Goal: Transaction & Acquisition: Purchase product/service

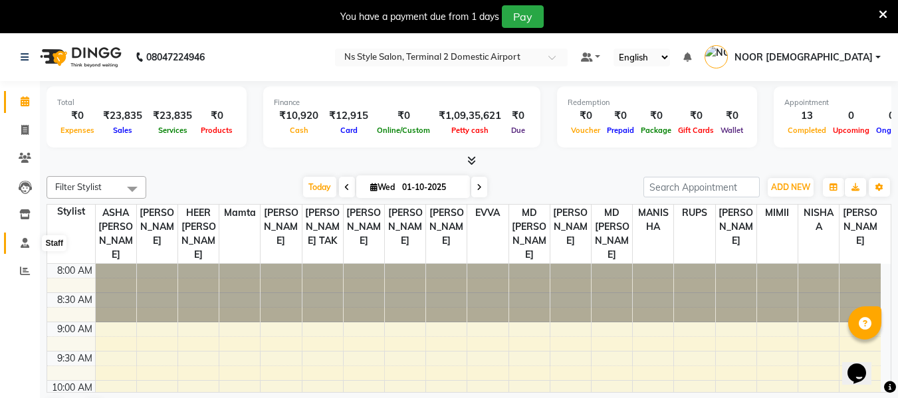
click at [21, 248] on span at bounding box center [24, 243] width 23 height 15
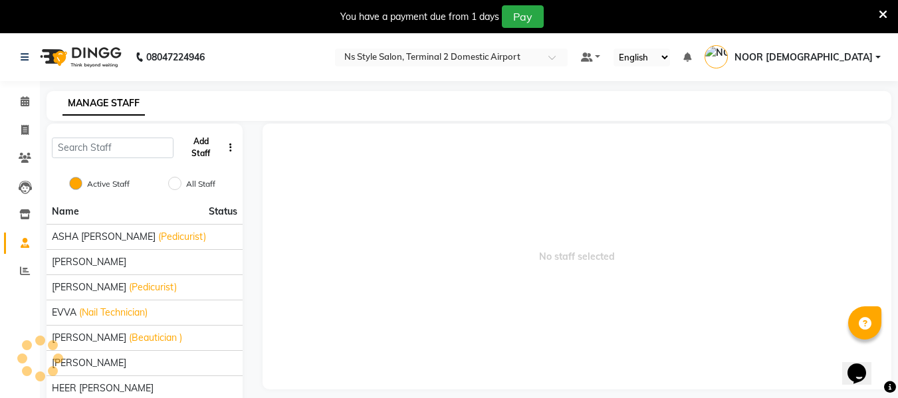
click at [209, 144] on button "Add Staff" at bounding box center [201, 147] width 44 height 35
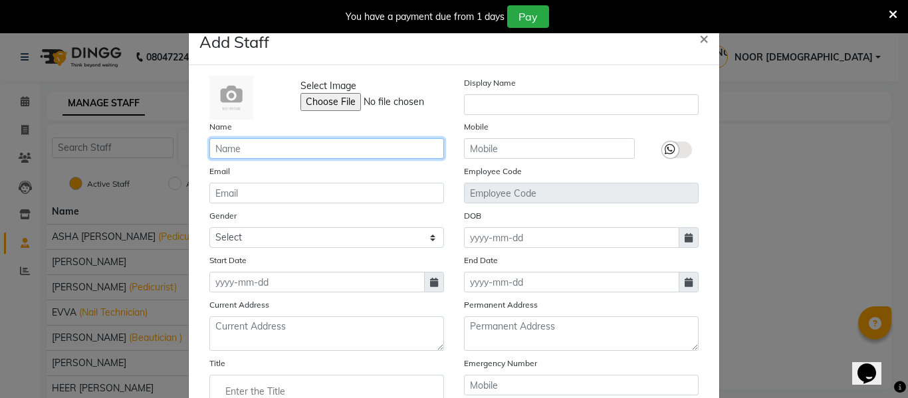
click at [303, 153] on input "text" at bounding box center [326, 148] width 235 height 21
type input "VIDYA"
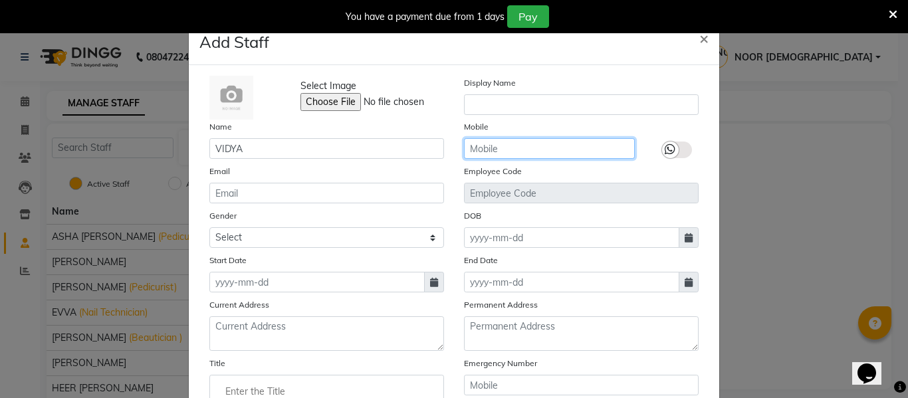
click at [477, 149] on input "text" at bounding box center [549, 148] width 171 height 21
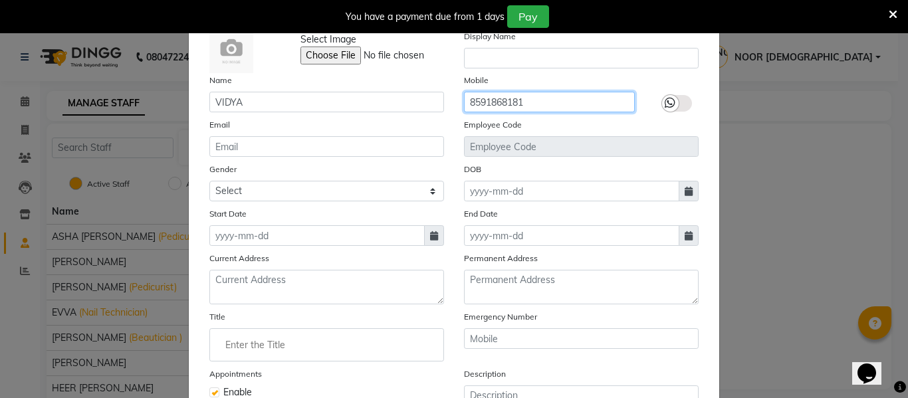
scroll to position [47, 0]
type input "8591868181"
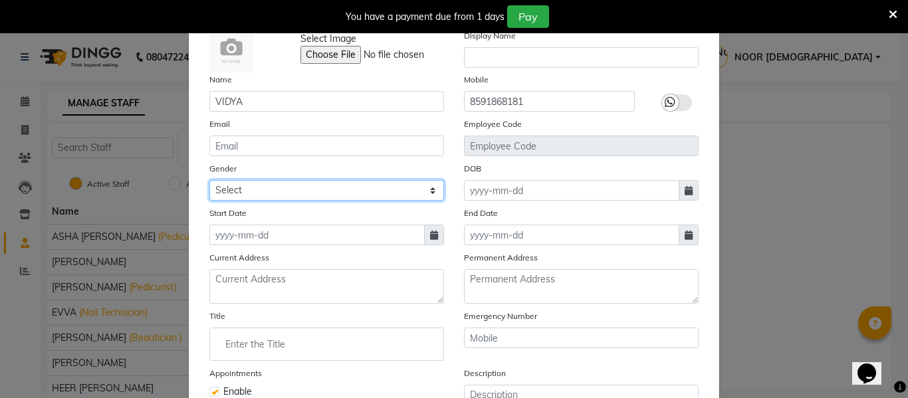
click at [330, 195] on select "Select Male Female Other Prefer Not To Say" at bounding box center [326, 190] width 235 height 21
select select "female"
click at [209, 180] on select "Select Male Female Other Prefer Not To Say" at bounding box center [326, 190] width 235 height 21
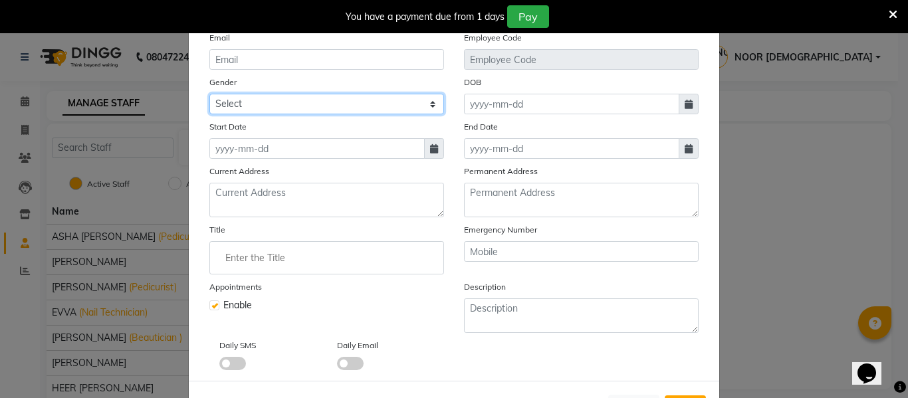
scroll to position [161, 0]
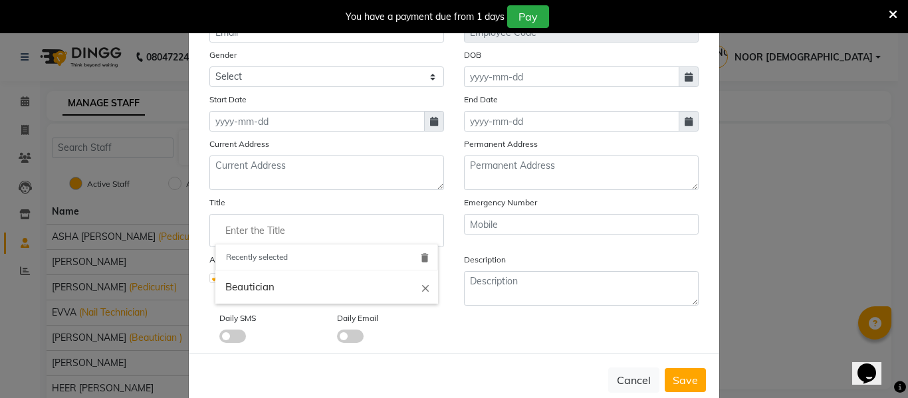
click at [310, 221] on input "Enter the Title" at bounding box center [326, 230] width 223 height 27
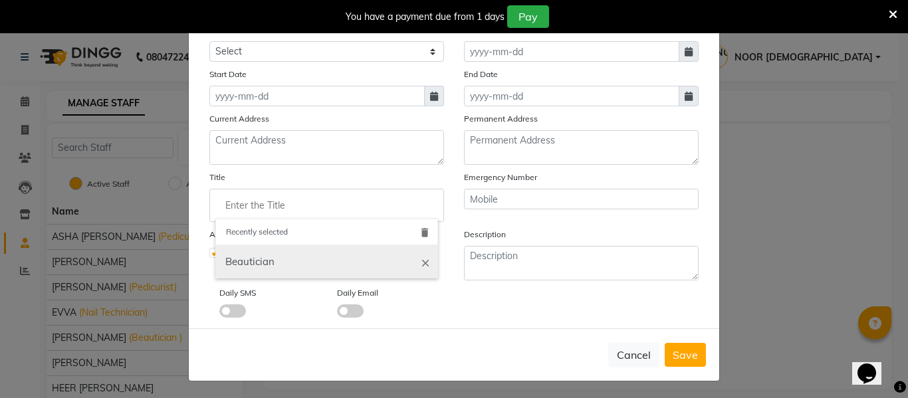
scroll to position [187, 0]
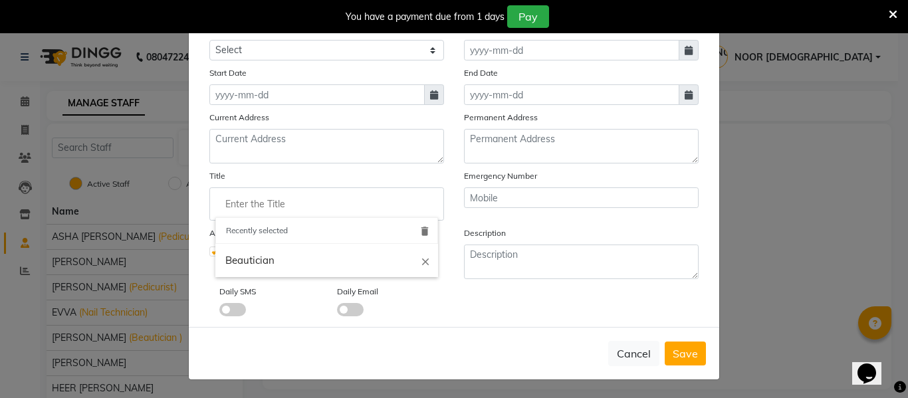
click at [420, 229] on icon "delete" at bounding box center [425, 231] width 12 height 12
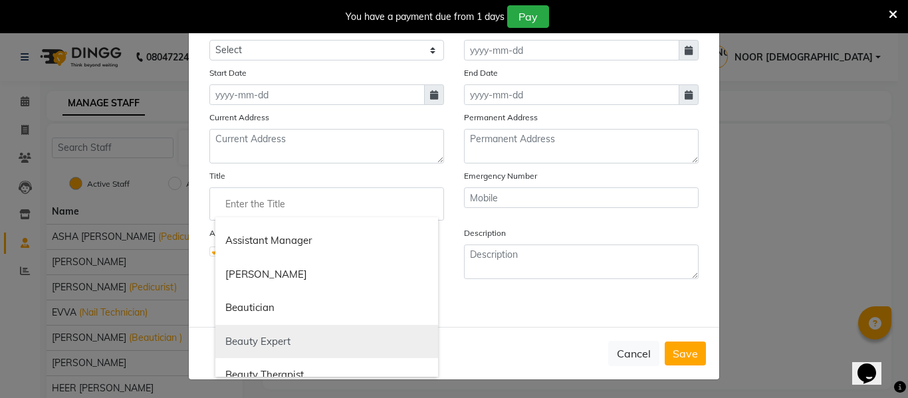
scroll to position [127, 0]
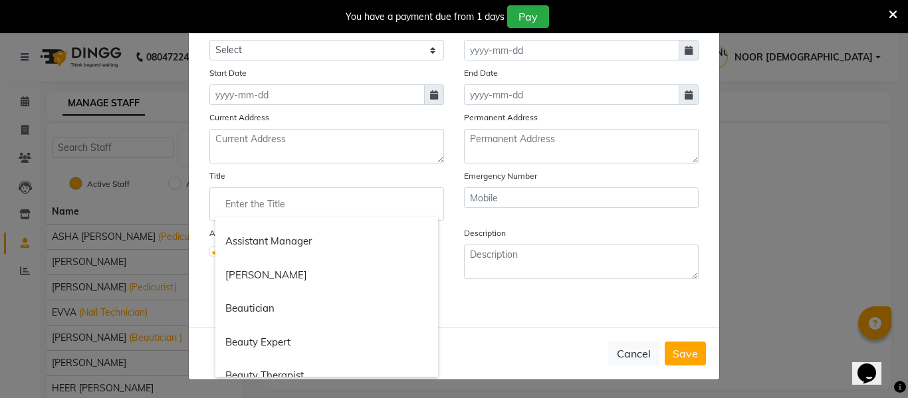
click at [422, 94] on div at bounding box center [454, 199] width 908 height 398
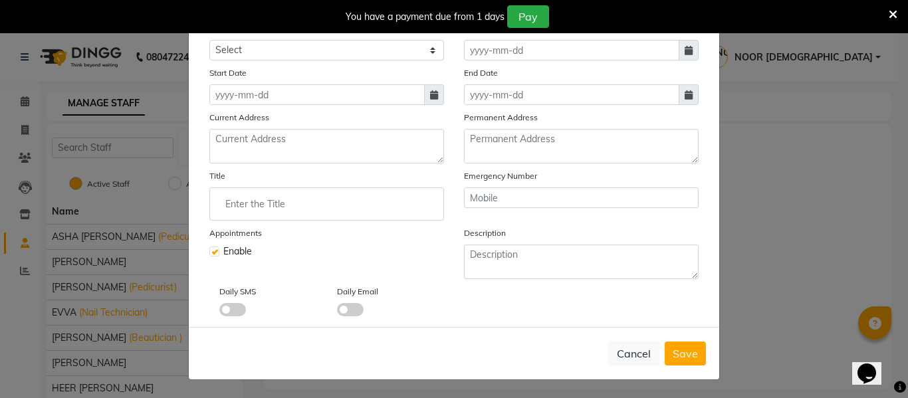
click at [432, 98] on icon at bounding box center [434, 94] width 8 height 9
select select "10"
select select "2025"
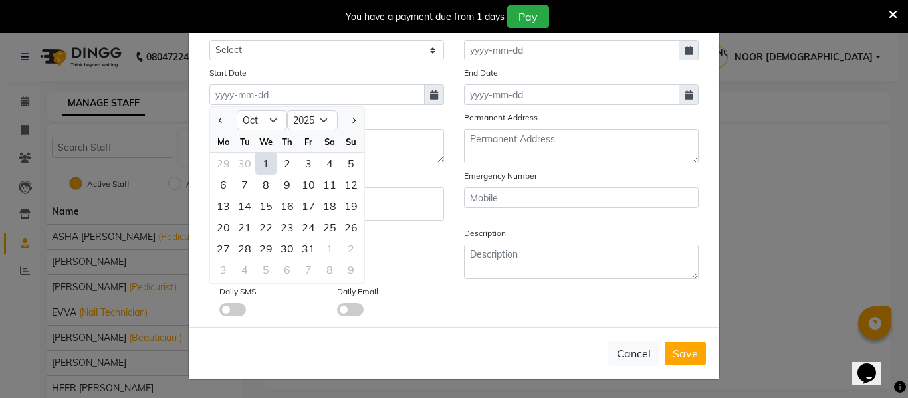
click at [271, 163] on div "1" at bounding box center [265, 163] width 21 height 21
type input "01-10-2025"
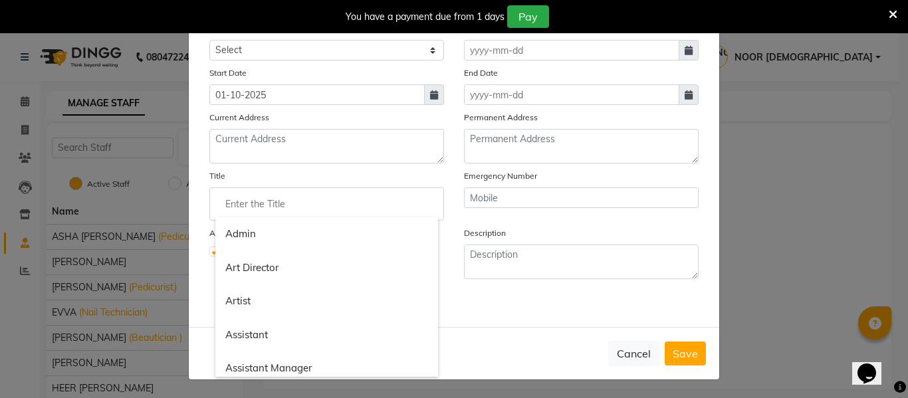
click at [356, 205] on input "Enter the Title" at bounding box center [326, 204] width 223 height 27
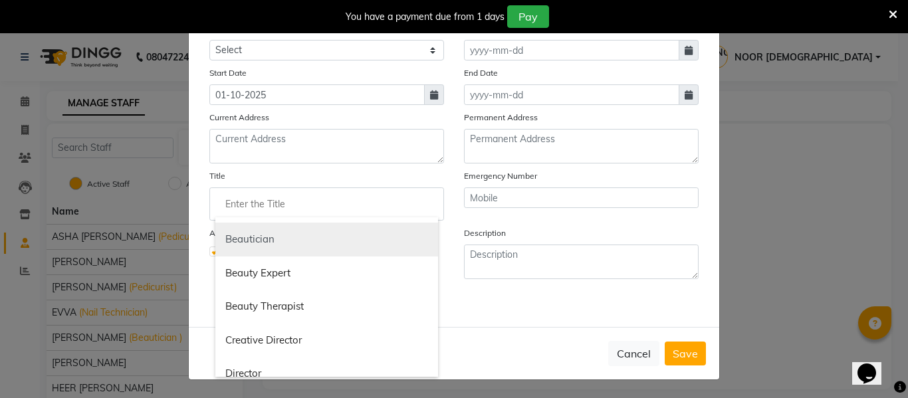
scroll to position [197, 0]
click at [298, 242] on link "Beautician" at bounding box center [326, 239] width 223 height 34
type input "Beautician"
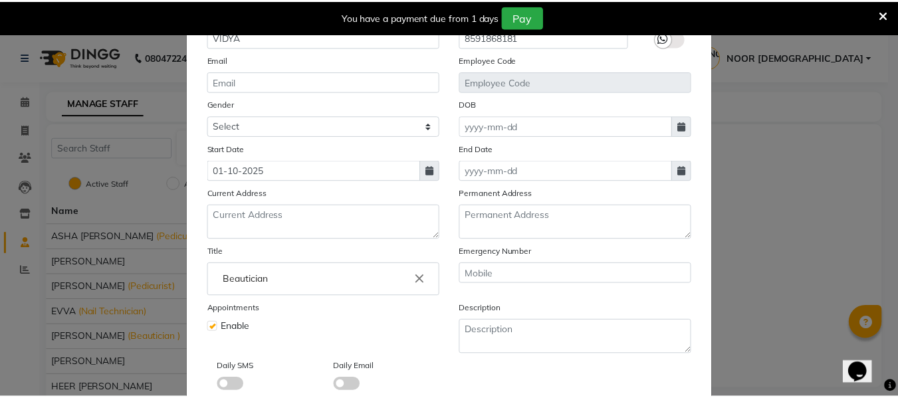
scroll to position [188, 0]
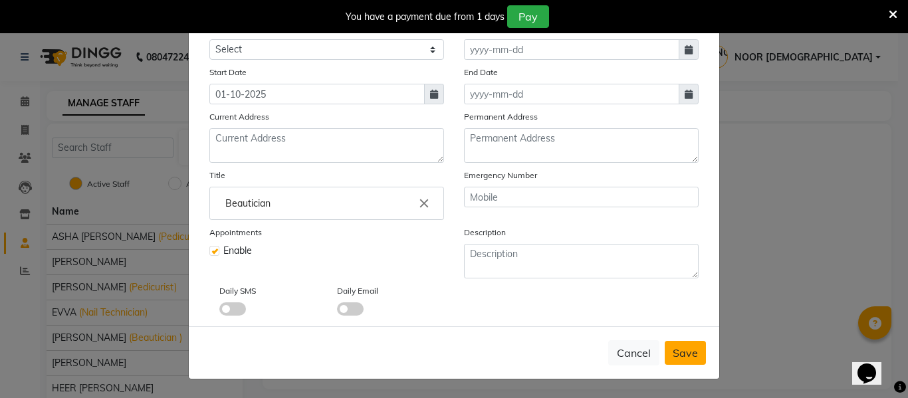
click at [682, 359] on button "Save" at bounding box center [684, 353] width 41 height 24
select select
checkbox input "false"
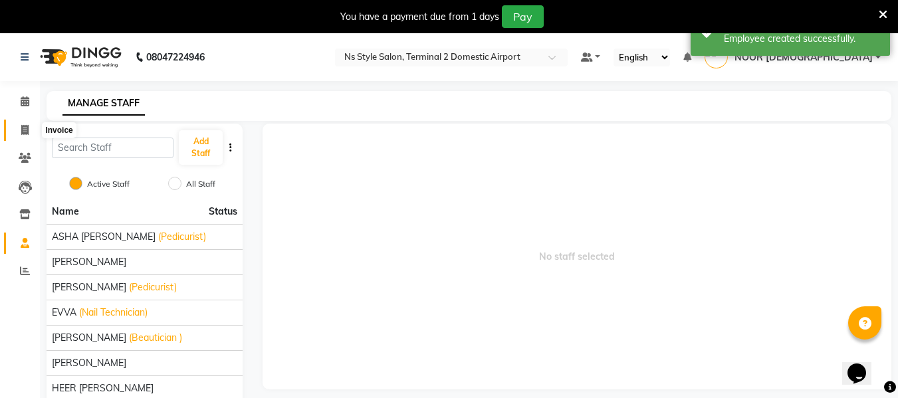
click at [26, 132] on icon at bounding box center [24, 130] width 7 height 10
select select "service"
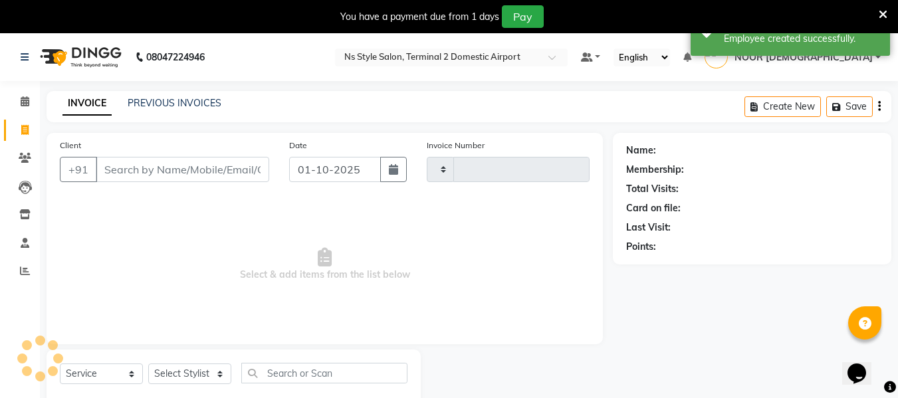
scroll to position [35, 0]
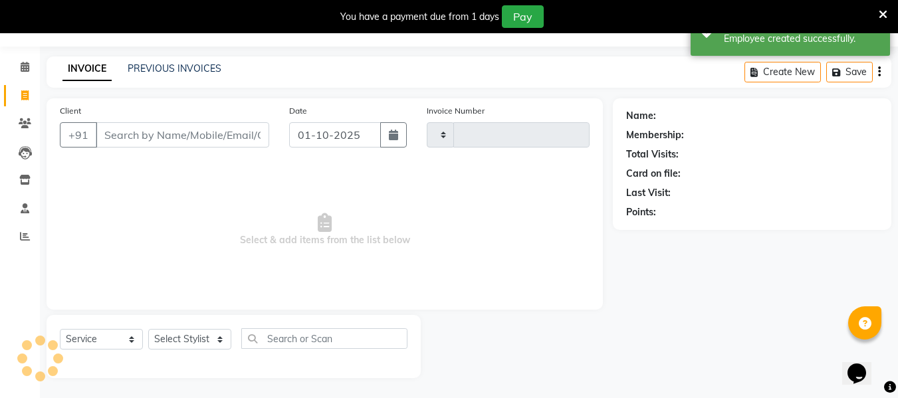
type input "2602"
select select "5661"
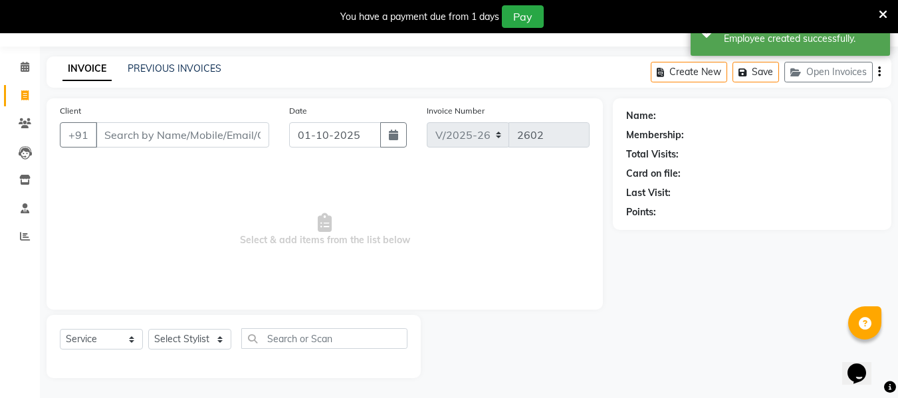
click at [145, 134] on input "Client" at bounding box center [182, 134] width 173 height 25
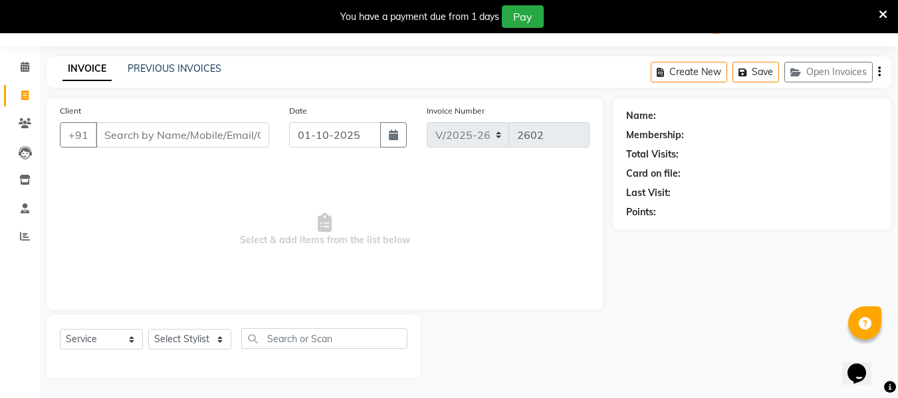
click at [122, 134] on input "Client" at bounding box center [182, 134] width 173 height 25
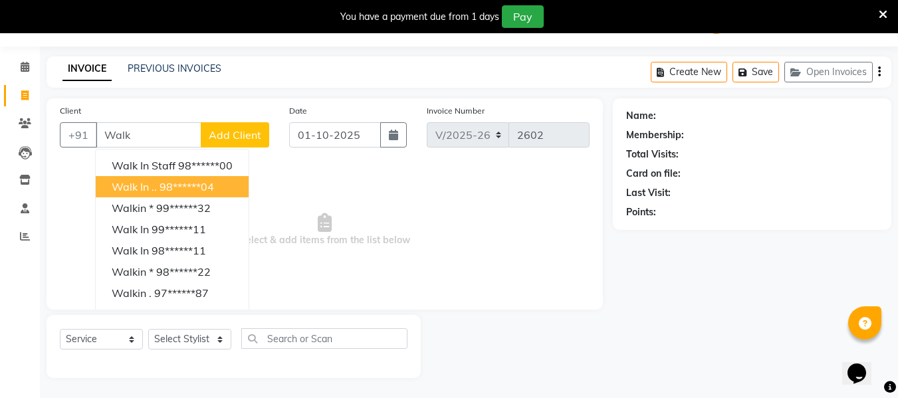
click at [141, 191] on span "Walk in .." at bounding box center [134, 186] width 45 height 13
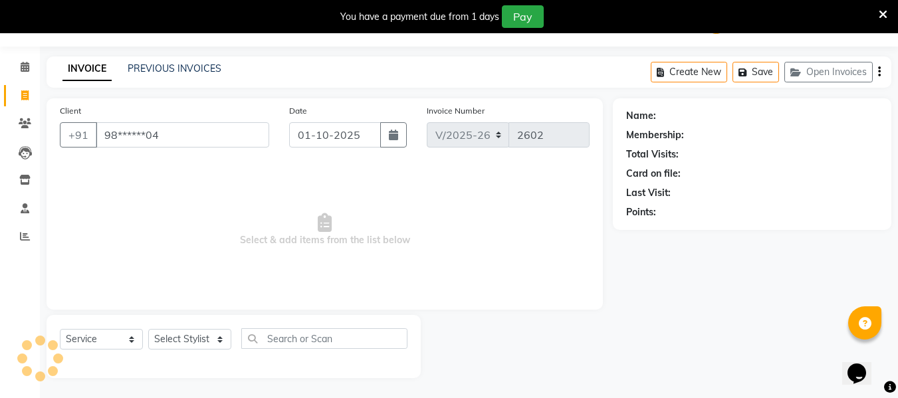
type input "98******04"
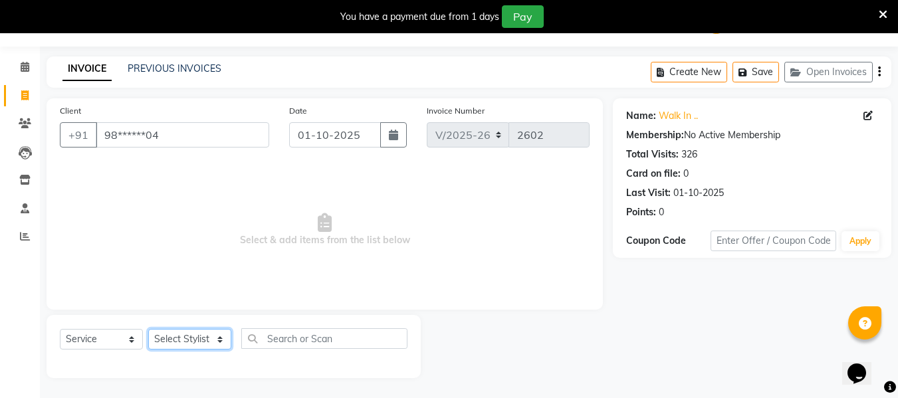
click at [199, 336] on select "Select Stylist [PERSON_NAME] [PERSON_NAME] EHATESHAM [PERSON_NAME] [PERSON_NAME…" at bounding box center [189, 339] width 83 height 21
select select "39706"
click at [148, 329] on select "Select Stylist [PERSON_NAME] [PERSON_NAME] EHATESHAM [PERSON_NAME] [PERSON_NAME…" at bounding box center [189, 339] width 83 height 21
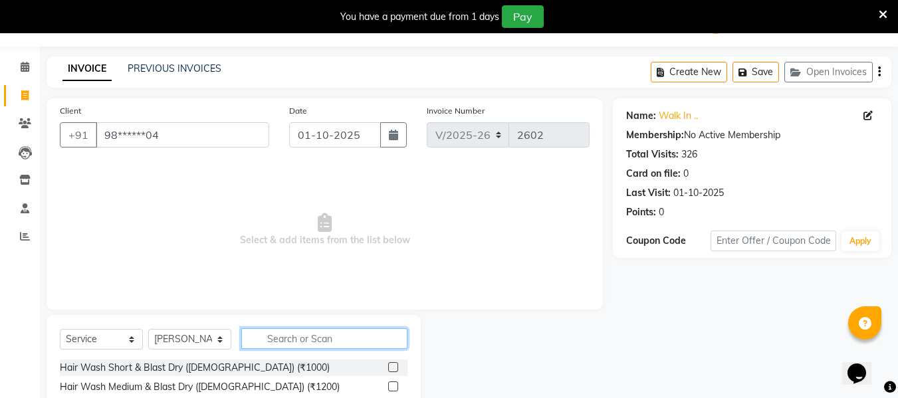
click at [300, 340] on input "text" at bounding box center [324, 338] width 166 height 21
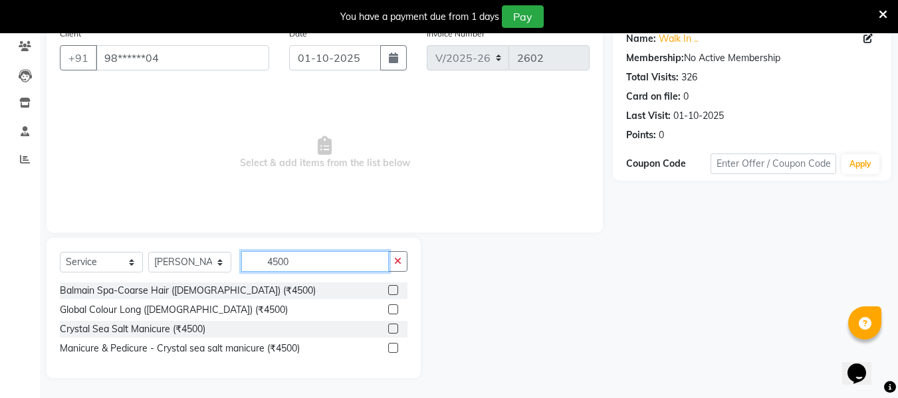
type input "4500"
click at [394, 290] on label at bounding box center [393, 290] width 10 height 10
click at [394, 290] on input "checkbox" at bounding box center [392, 290] width 9 height 9
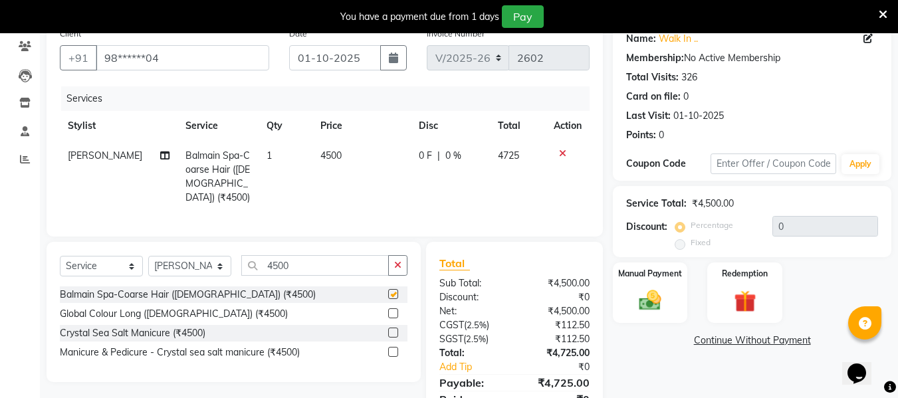
checkbox input "false"
drag, startPoint x: 191, startPoint y: 260, endPoint x: 193, endPoint y: 189, distance: 71.1
click at [193, 189] on div "Client +91 98******04 Date 01-10-2025 Invoice Number V/2025 V/2025-26 2602 Serv…" at bounding box center [325, 229] width 576 height 416
select select "39696"
click at [148, 256] on select "Select Stylist [PERSON_NAME] [PERSON_NAME] EHATESHAM [PERSON_NAME] [PERSON_NAME…" at bounding box center [189, 266] width 83 height 21
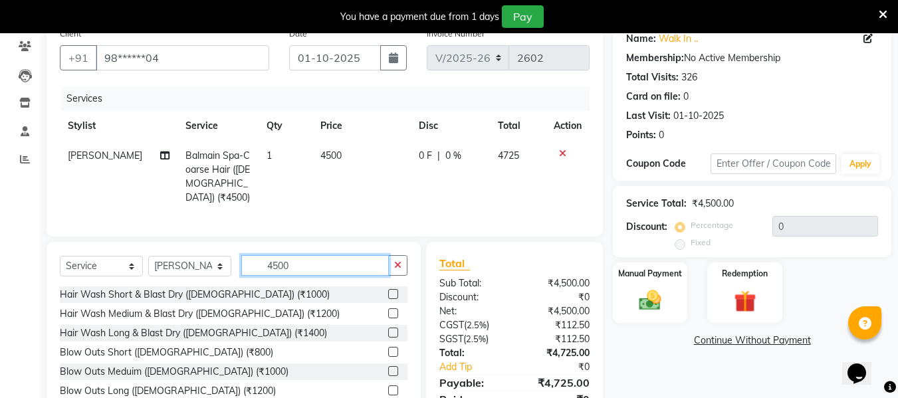
click at [310, 257] on input "4500" at bounding box center [315, 265] width 148 height 21
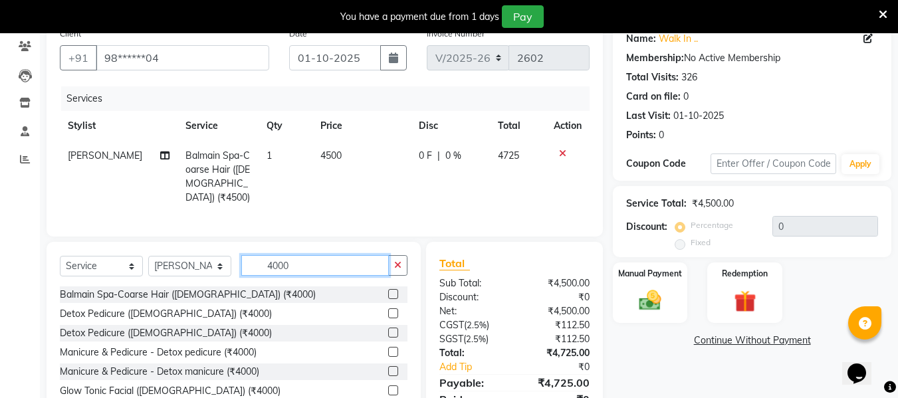
type input "4000"
click at [388, 309] on label at bounding box center [393, 313] width 10 height 10
click at [388, 310] on input "checkbox" at bounding box center [392, 314] width 9 height 9
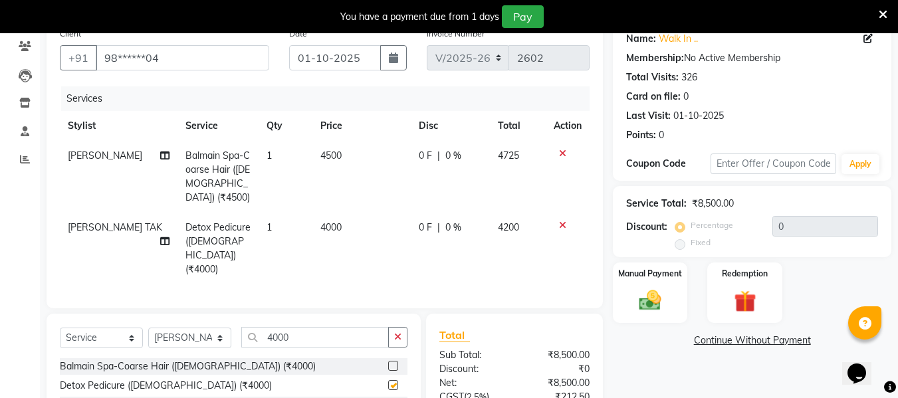
checkbox input "false"
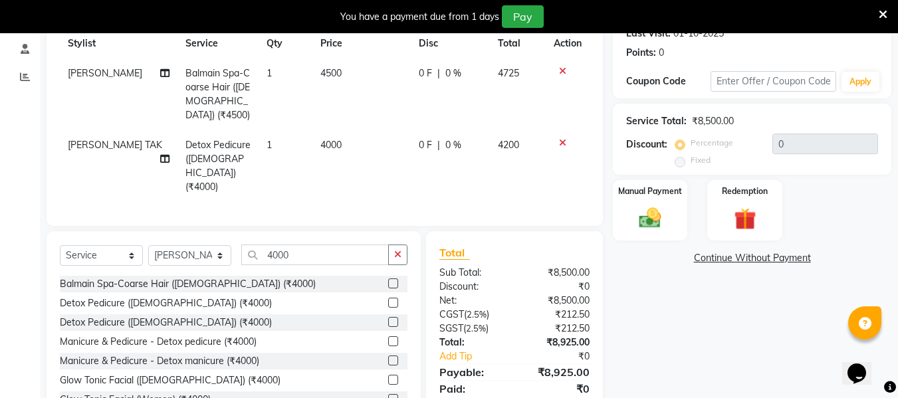
scroll to position [143, 0]
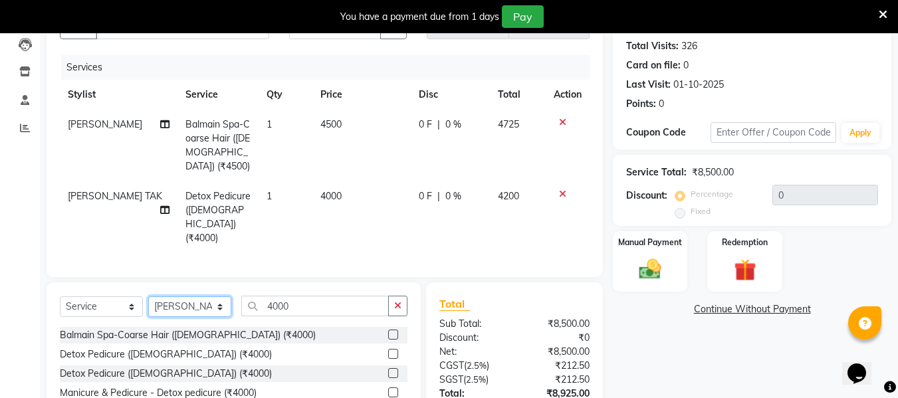
click at [195, 296] on select "Select Stylist [PERSON_NAME] [PERSON_NAME] EHATESHAM [PERSON_NAME] [PERSON_NAME…" at bounding box center [189, 306] width 83 height 21
select select "39708"
click at [148, 296] on select "Select Stylist [PERSON_NAME] [PERSON_NAME] EHATESHAM [PERSON_NAME] [PERSON_NAME…" at bounding box center [189, 306] width 83 height 21
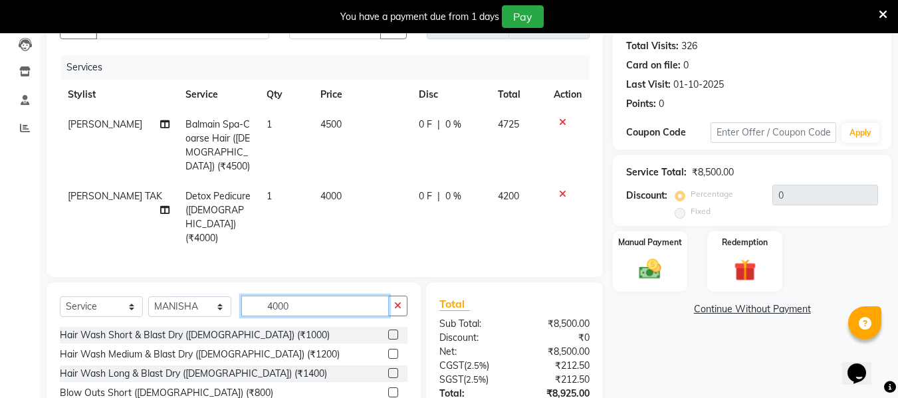
click at [364, 296] on input "4000" at bounding box center [315, 306] width 148 height 21
type input "4"
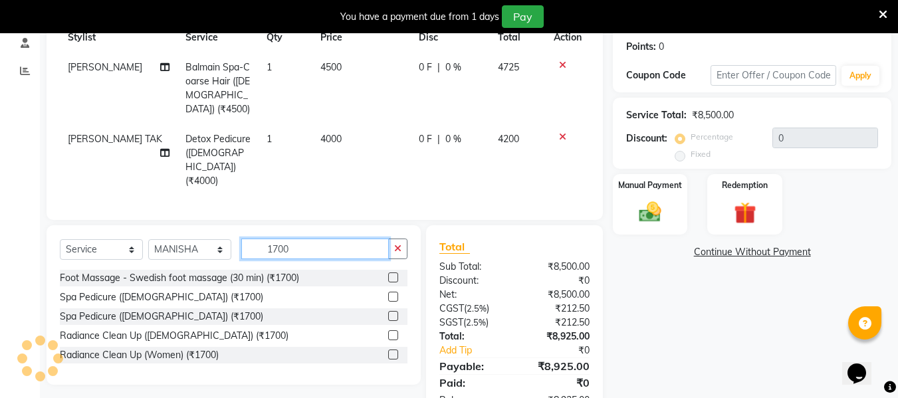
type input "1700"
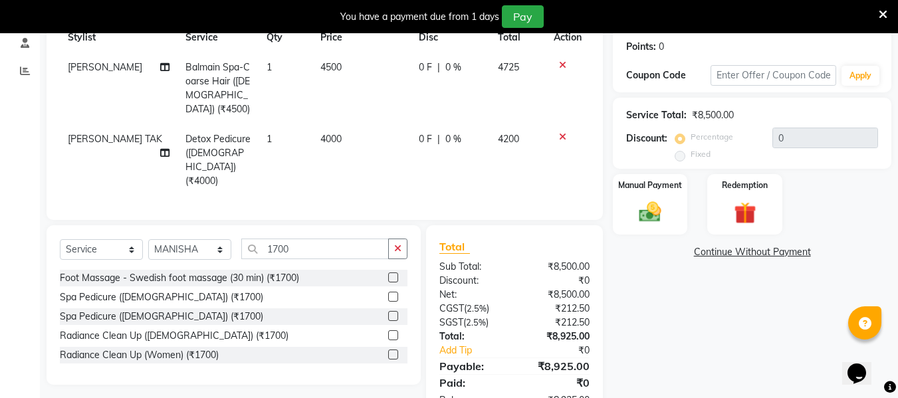
click at [394, 330] on label at bounding box center [393, 335] width 10 height 10
click at [394, 332] on input "checkbox" at bounding box center [392, 336] width 9 height 9
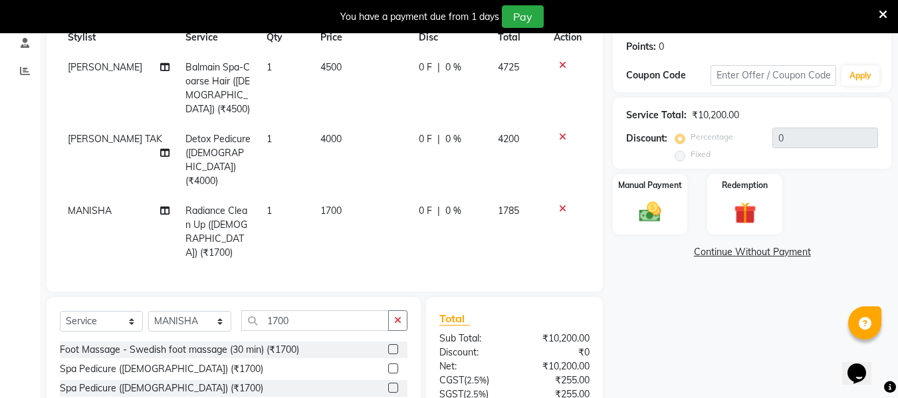
checkbox input "false"
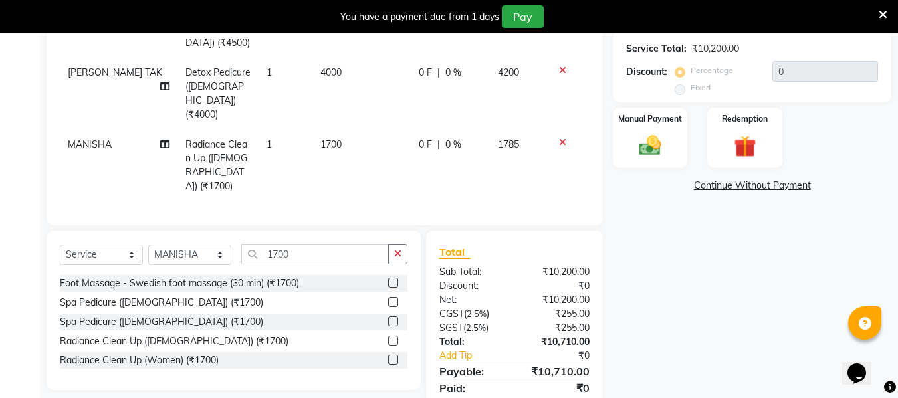
scroll to position [268, 0]
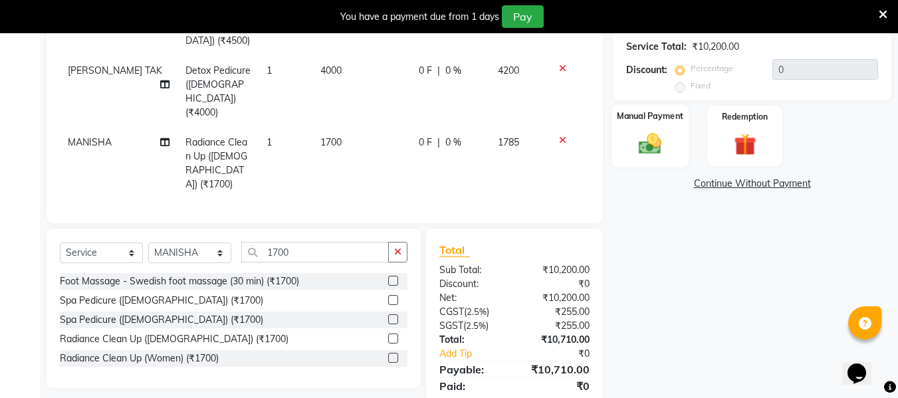
click at [631, 140] on img at bounding box center [649, 143] width 37 height 27
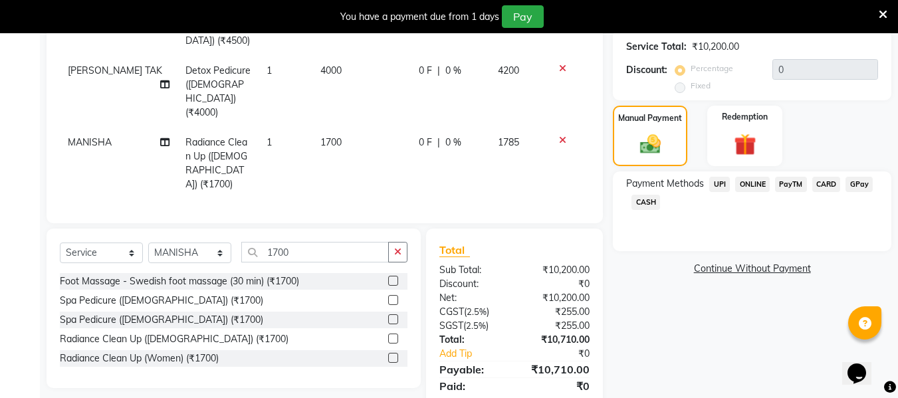
click at [650, 199] on span "CASH" at bounding box center [645, 202] width 29 height 15
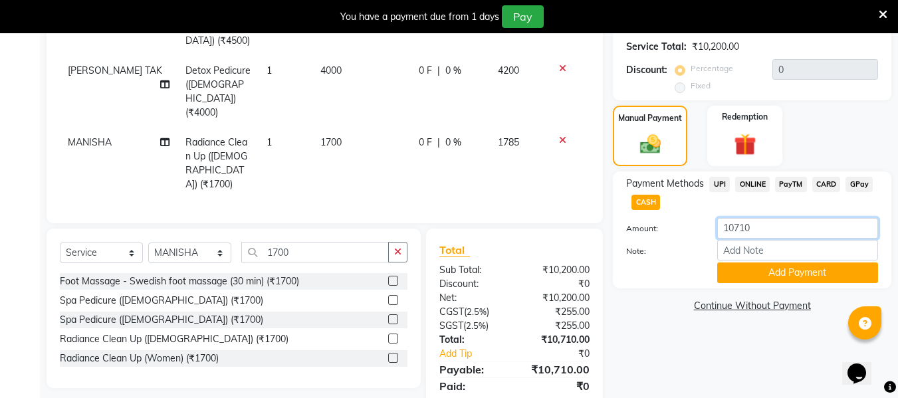
click at [771, 225] on input "10710" at bounding box center [797, 228] width 161 height 21
type input "1"
type input "6405"
click at [786, 274] on button "Add Payment" at bounding box center [797, 272] width 161 height 21
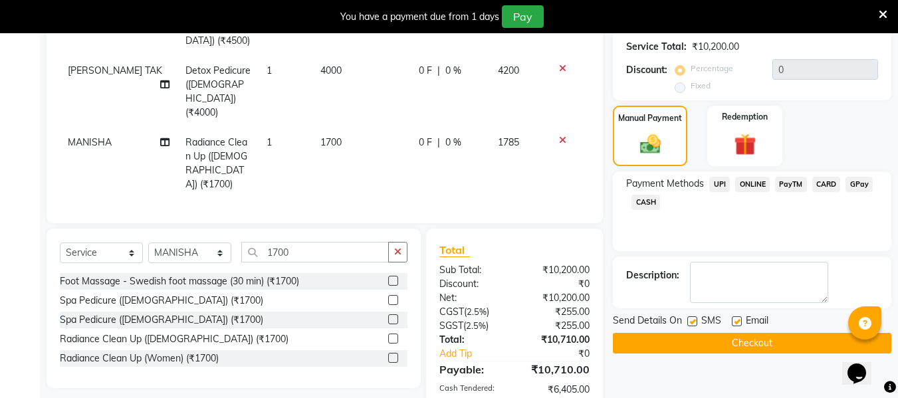
click at [824, 185] on span "CARD" at bounding box center [826, 184] width 29 height 15
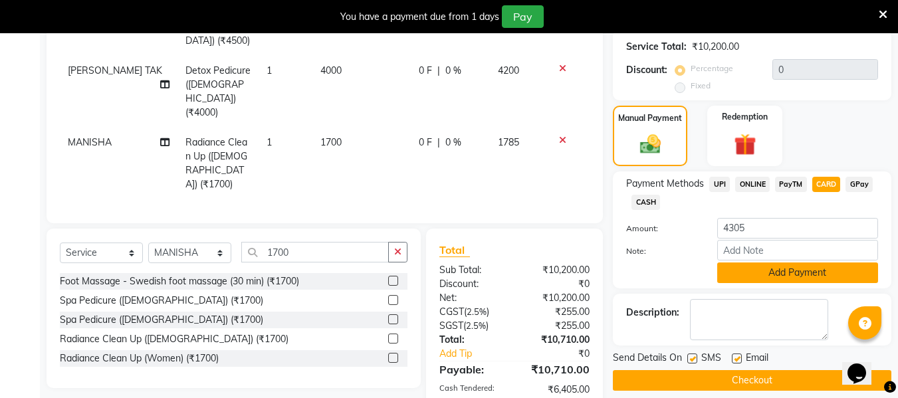
click at [784, 270] on button "Add Payment" at bounding box center [797, 272] width 161 height 21
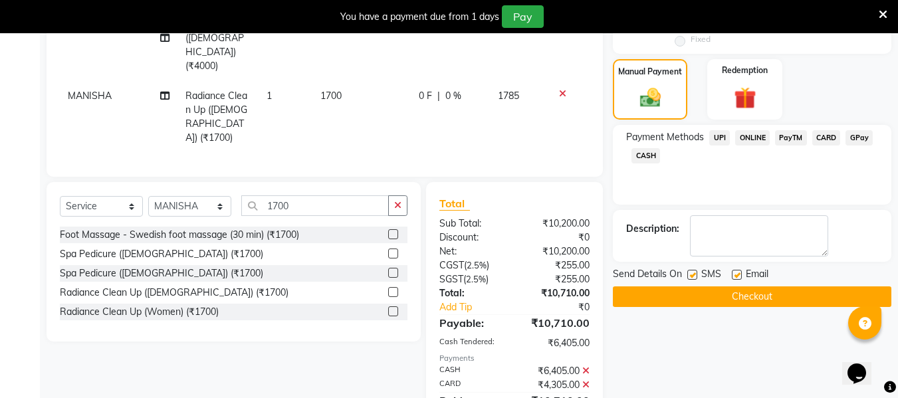
scroll to position [319, 0]
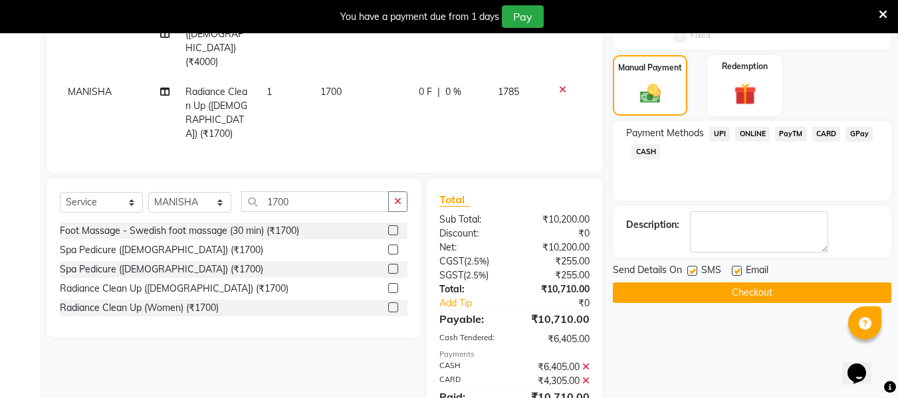
click at [776, 298] on button "Checkout" at bounding box center [752, 292] width 278 height 21
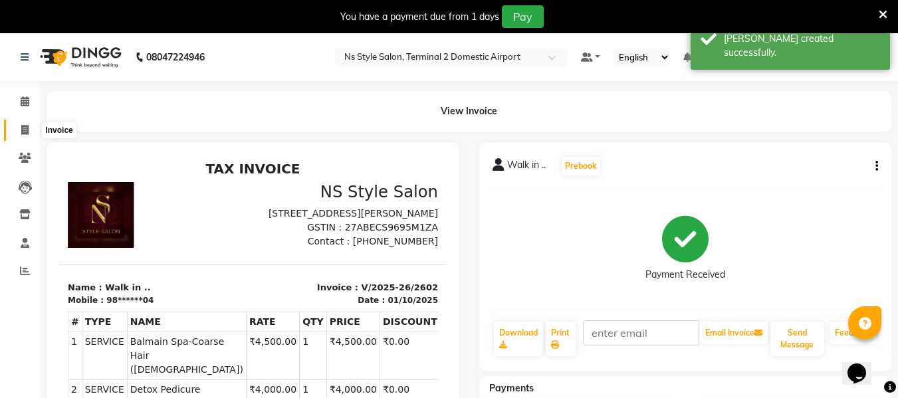
click at [17, 134] on span at bounding box center [24, 130] width 23 height 15
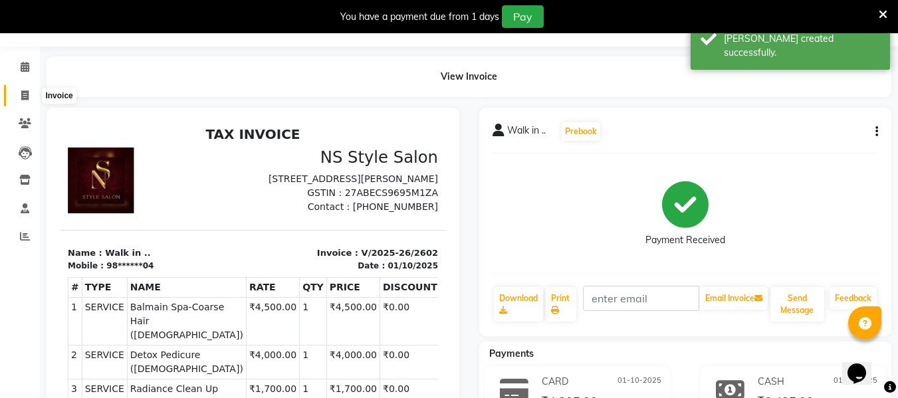
select select "5661"
select select "service"
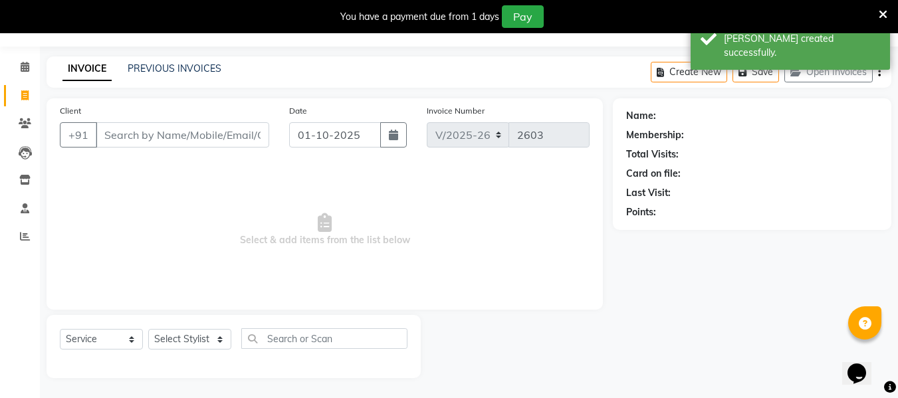
click at [120, 140] on input "Client" at bounding box center [182, 134] width 173 height 25
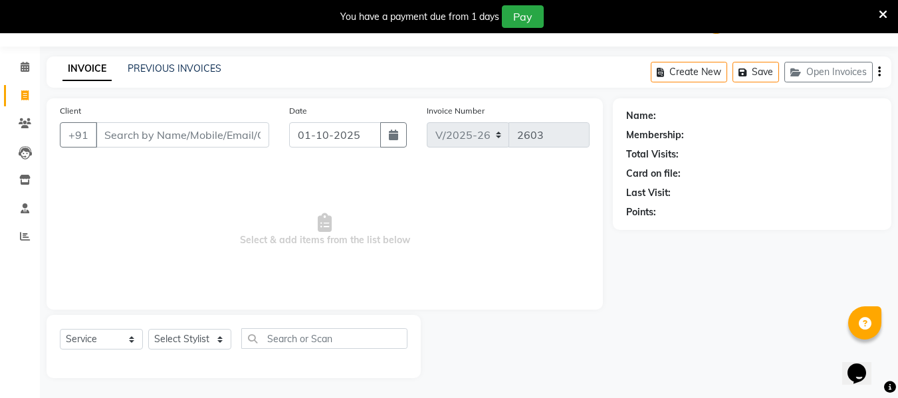
click at [179, 74] on div "PREVIOUS INVOICES" at bounding box center [175, 69] width 94 height 14
click at [181, 65] on link "PREVIOUS INVOICES" at bounding box center [175, 68] width 94 height 12
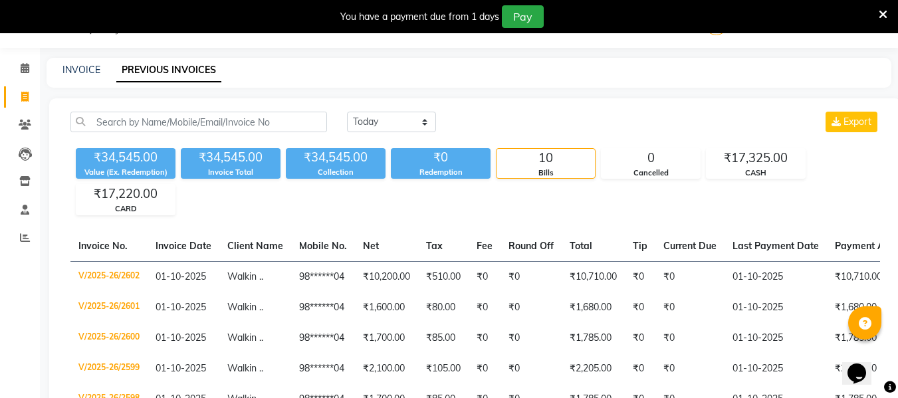
scroll to position [35, 0]
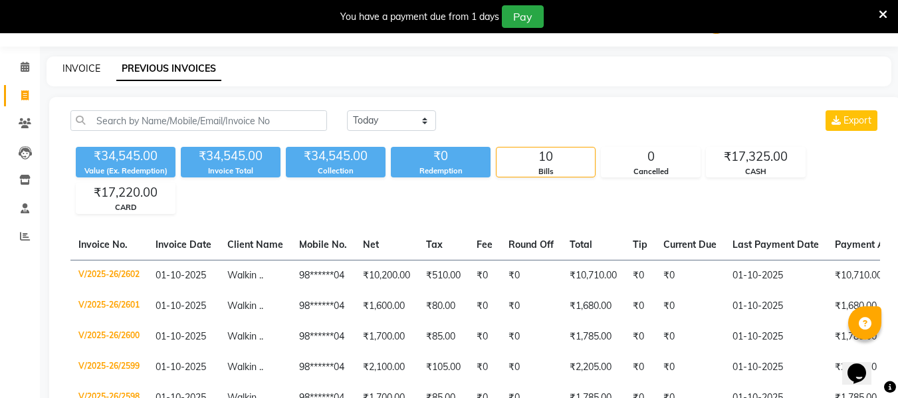
click at [64, 65] on link "INVOICE" at bounding box center [81, 68] width 38 height 12
select select "service"
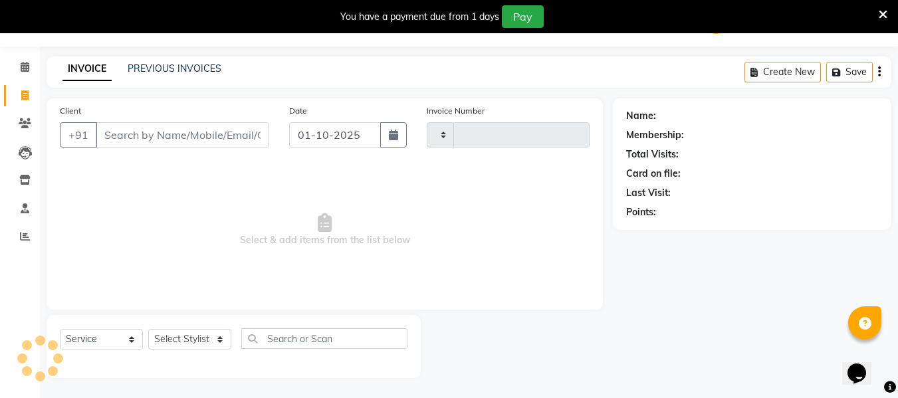
type input "2603"
select select "5661"
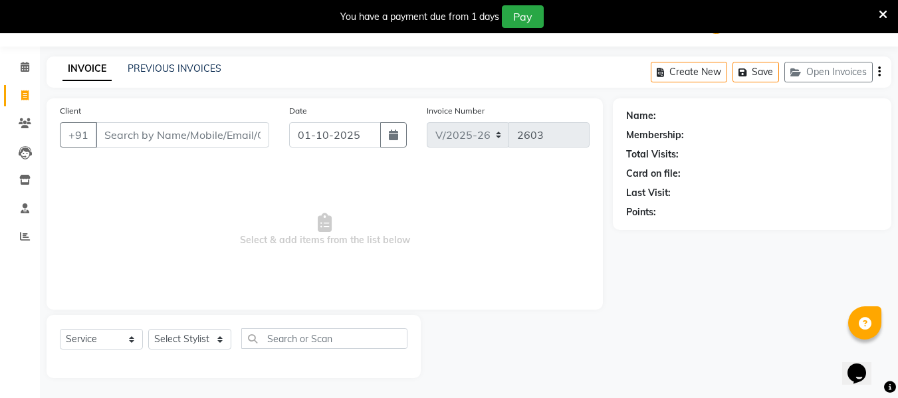
click at [137, 135] on input "Client" at bounding box center [182, 134] width 173 height 25
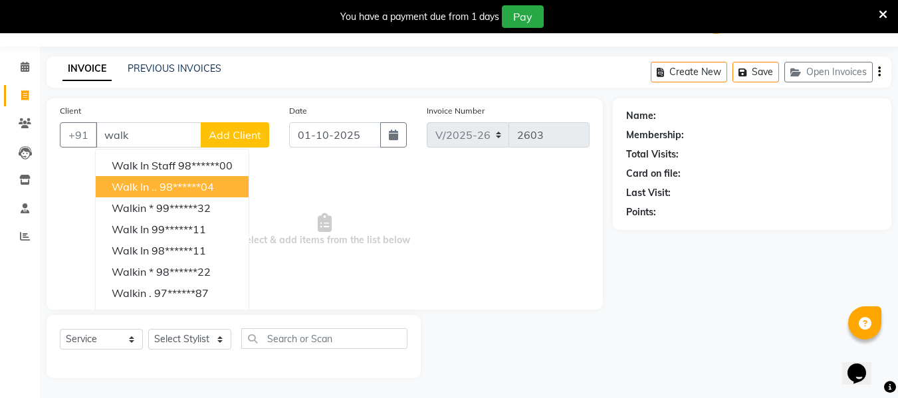
click at [149, 181] on span "Walk in .." at bounding box center [134, 186] width 45 height 13
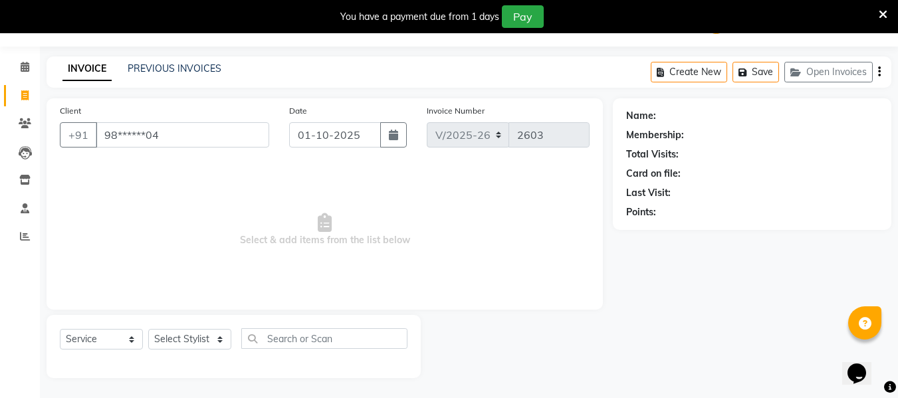
type input "98******04"
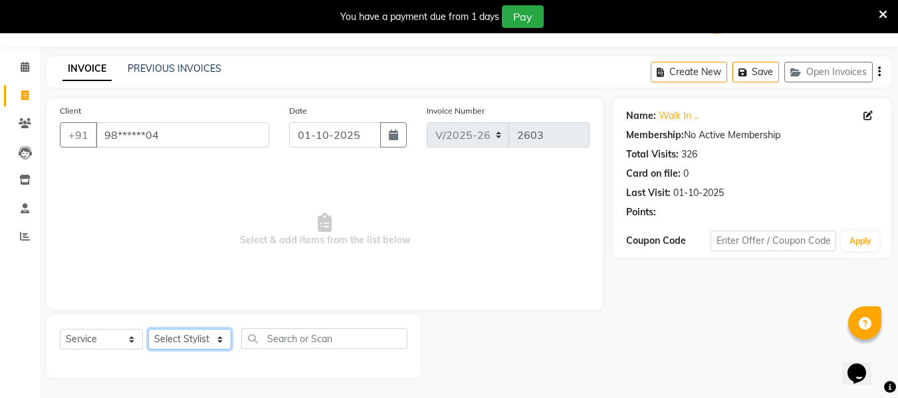
click at [181, 334] on select "Select Stylist [PERSON_NAME] [PERSON_NAME] EHATESHAM [PERSON_NAME] [PERSON_NAME…" at bounding box center [189, 339] width 83 height 21
select select "93518"
click at [148, 329] on select "Select Stylist [PERSON_NAME] [PERSON_NAME] EHATESHAM [PERSON_NAME] [PERSON_NAME…" at bounding box center [189, 339] width 83 height 21
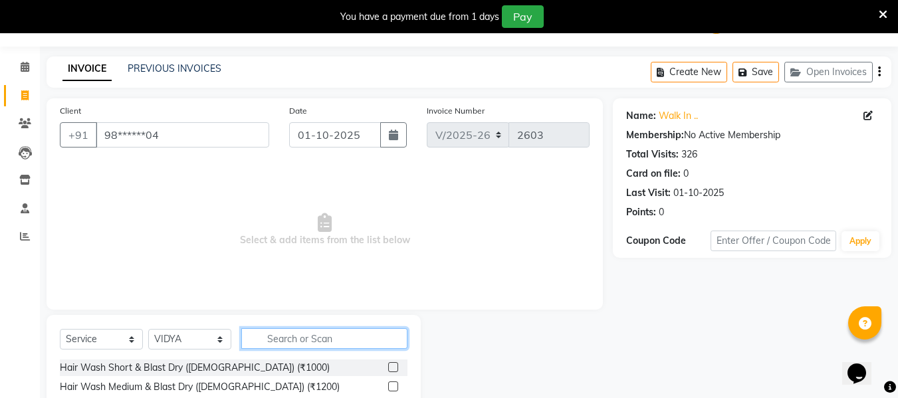
click at [347, 332] on input "text" at bounding box center [324, 338] width 166 height 21
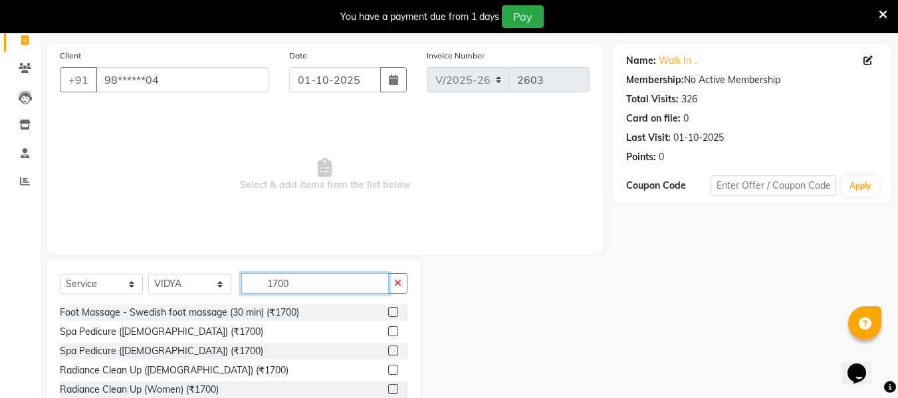
scroll to position [90, 0]
type input "1700"
click at [392, 317] on div at bounding box center [392, 313] width 9 height 14
click at [393, 313] on label at bounding box center [393, 311] width 10 height 10
click at [393, 313] on input "checkbox" at bounding box center [392, 312] width 9 height 9
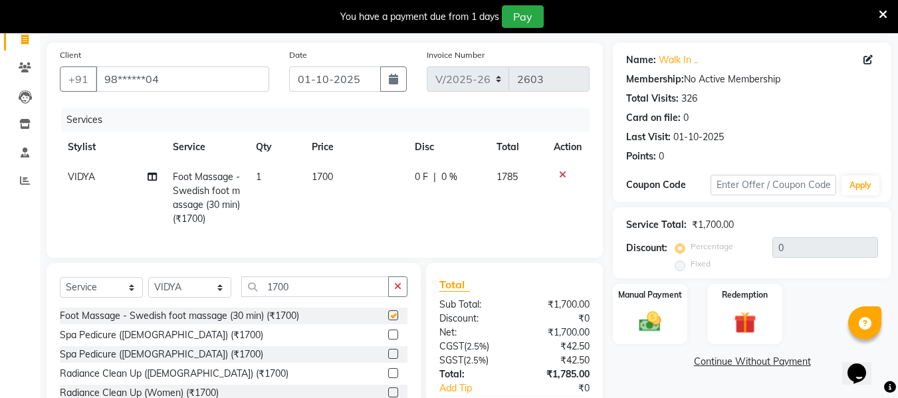
checkbox input "false"
click at [664, 326] on img at bounding box center [649, 321] width 37 height 27
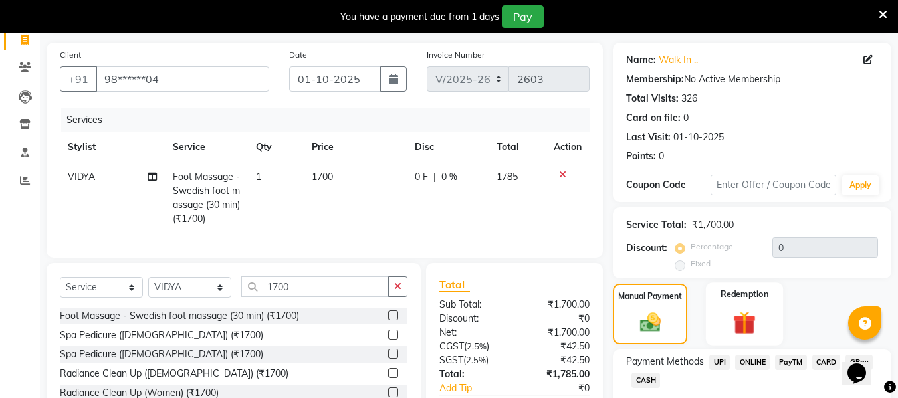
scroll to position [181, 0]
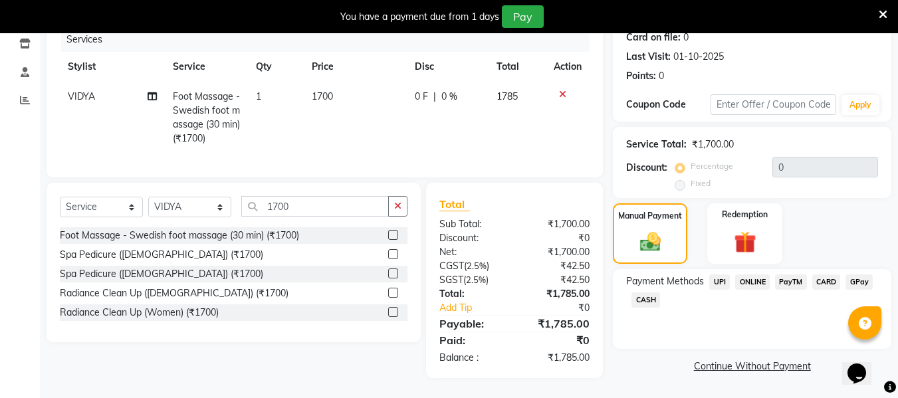
click at [825, 274] on span "CARD" at bounding box center [826, 281] width 29 height 15
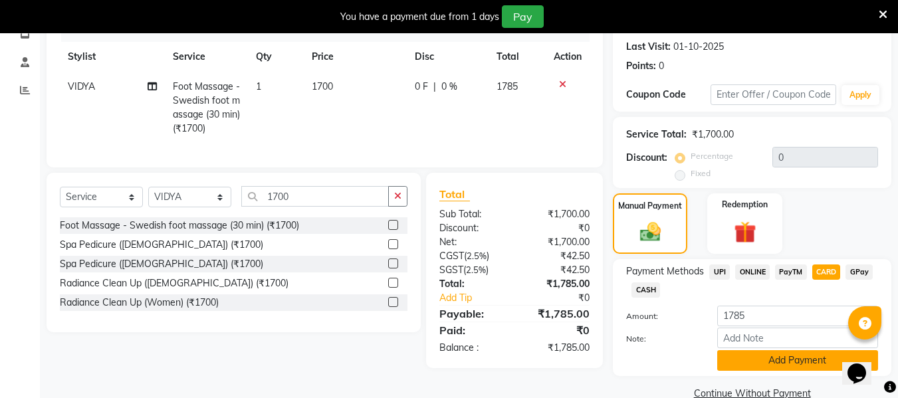
click at [799, 358] on button "Add Payment" at bounding box center [797, 360] width 161 height 21
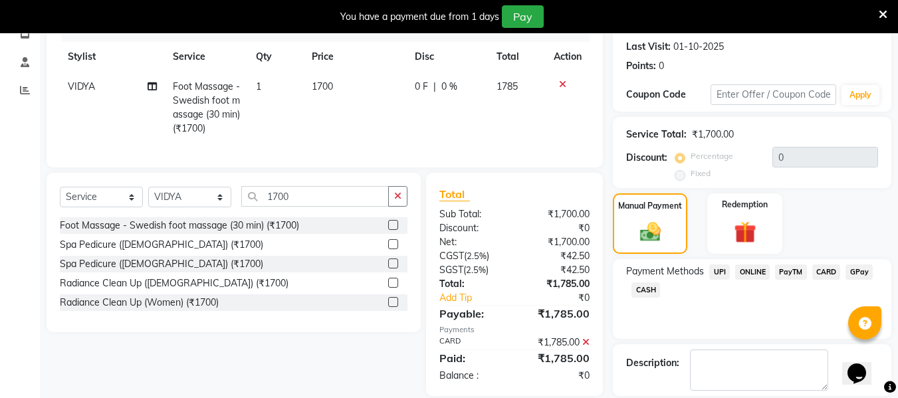
scroll to position [244, 0]
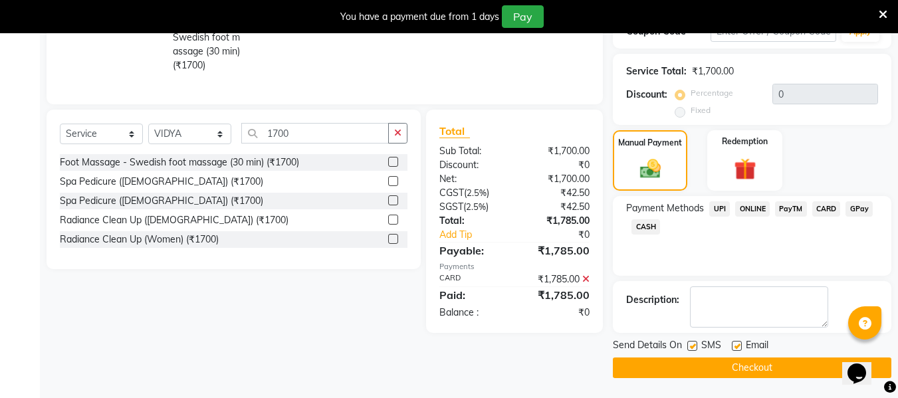
click at [793, 363] on button "Checkout" at bounding box center [752, 367] width 278 height 21
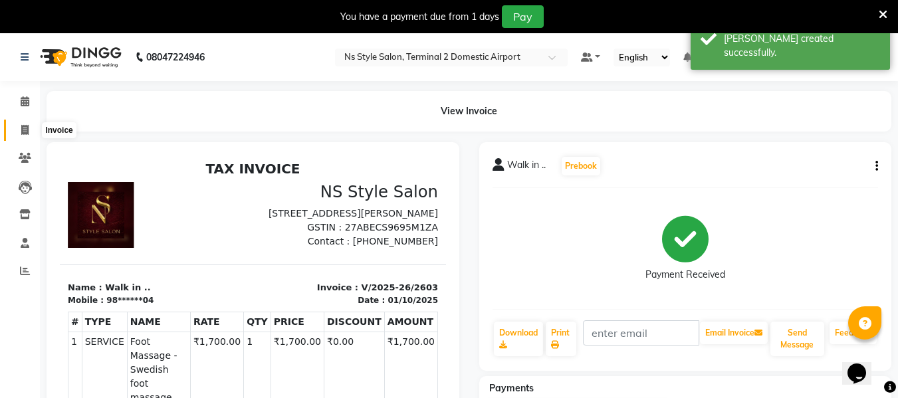
click at [31, 134] on span at bounding box center [24, 130] width 23 height 15
select select "service"
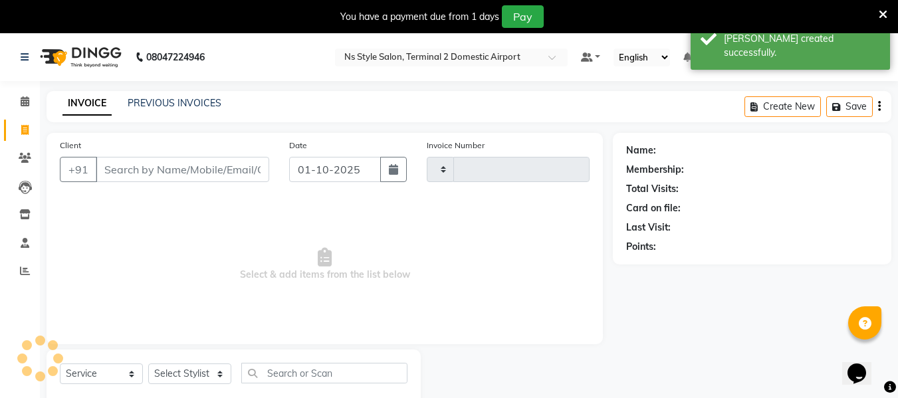
scroll to position [35, 0]
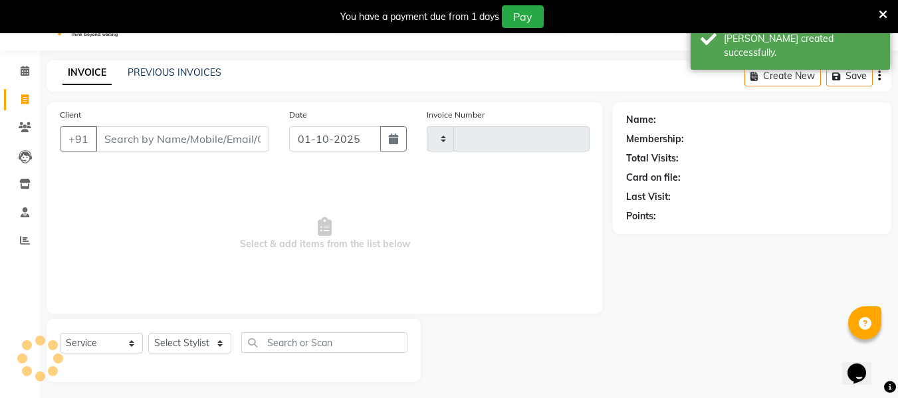
type input "2604"
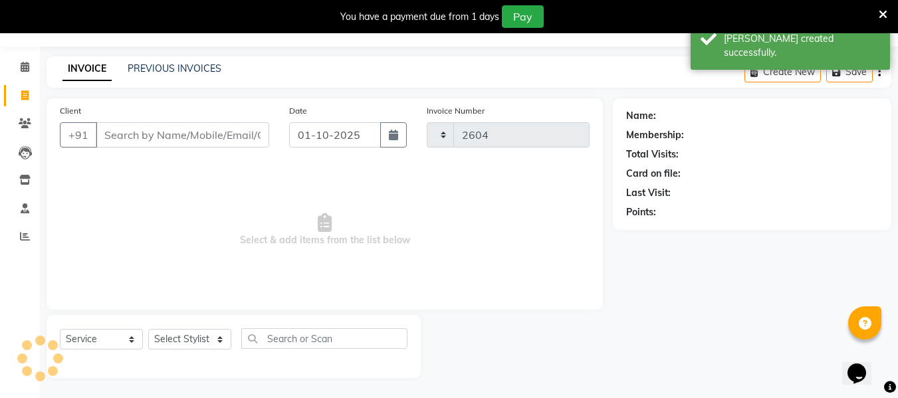
select select "5661"
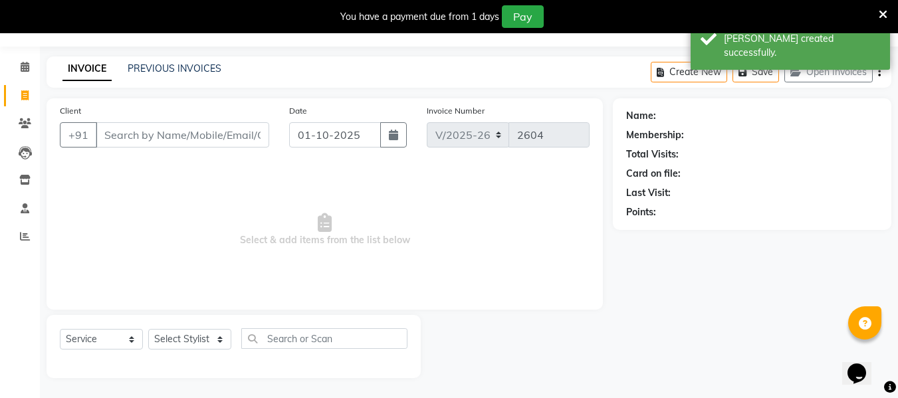
click at [150, 135] on input "Client" at bounding box center [182, 134] width 173 height 25
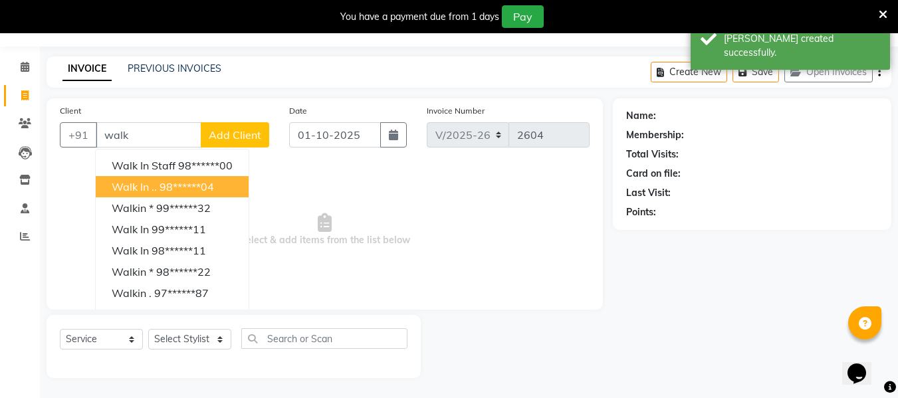
click at [169, 191] on ngb-highlight "98******04" at bounding box center [186, 186] width 54 height 13
type input "98******04"
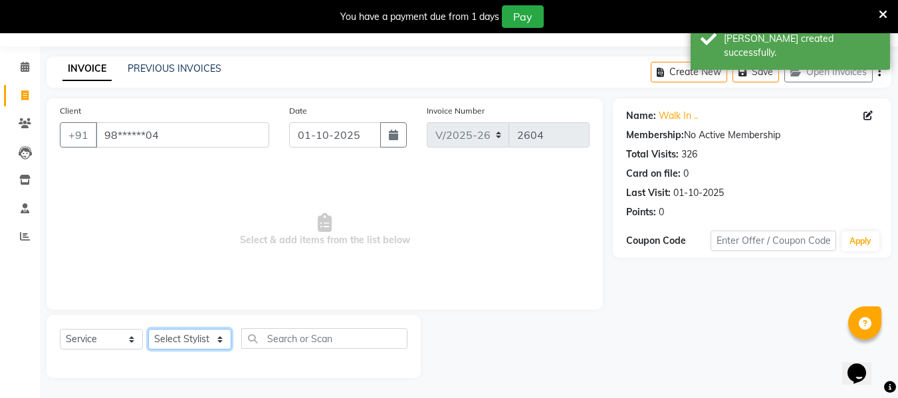
click at [194, 331] on select "Select Stylist [PERSON_NAME] [PERSON_NAME] EHATESHAM [PERSON_NAME] [PERSON_NAME…" at bounding box center [189, 339] width 83 height 21
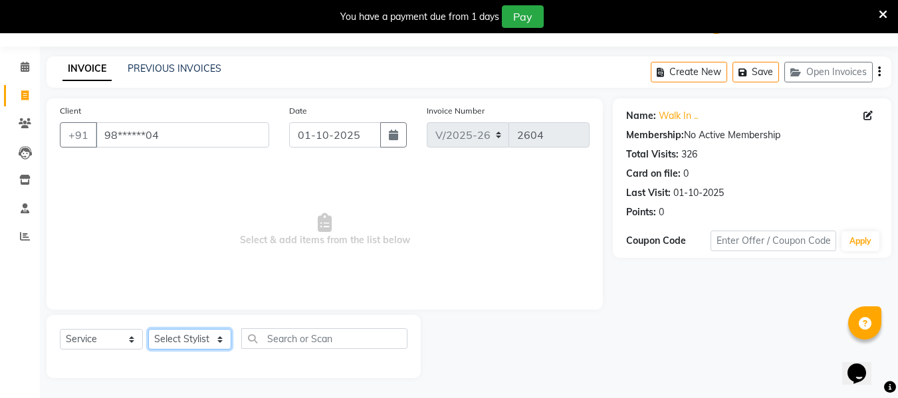
select select "39696"
click at [148, 329] on select "Select Stylist [PERSON_NAME] [PERSON_NAME] EHATESHAM [PERSON_NAME] [PERSON_NAME…" at bounding box center [189, 339] width 83 height 21
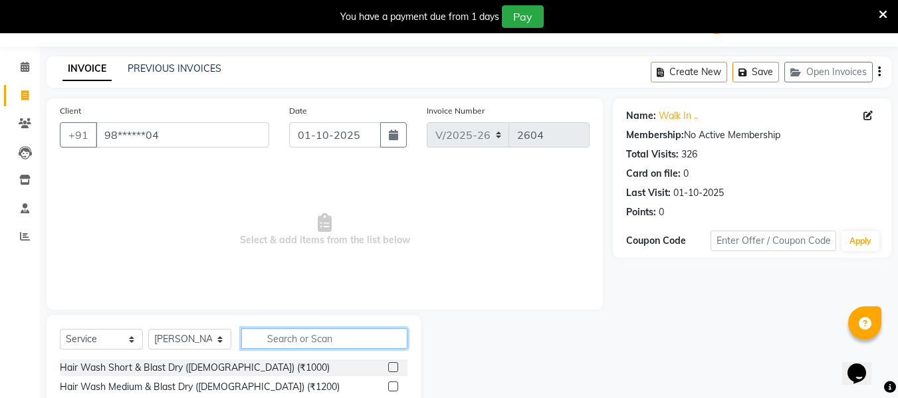
click at [316, 336] on input "text" at bounding box center [324, 338] width 166 height 21
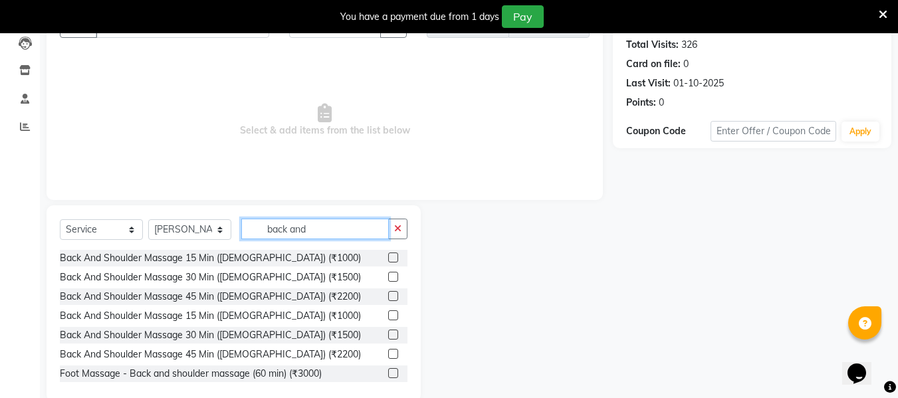
scroll to position [145, 0]
type input "back and"
click at [388, 257] on label at bounding box center [393, 257] width 10 height 10
click at [388, 257] on input "checkbox" at bounding box center [392, 257] width 9 height 9
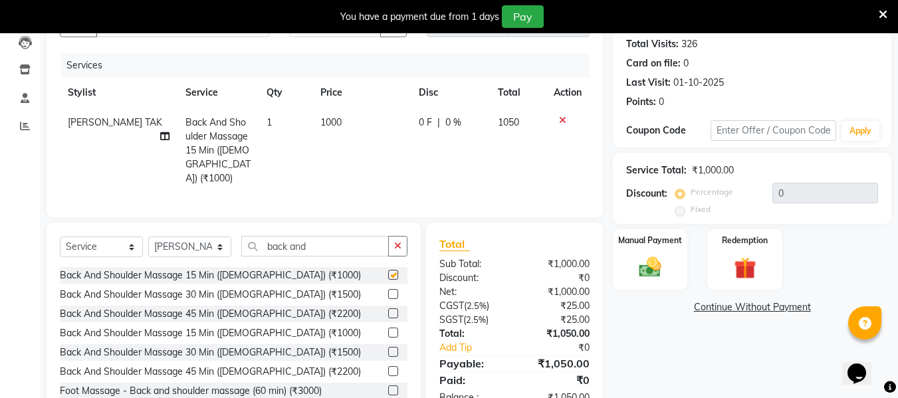
checkbox input "false"
click at [666, 266] on img at bounding box center [649, 267] width 37 height 27
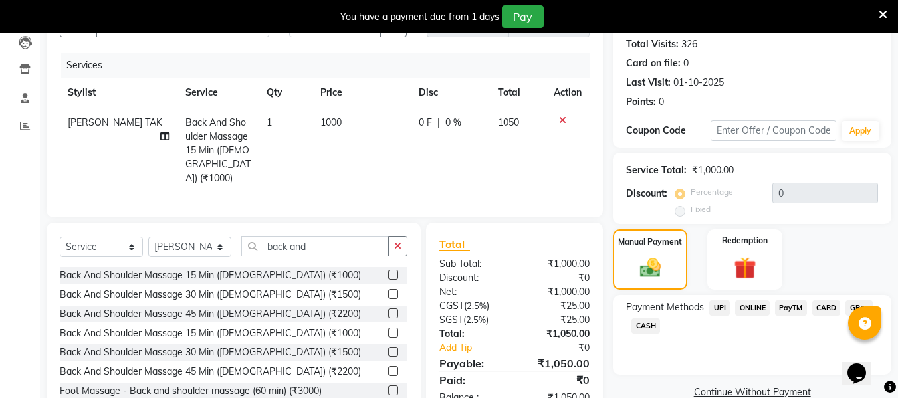
click at [828, 305] on span "CARD" at bounding box center [826, 307] width 29 height 15
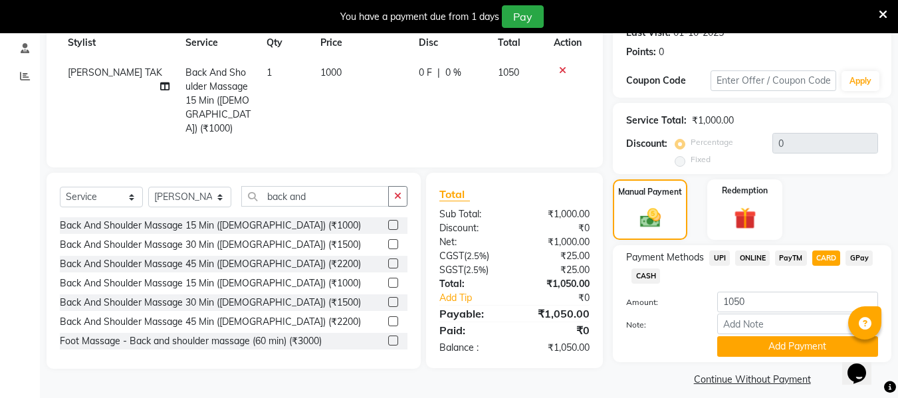
scroll to position [197, 0]
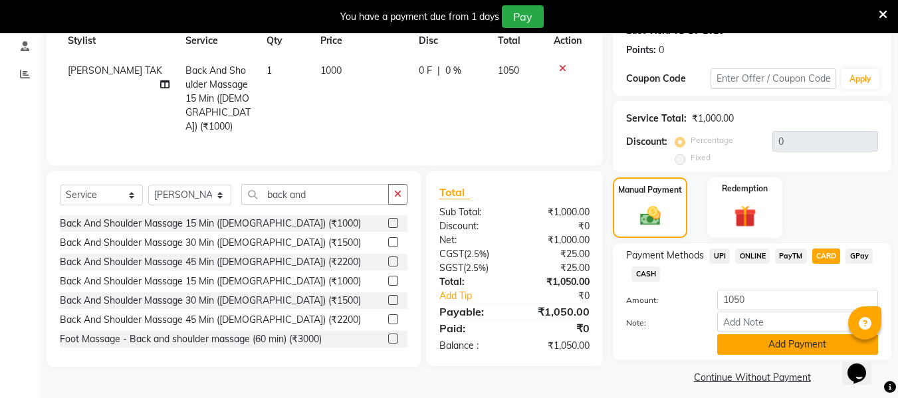
click at [805, 342] on button "Add Payment" at bounding box center [797, 344] width 161 height 21
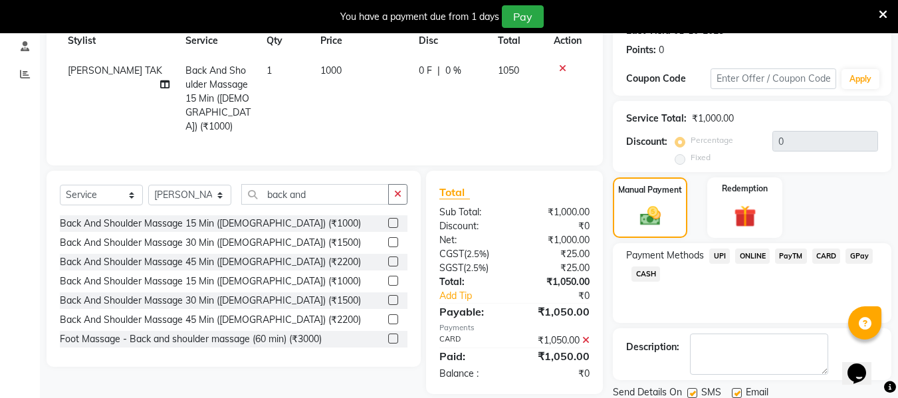
scroll to position [244, 0]
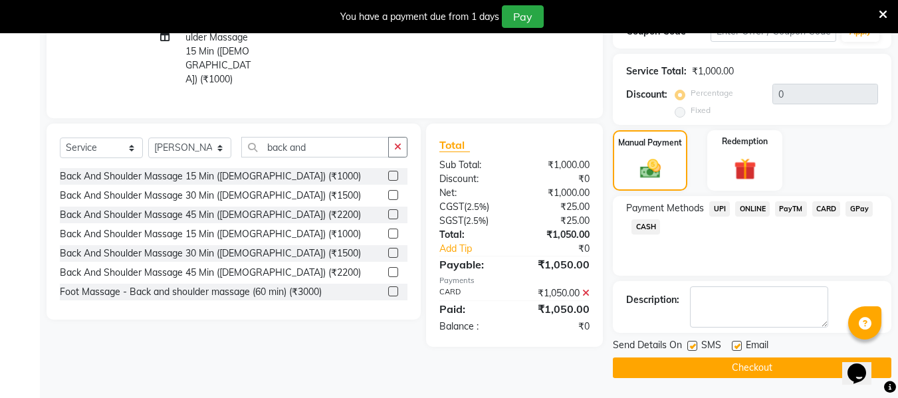
click at [785, 365] on button "Checkout" at bounding box center [752, 367] width 278 height 21
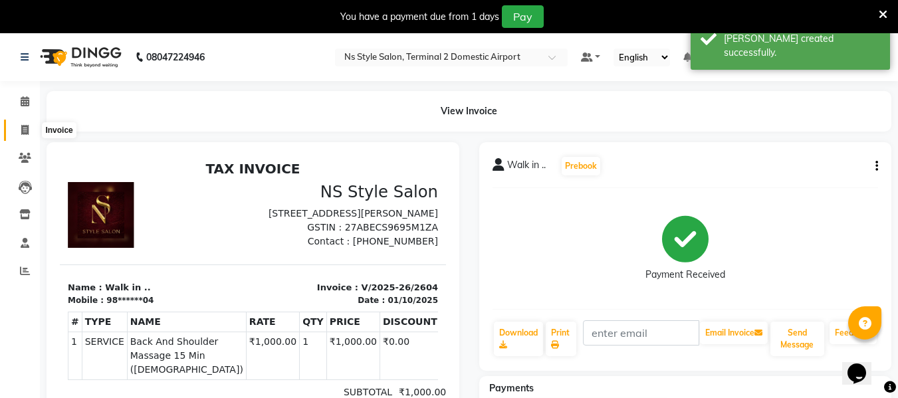
click at [21, 123] on span at bounding box center [24, 130] width 23 height 15
select select "service"
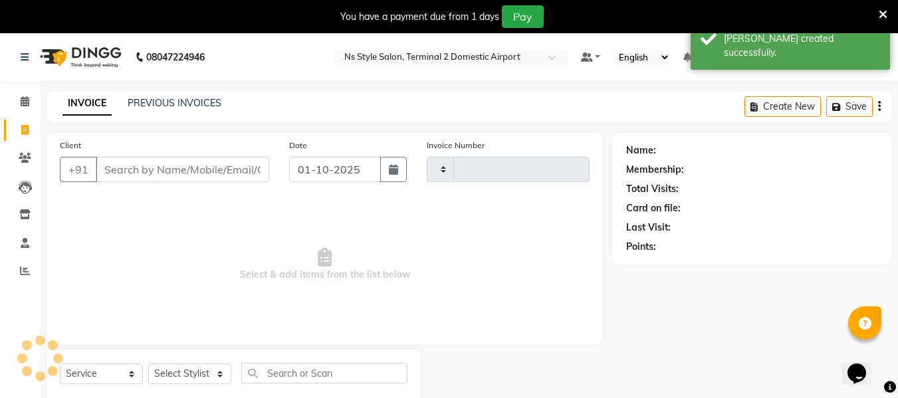
scroll to position [35, 0]
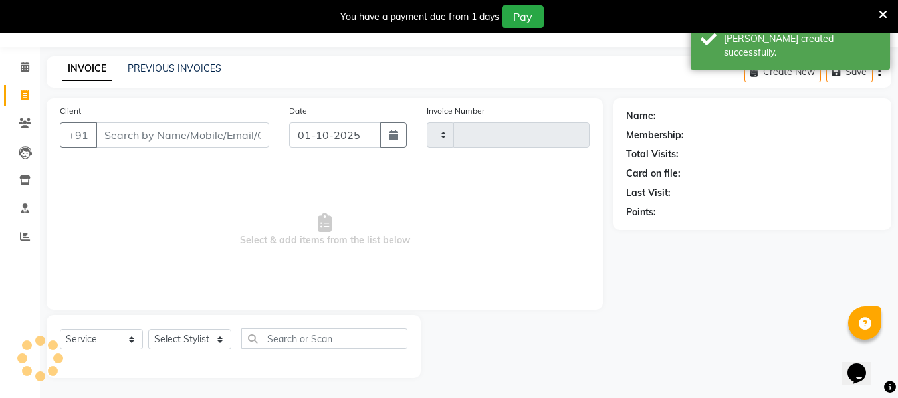
type input "2605"
select select "5661"
click at [151, 131] on input "Client" at bounding box center [182, 134] width 173 height 25
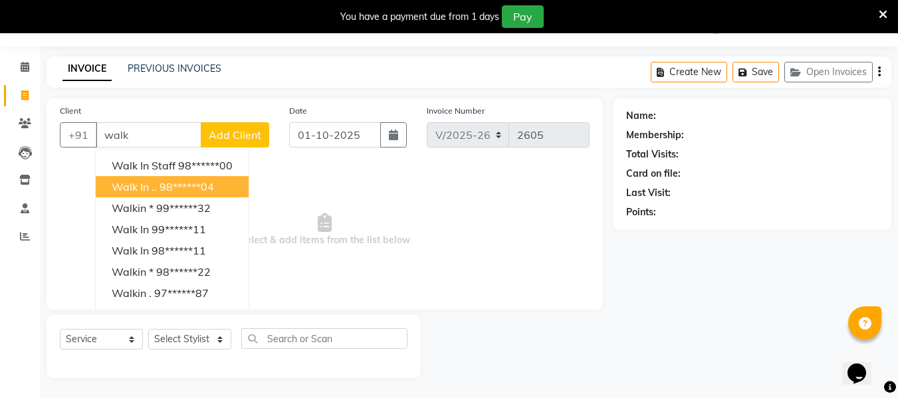
click at [167, 185] on ngb-highlight "98******04" at bounding box center [186, 186] width 54 height 13
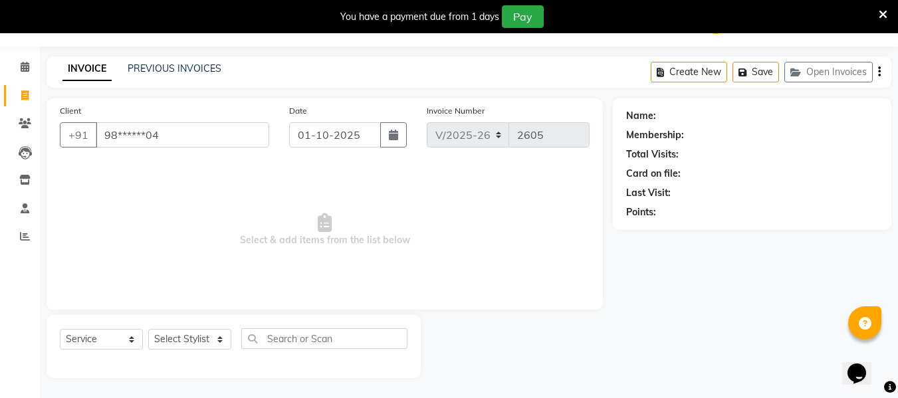
type input "98******04"
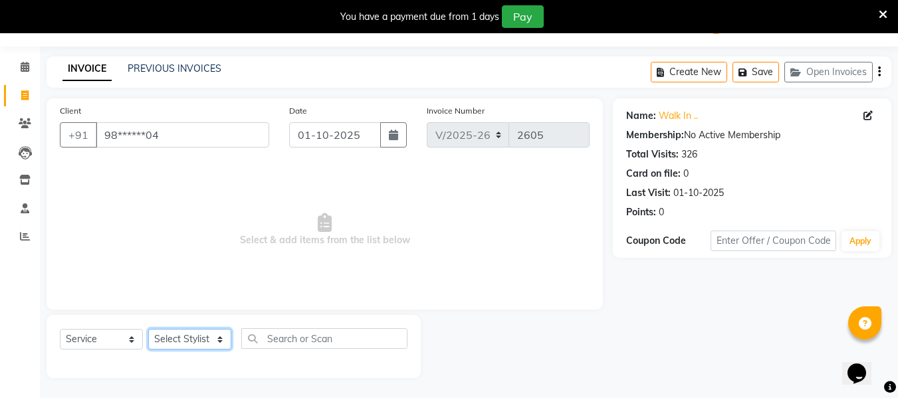
click at [192, 340] on select "Select Stylist [PERSON_NAME] [PERSON_NAME] EHATESHAM [PERSON_NAME] [PERSON_NAME…" at bounding box center [189, 339] width 83 height 21
select select "39706"
click at [148, 329] on select "Select Stylist [PERSON_NAME] [PERSON_NAME] EHATESHAM [PERSON_NAME] [PERSON_NAME…" at bounding box center [189, 339] width 83 height 21
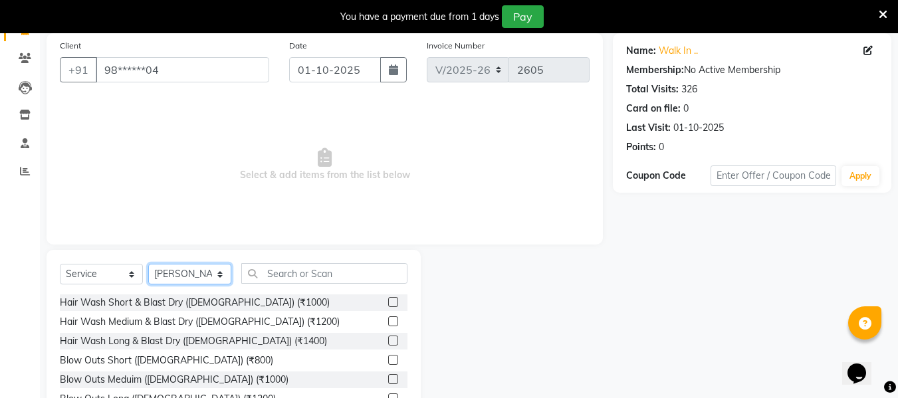
scroll to position [100, 0]
click at [388, 301] on label at bounding box center [393, 301] width 10 height 10
click at [388, 301] on input "checkbox" at bounding box center [392, 302] width 9 height 9
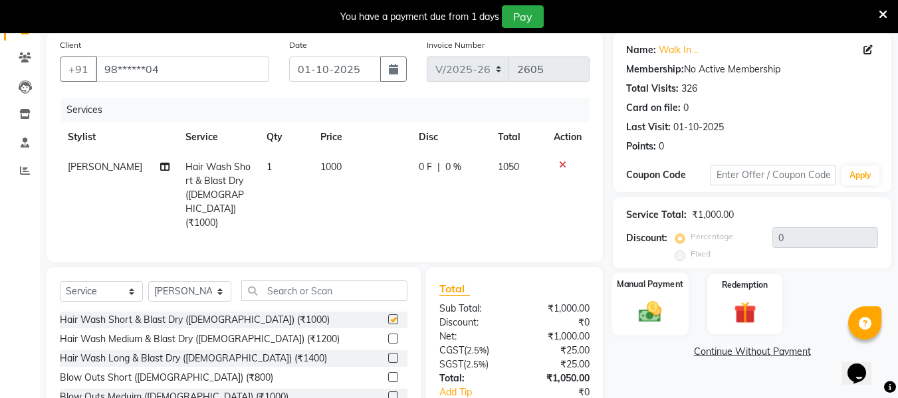
checkbox input "false"
click at [667, 296] on div "Manual Payment" at bounding box center [650, 303] width 78 height 63
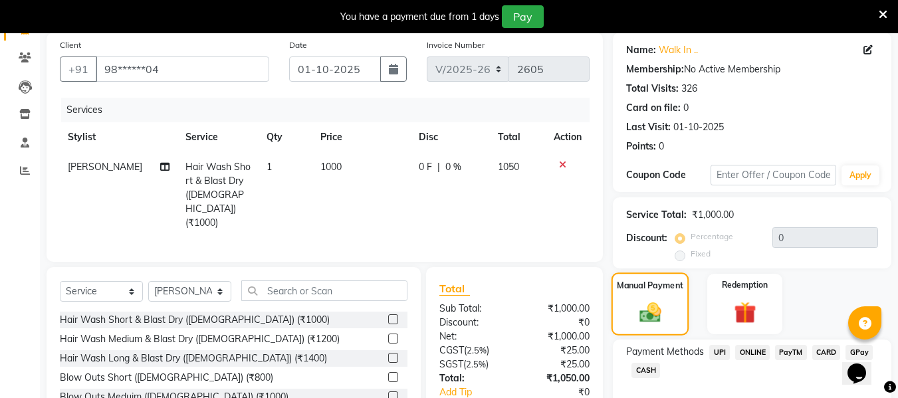
scroll to position [181, 0]
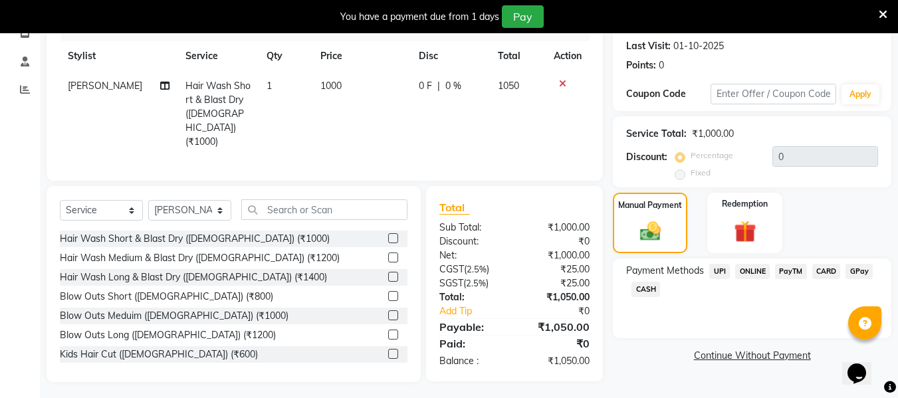
click at [826, 273] on span "CARD" at bounding box center [826, 271] width 29 height 15
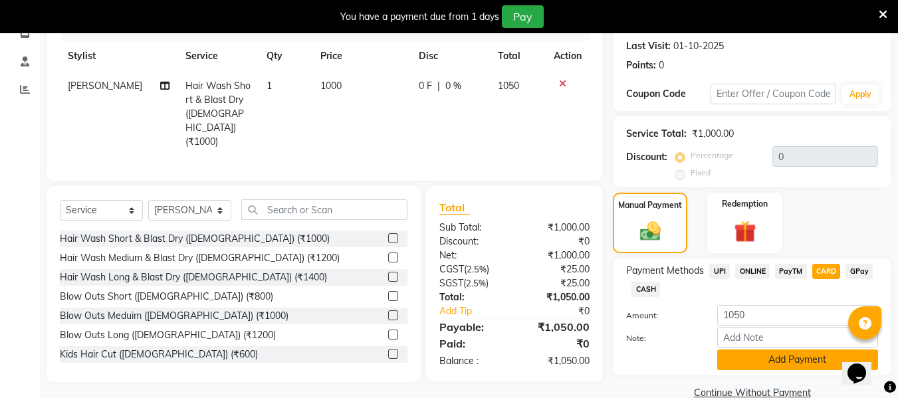
click at [805, 354] on button "Add Payment" at bounding box center [797, 359] width 161 height 21
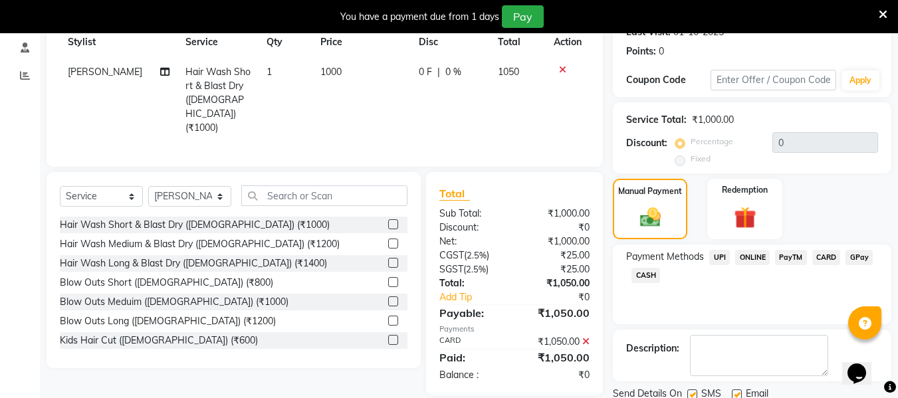
scroll to position [244, 0]
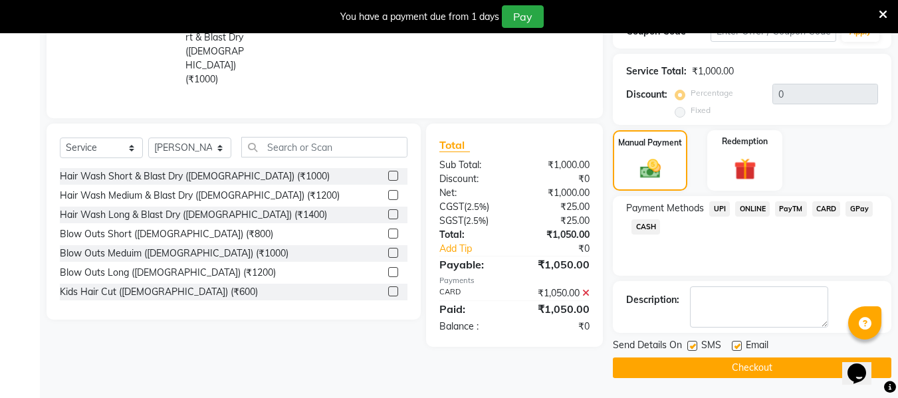
click at [769, 367] on button "Checkout" at bounding box center [752, 367] width 278 height 21
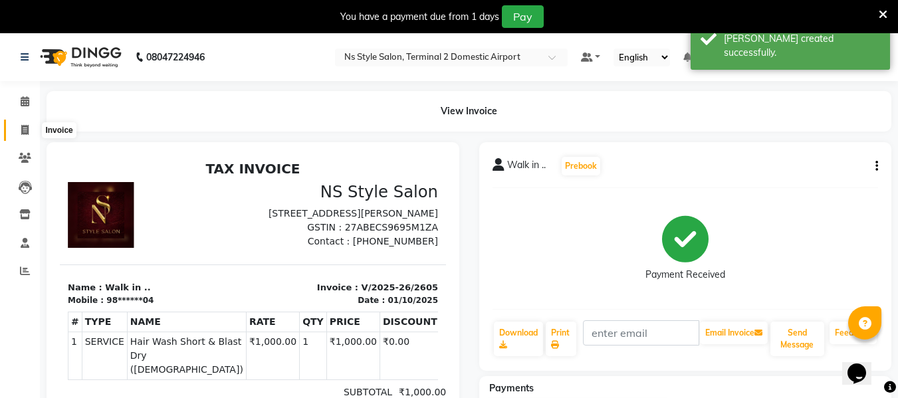
click at [19, 131] on span at bounding box center [24, 130] width 23 height 15
select select "service"
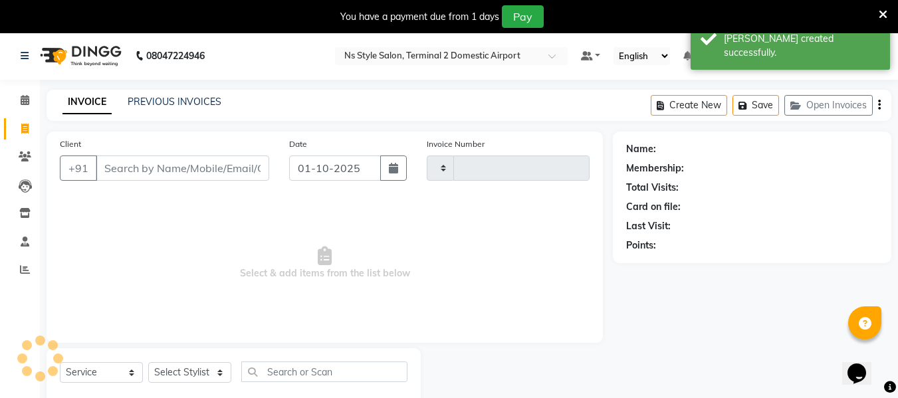
scroll to position [35, 0]
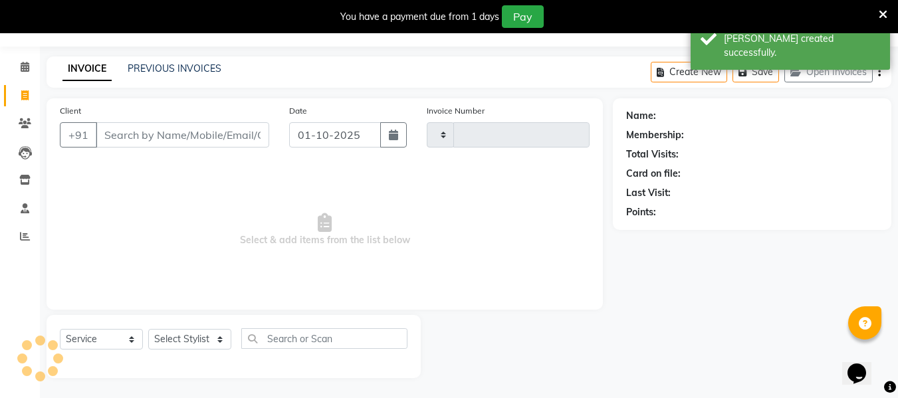
type input "2606"
select select "5661"
click at [169, 134] on input "Client" at bounding box center [182, 134] width 173 height 25
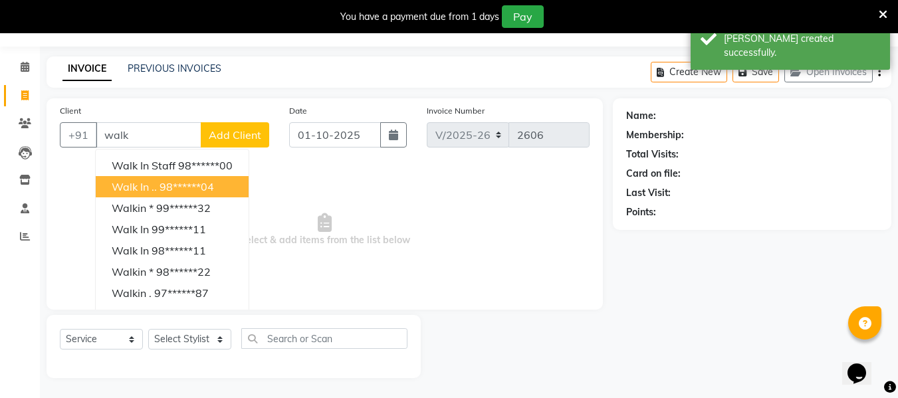
click at [163, 183] on ngb-highlight "98******04" at bounding box center [186, 186] width 54 height 13
type input "98******04"
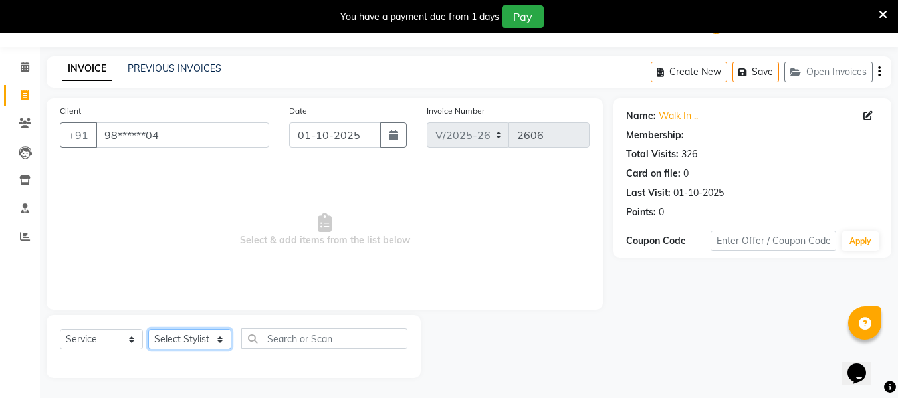
click at [183, 338] on select "Select Stylist [PERSON_NAME] [PERSON_NAME] EHATESHAM [PERSON_NAME] [PERSON_NAME…" at bounding box center [189, 339] width 83 height 21
select select "39708"
click at [148, 329] on select "Select Stylist [PERSON_NAME] [PERSON_NAME] EHATESHAM [PERSON_NAME] [PERSON_NAME…" at bounding box center [189, 339] width 83 height 21
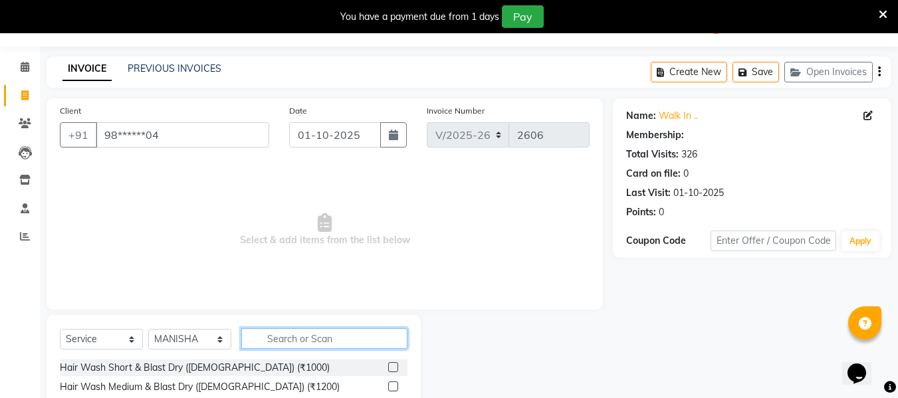
click at [282, 342] on input "text" at bounding box center [324, 338] width 166 height 21
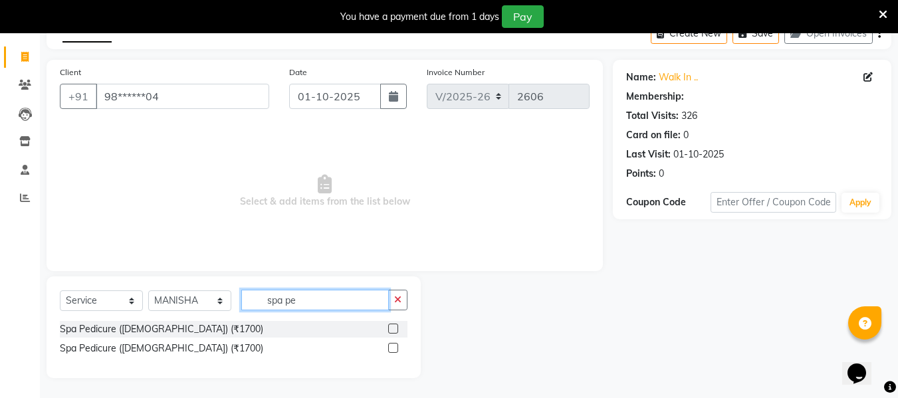
type input "spa pe"
click at [392, 344] on label at bounding box center [393, 348] width 10 height 10
click at [392, 344] on input "checkbox" at bounding box center [392, 348] width 9 height 9
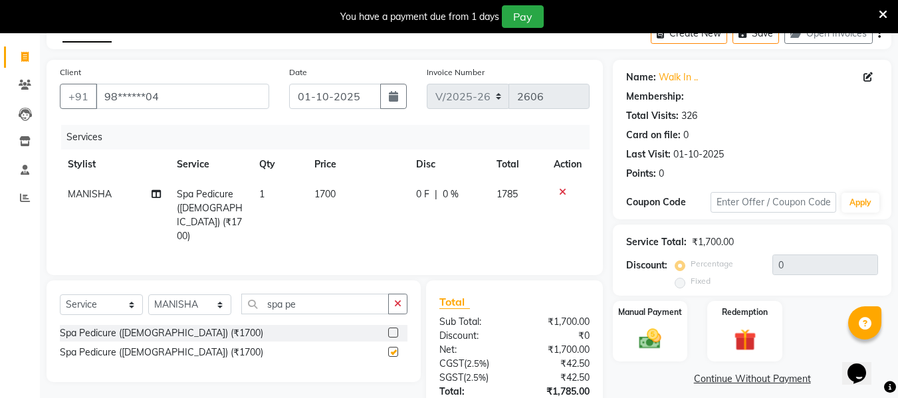
checkbox input "false"
click at [219, 297] on select "Select Stylist [PERSON_NAME] [PERSON_NAME] EHATESHAM [PERSON_NAME] [PERSON_NAME…" at bounding box center [189, 304] width 83 height 21
select select "93518"
click at [148, 294] on select "Select Stylist [PERSON_NAME] [PERSON_NAME] EHATESHAM [PERSON_NAME] [PERSON_NAME…" at bounding box center [189, 304] width 83 height 21
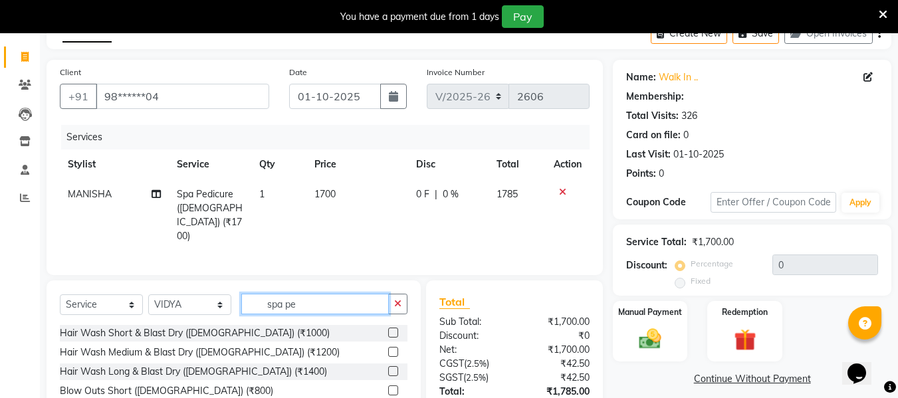
click at [317, 300] on input "spa pe" at bounding box center [315, 304] width 148 height 21
type input "s"
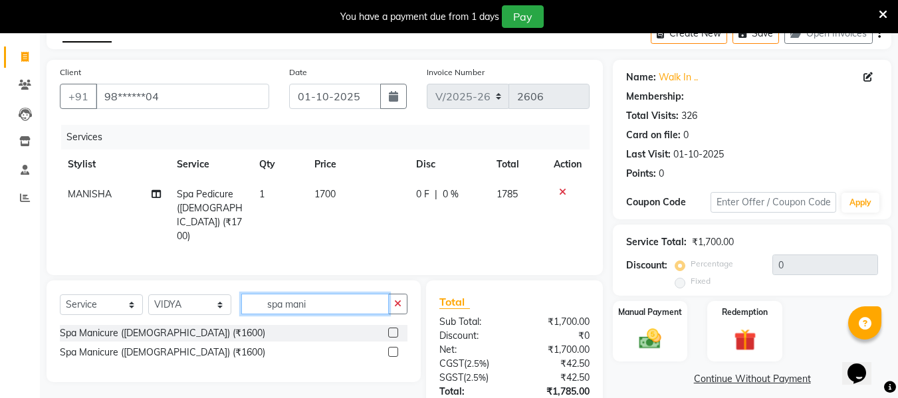
type input "spa mani"
click at [395, 347] on label at bounding box center [393, 352] width 10 height 10
click at [395, 348] on input "checkbox" at bounding box center [392, 352] width 9 height 9
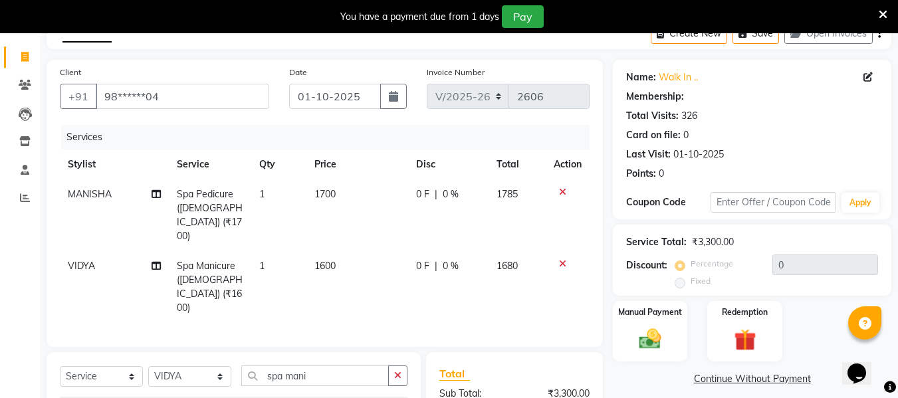
checkbox input "false"
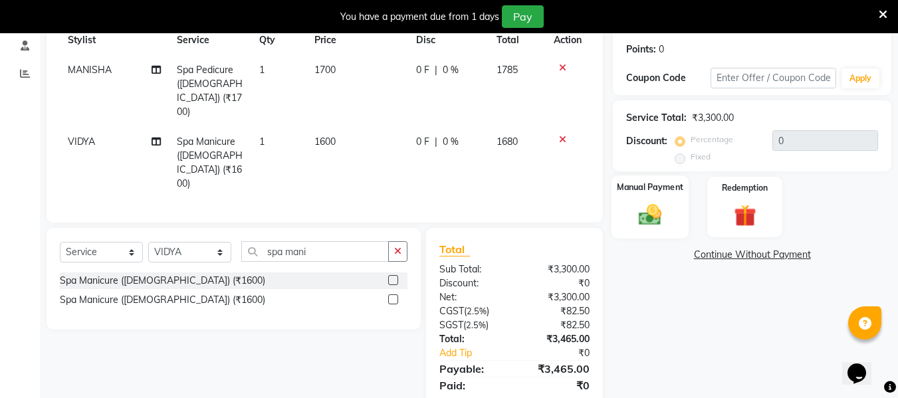
scroll to position [198, 0]
click at [633, 213] on img at bounding box center [649, 214] width 37 height 27
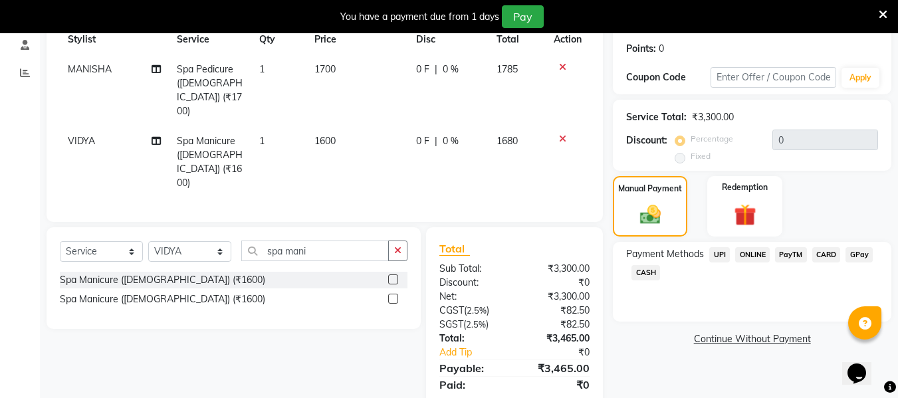
click at [823, 254] on span "CARD" at bounding box center [826, 254] width 29 height 15
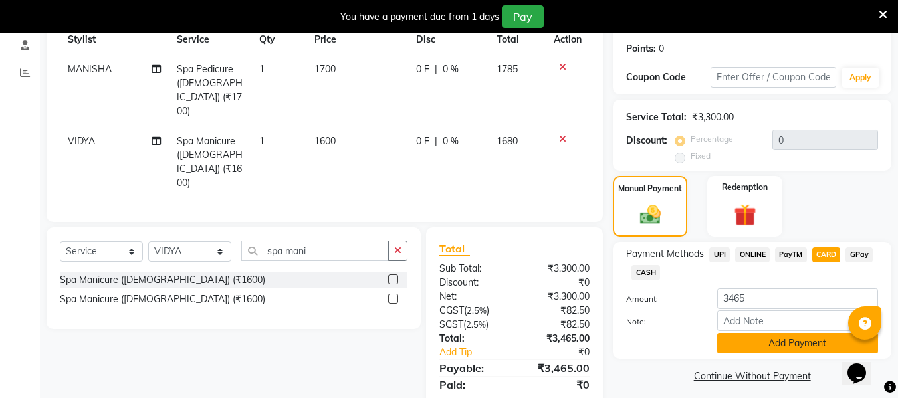
click at [809, 342] on button "Add Payment" at bounding box center [797, 343] width 161 height 21
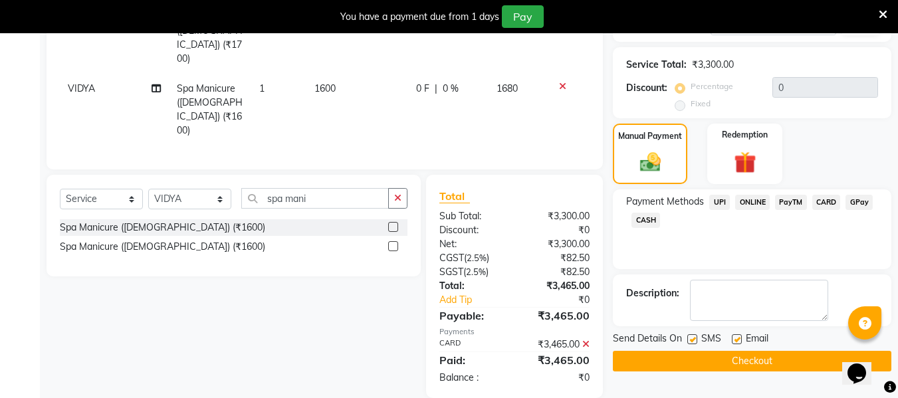
scroll to position [251, 0]
click at [805, 366] on button "Checkout" at bounding box center [752, 360] width 278 height 21
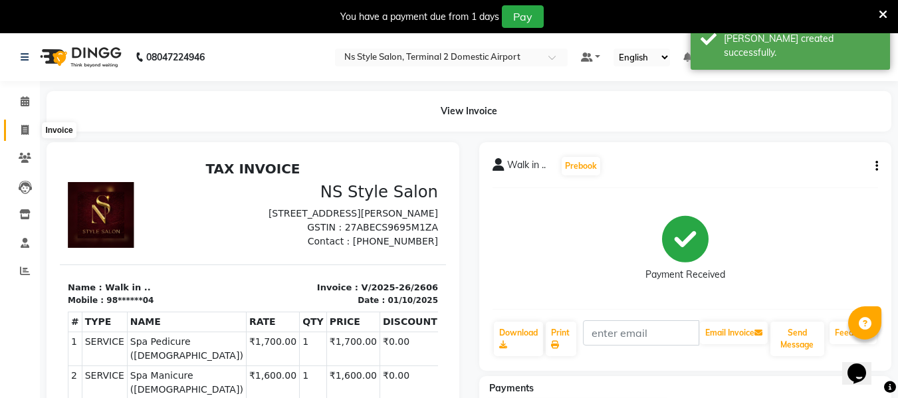
click at [28, 129] on icon at bounding box center [24, 130] width 7 height 10
select select "service"
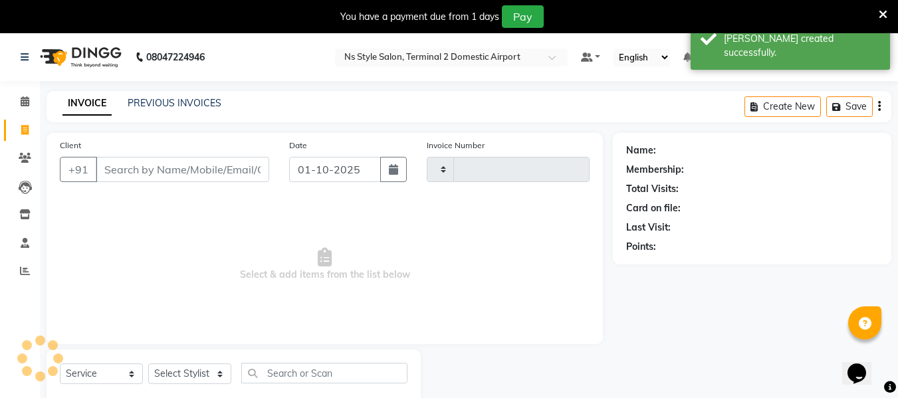
scroll to position [35, 0]
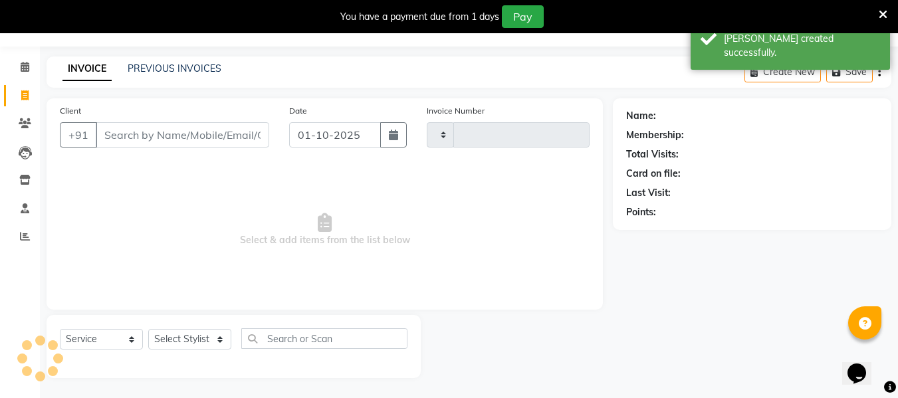
type input "2607"
select select "5661"
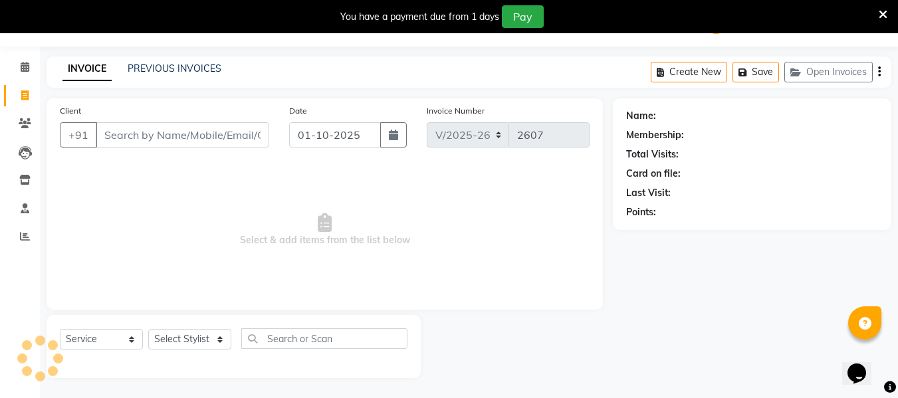
click at [146, 136] on input "Client" at bounding box center [182, 134] width 173 height 25
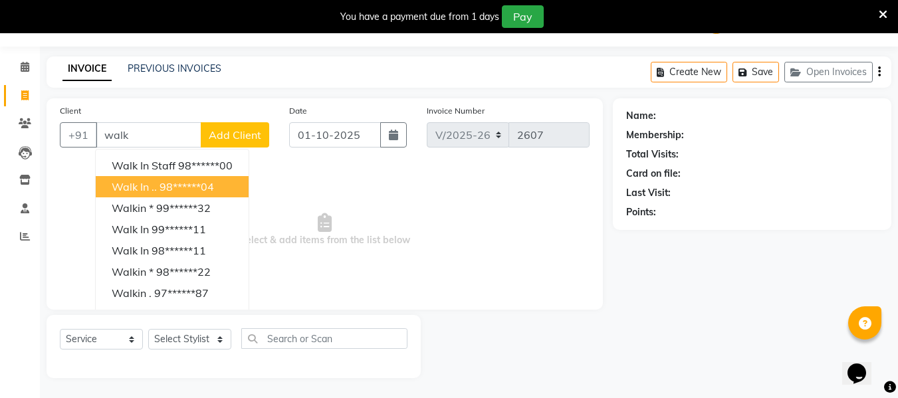
click at [148, 186] on span "Walk in .." at bounding box center [134, 186] width 45 height 13
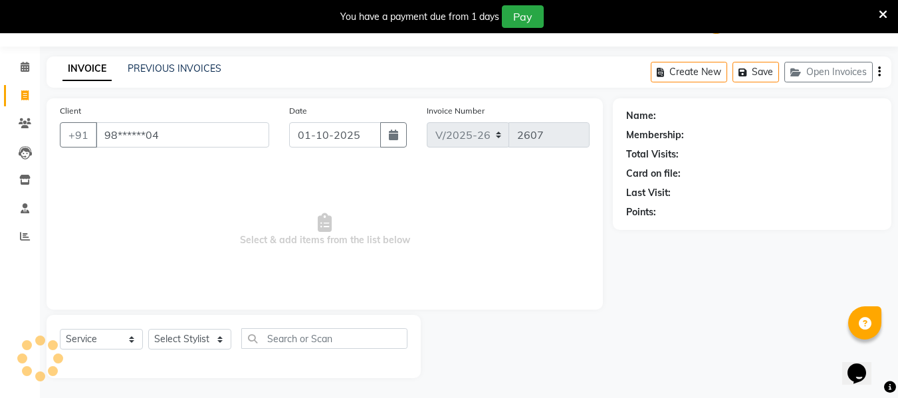
type input "98******04"
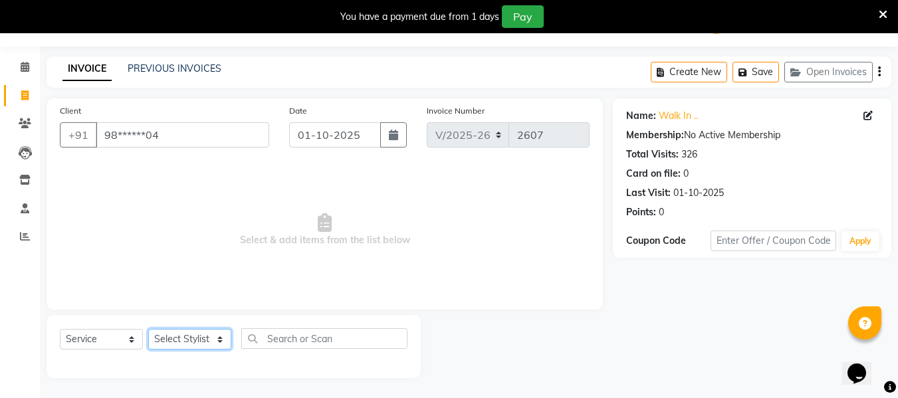
drag, startPoint x: 202, startPoint y: 338, endPoint x: 192, endPoint y: 226, distance: 112.1
click at [192, 226] on div "Client +91 98******04 Date 01-10-2025 Invoice Number V/2025 V/2025-26 2607 Sele…" at bounding box center [325, 238] width 576 height 280
select select "39706"
click at [148, 329] on select "Select Stylist [PERSON_NAME] [PERSON_NAME] EHATESHAM [PERSON_NAME] [PERSON_NAME…" at bounding box center [189, 339] width 83 height 21
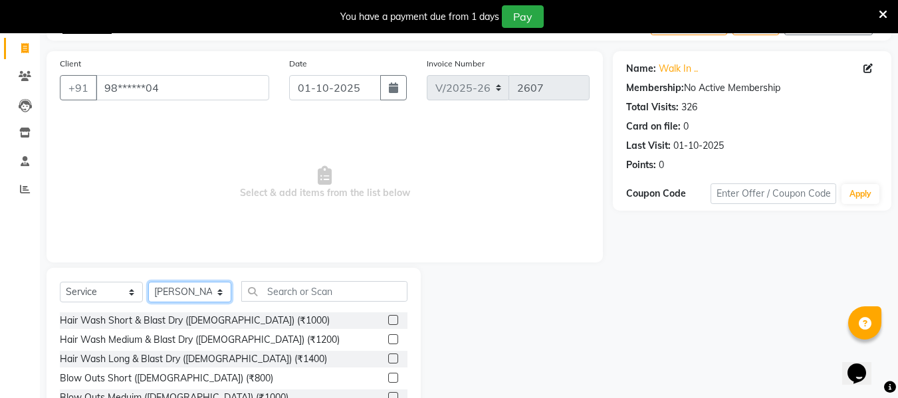
scroll to position [86, 0]
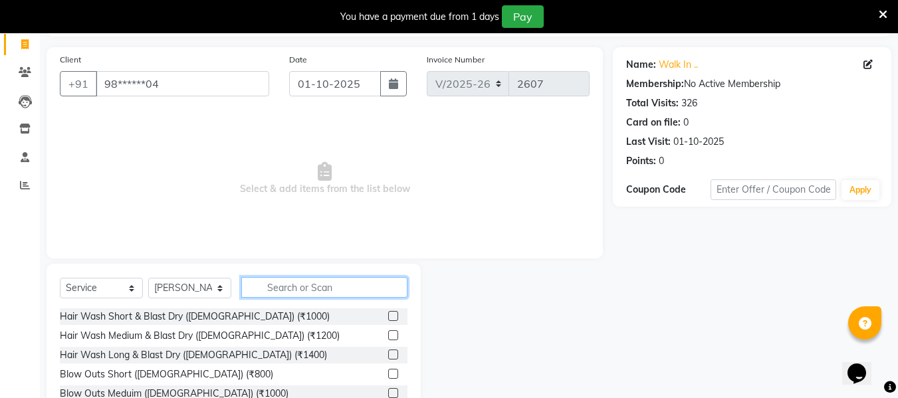
click at [311, 283] on input "text" at bounding box center [324, 287] width 166 height 21
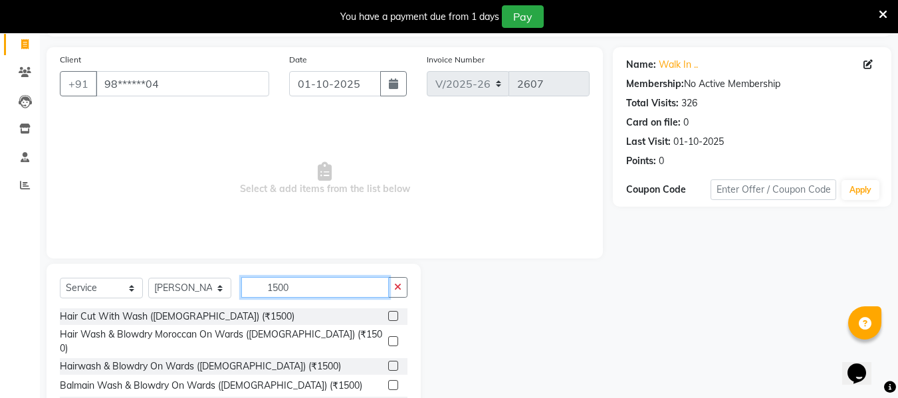
type input "1500"
click at [388, 337] on label at bounding box center [393, 341] width 10 height 10
click at [388, 338] on input "checkbox" at bounding box center [392, 342] width 9 height 9
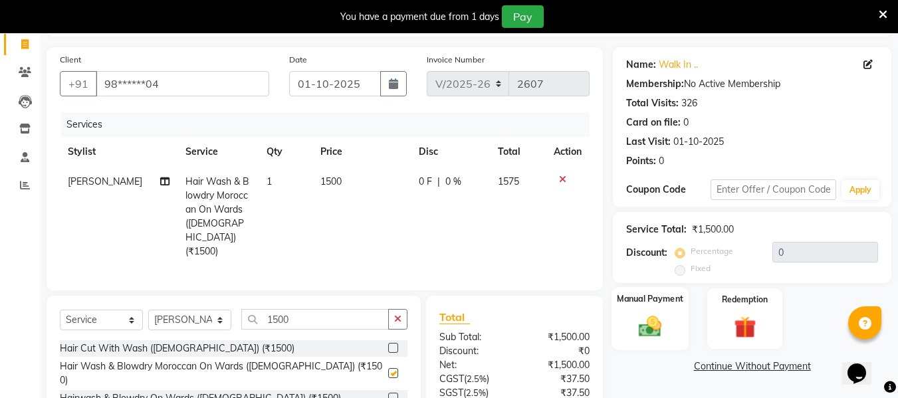
checkbox input "false"
click at [653, 332] on img at bounding box center [649, 326] width 37 height 27
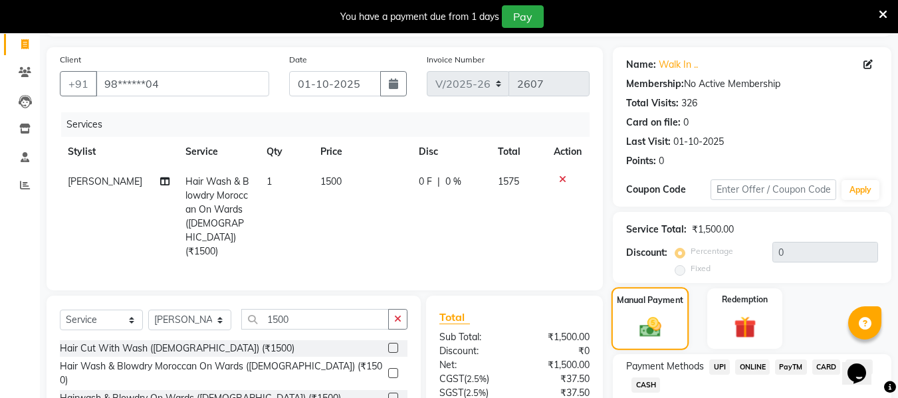
scroll to position [195, 0]
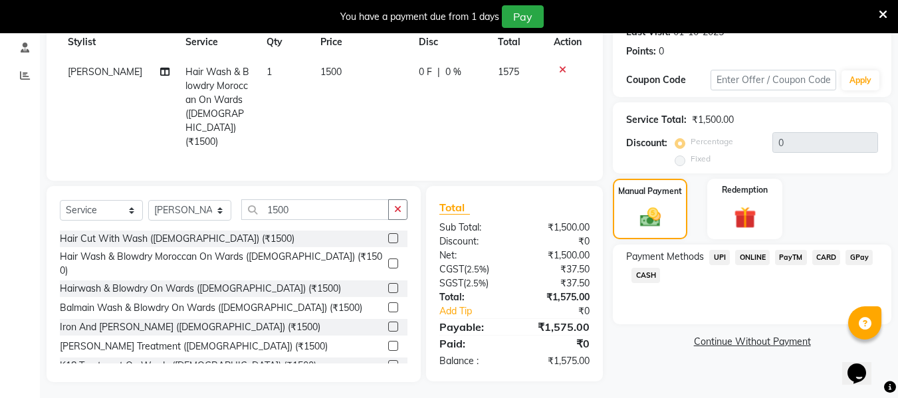
click at [826, 256] on span "CARD" at bounding box center [826, 257] width 29 height 15
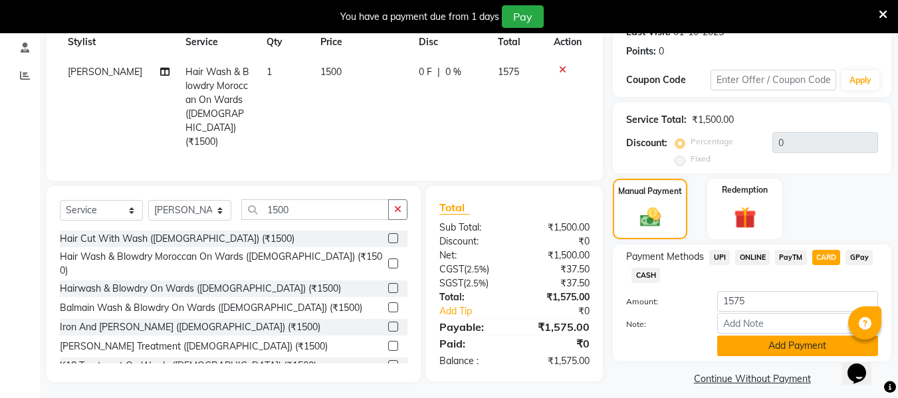
click at [790, 340] on button "Add Payment" at bounding box center [797, 346] width 161 height 21
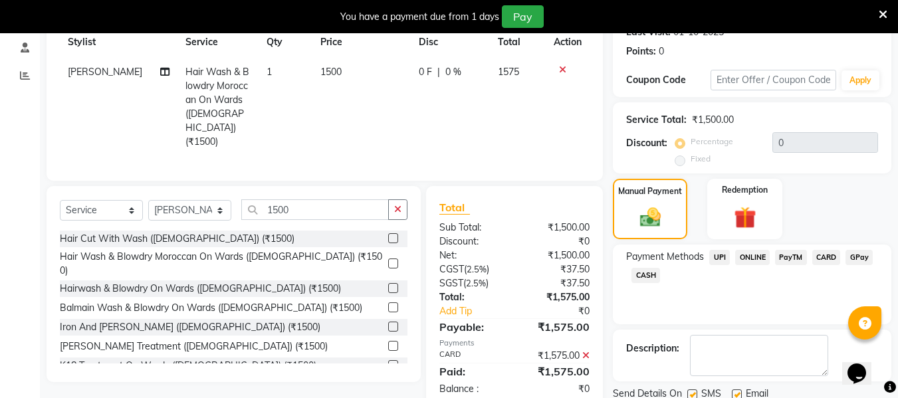
scroll to position [244, 0]
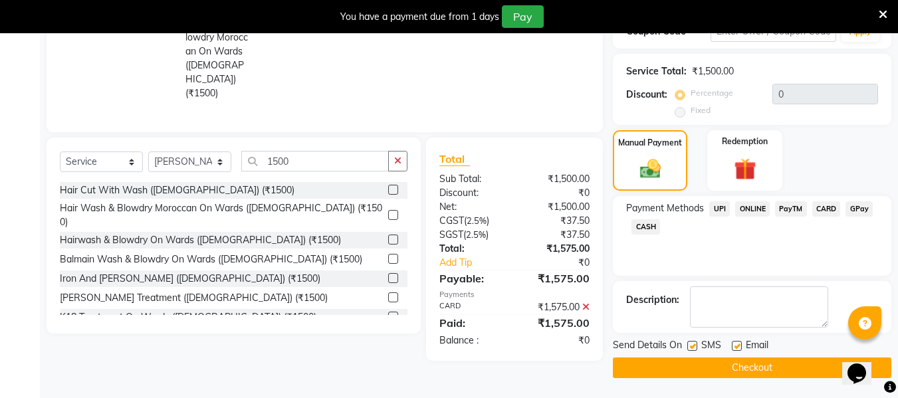
click at [775, 364] on button "Checkout" at bounding box center [752, 367] width 278 height 21
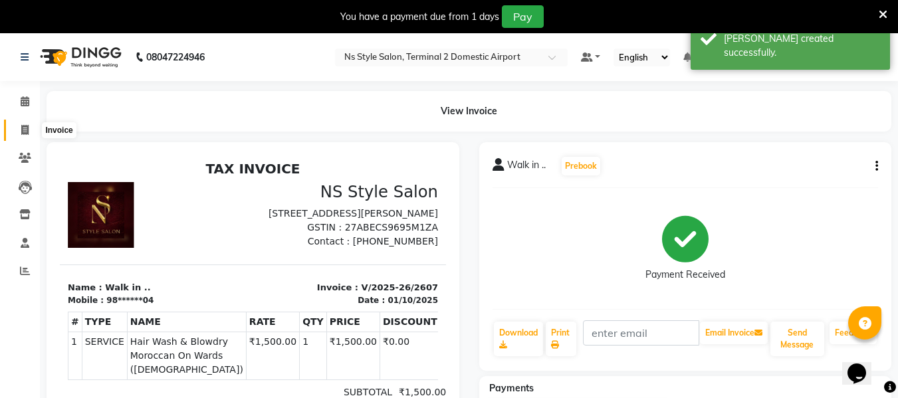
click at [28, 123] on span at bounding box center [24, 130] width 23 height 15
select select "5661"
select select "service"
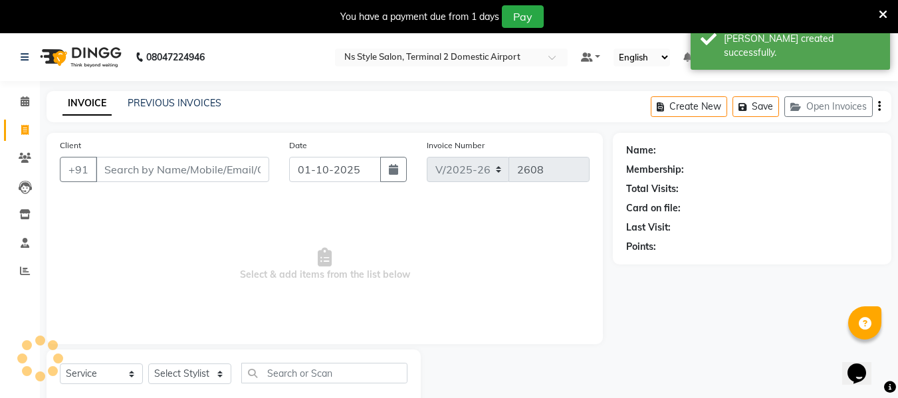
scroll to position [35, 0]
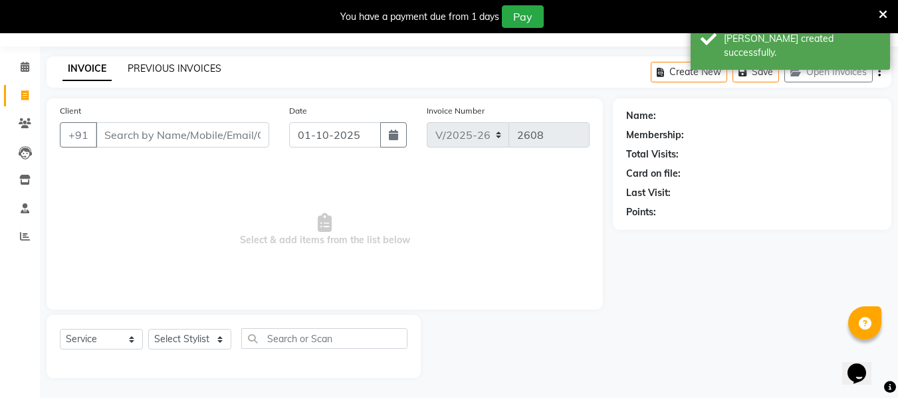
click at [194, 68] on link "PREVIOUS INVOICES" at bounding box center [175, 68] width 94 height 12
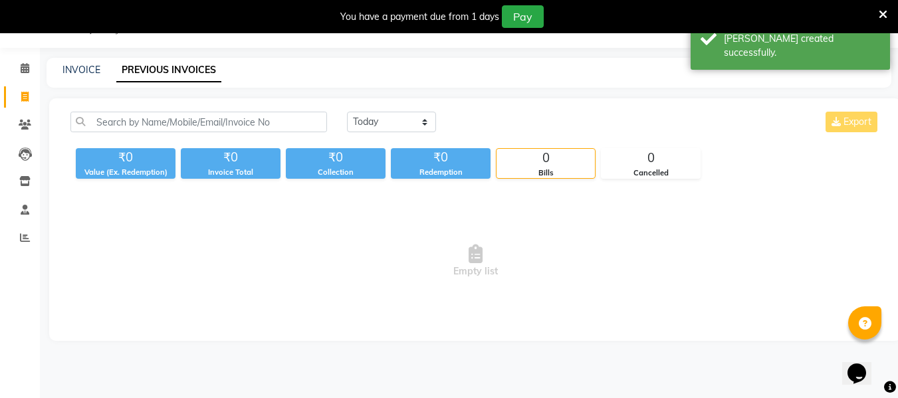
scroll to position [35, 0]
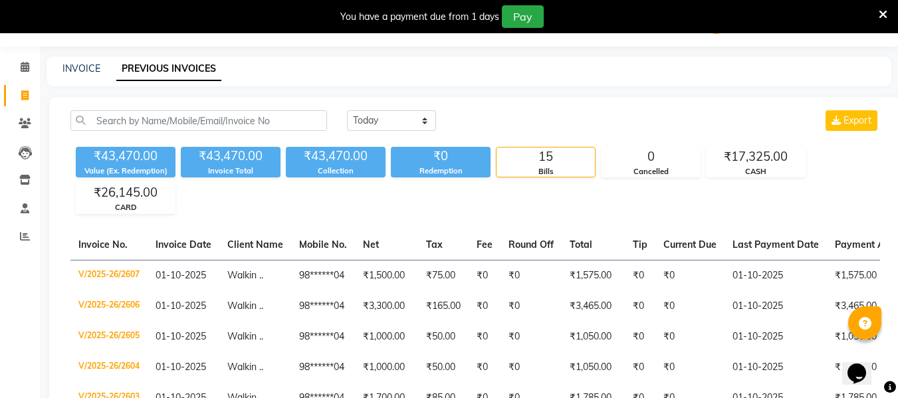
click at [74, 62] on div "INVOICE" at bounding box center [81, 69] width 38 height 14
click at [80, 72] on link "INVOICE" at bounding box center [81, 68] width 38 height 12
select select "5661"
select select "service"
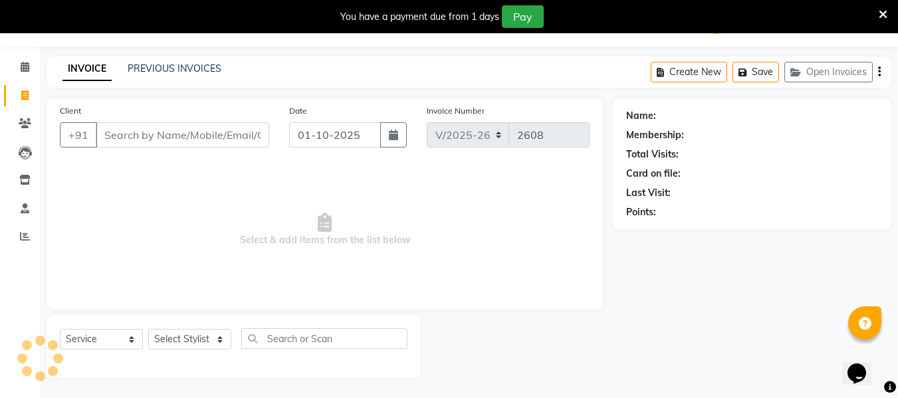
click at [148, 143] on input "Client" at bounding box center [182, 134] width 173 height 25
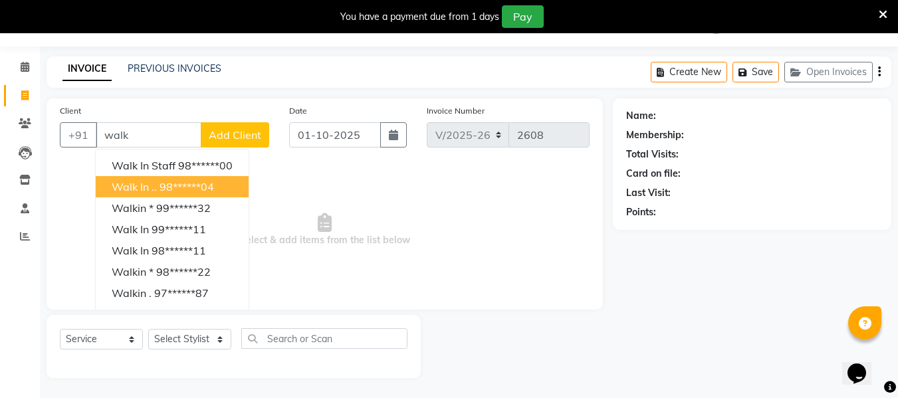
click at [157, 186] on button "Walk in .. 98******04" at bounding box center [172, 186] width 153 height 21
type input "98******04"
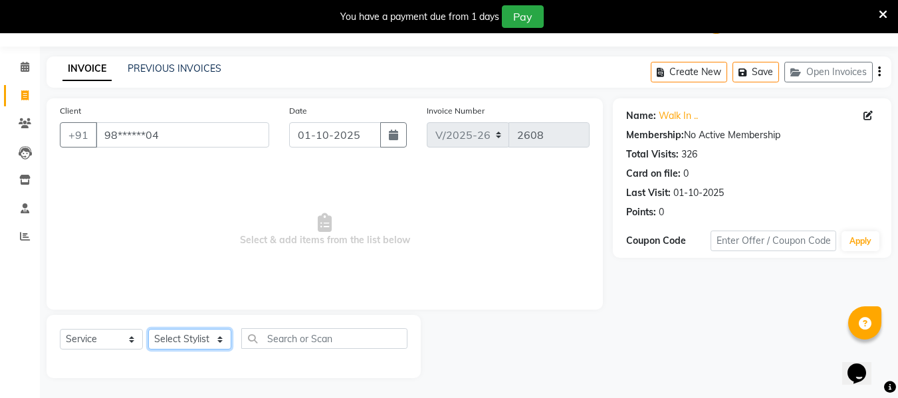
drag, startPoint x: 164, startPoint y: 330, endPoint x: 167, endPoint y: 338, distance: 9.3
click at [167, 338] on select "Select Stylist [PERSON_NAME] [PERSON_NAME] EHATESHAM [PERSON_NAME] [PERSON_NAME…" at bounding box center [189, 339] width 83 height 21
select select "93518"
click at [148, 329] on select "Select Stylist [PERSON_NAME] [PERSON_NAME] EHATESHAM [PERSON_NAME] [PERSON_NAME…" at bounding box center [189, 339] width 83 height 21
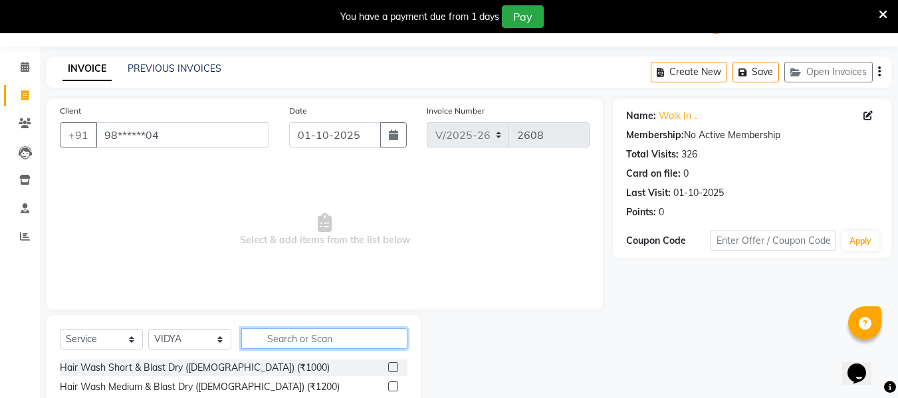
click at [274, 339] on input "text" at bounding box center [324, 338] width 166 height 21
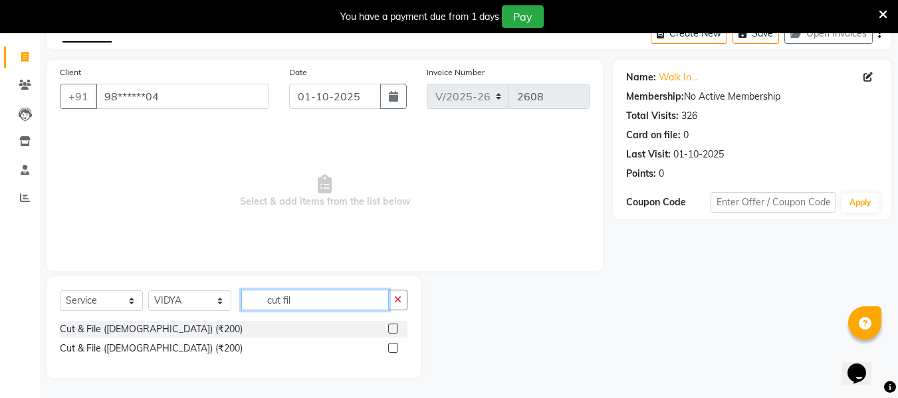
type input "cut fil"
click at [396, 344] on label at bounding box center [393, 348] width 10 height 10
click at [396, 344] on input "checkbox" at bounding box center [392, 348] width 9 height 9
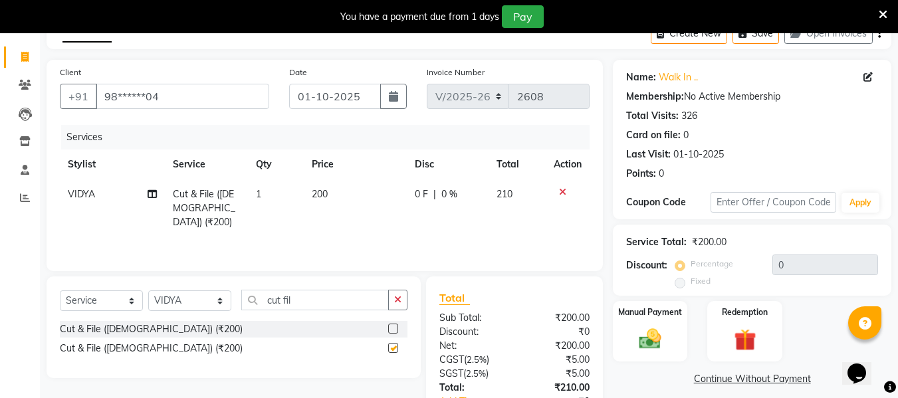
checkbox input "false"
click at [209, 304] on select "Select Stylist [PERSON_NAME] [PERSON_NAME] EHATESHAM [PERSON_NAME] [PERSON_NAME…" at bounding box center [189, 300] width 83 height 21
select select "93510"
click at [148, 290] on select "Select Stylist [PERSON_NAME] [PERSON_NAME] EHATESHAM [PERSON_NAME] [PERSON_NAME…" at bounding box center [189, 300] width 83 height 21
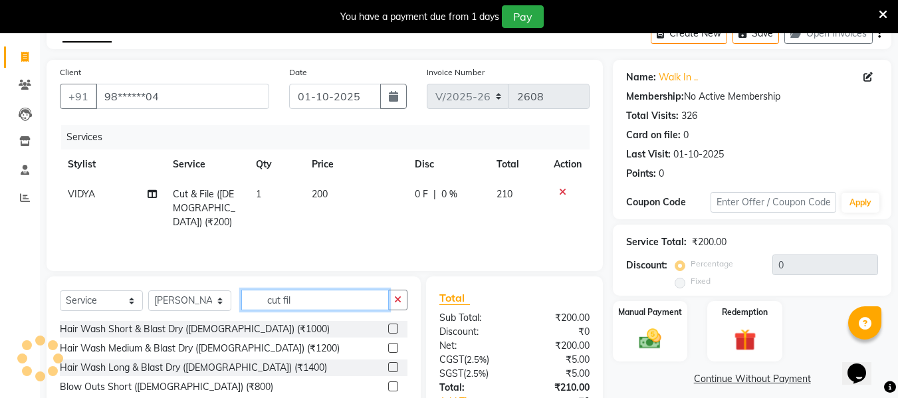
click at [299, 298] on input "cut fil" at bounding box center [315, 300] width 148 height 21
type input "c"
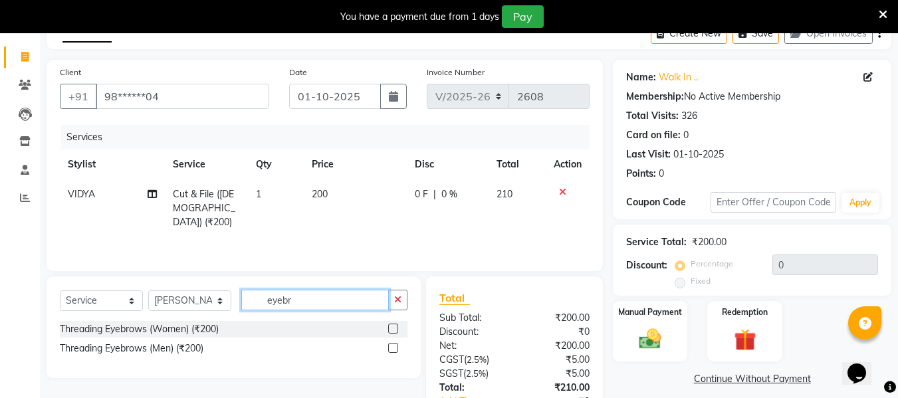
type input "eyebr"
click at [389, 328] on label at bounding box center [393, 329] width 10 height 10
click at [389, 328] on input "checkbox" at bounding box center [392, 329] width 9 height 9
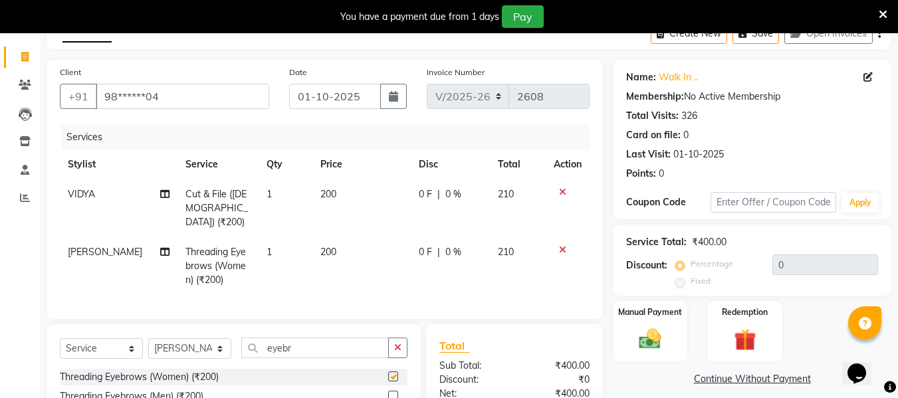
checkbox input "false"
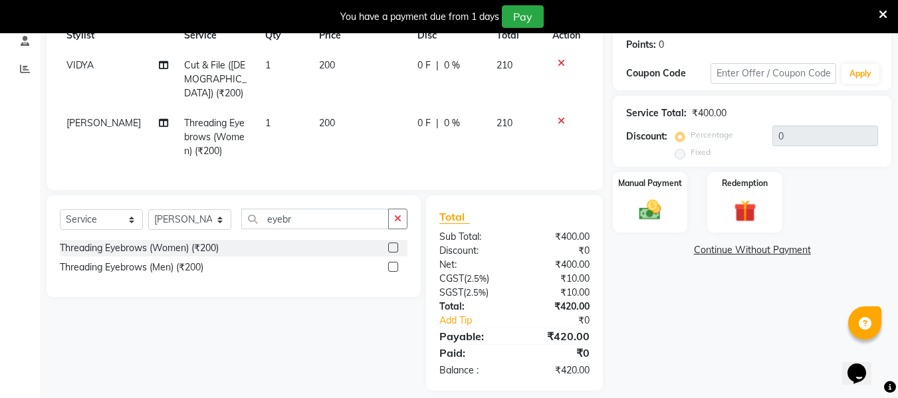
scroll to position [203, 0]
click at [641, 211] on img at bounding box center [649, 209] width 37 height 27
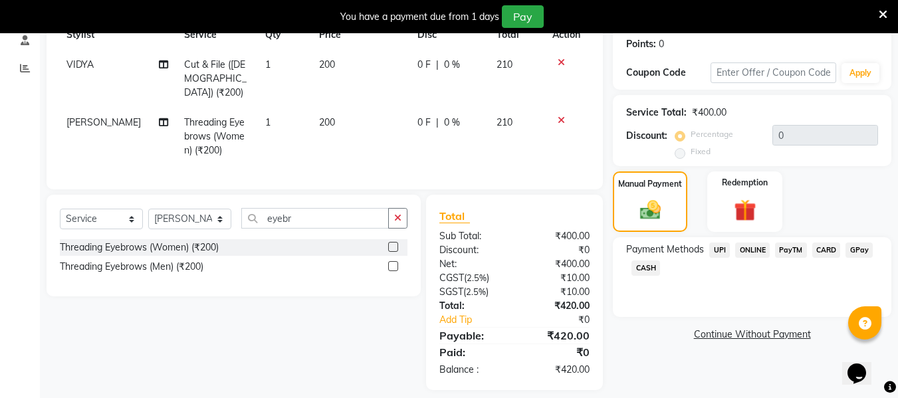
click at [825, 247] on span "CARD" at bounding box center [826, 250] width 29 height 15
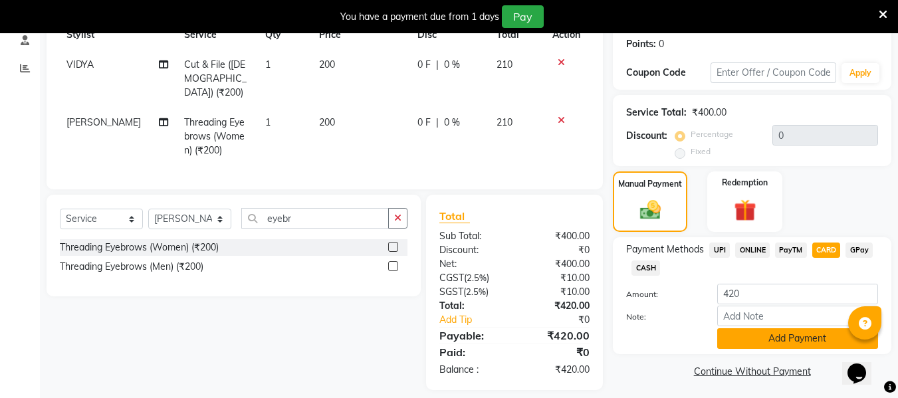
click at [804, 342] on button "Add Payment" at bounding box center [797, 338] width 161 height 21
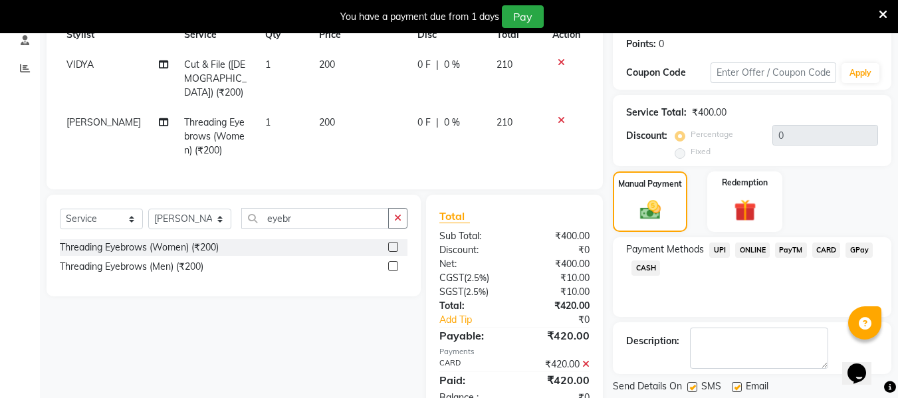
scroll to position [244, 0]
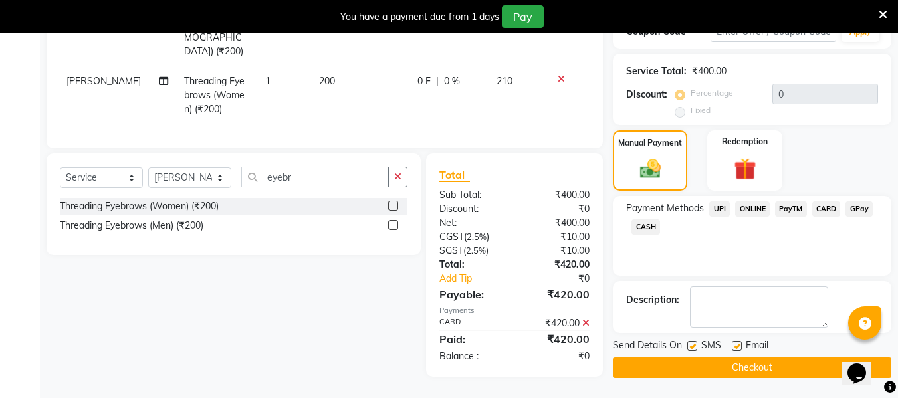
click at [787, 371] on button "Checkout" at bounding box center [752, 367] width 278 height 21
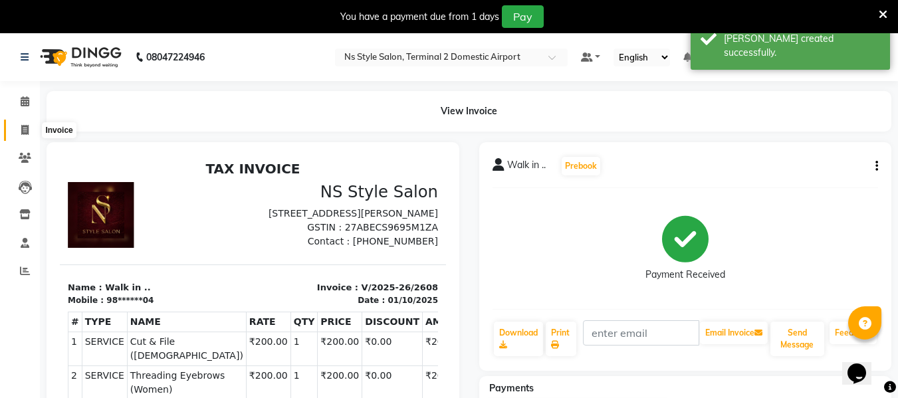
click at [16, 130] on span at bounding box center [24, 130] width 23 height 15
select select "service"
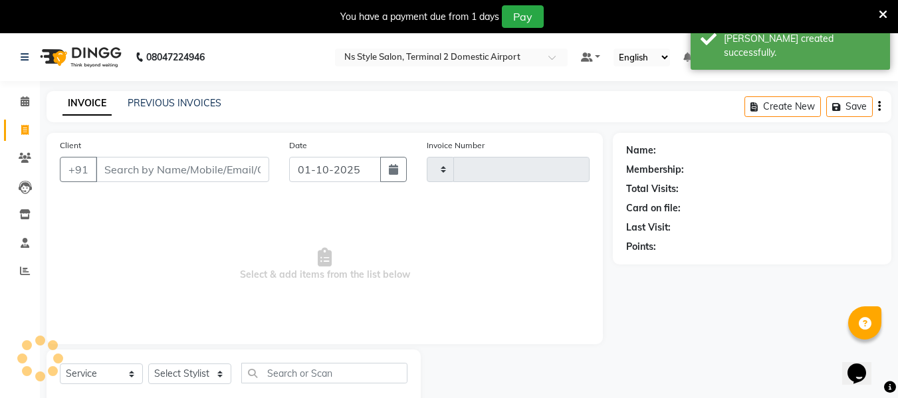
scroll to position [35, 0]
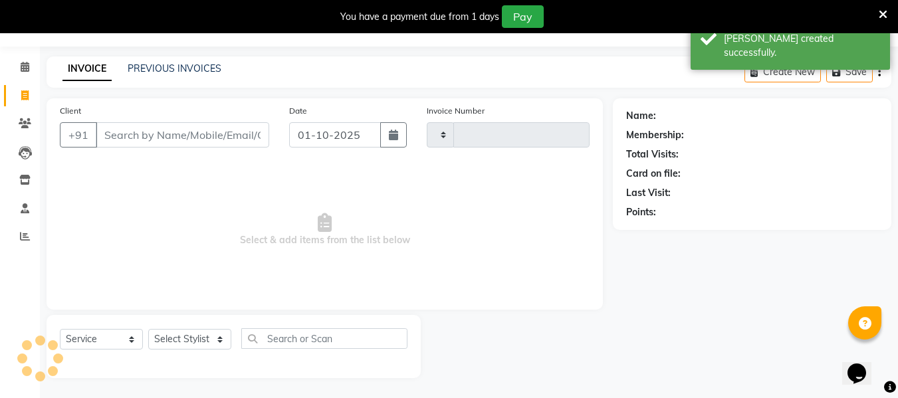
type input "2609"
select select "5661"
click at [136, 134] on input "Client" at bounding box center [182, 134] width 173 height 25
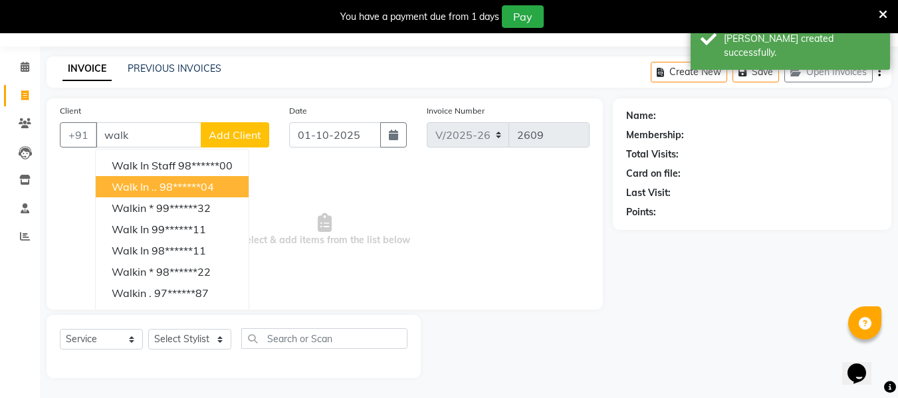
click at [146, 188] on span "Walk in .." at bounding box center [134, 186] width 45 height 13
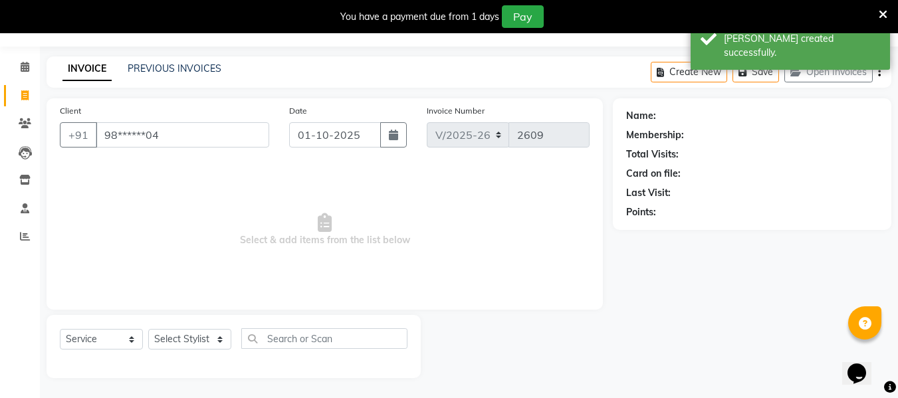
type input "98******04"
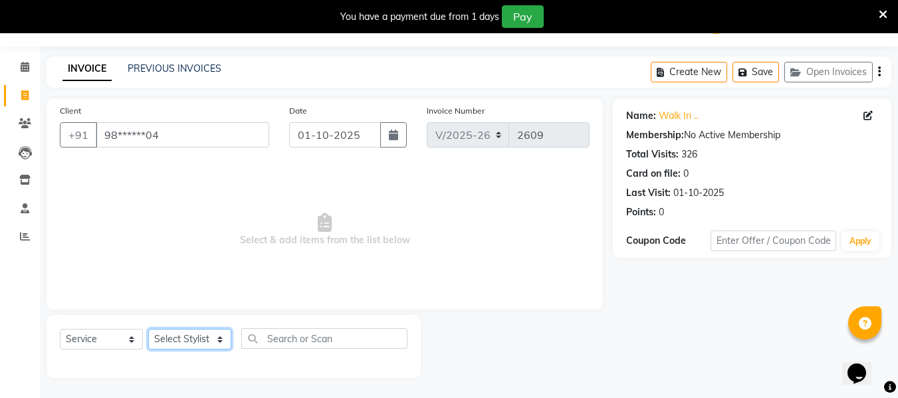
click at [188, 338] on select "Select Stylist [PERSON_NAME] [PERSON_NAME] EHATESHAM [PERSON_NAME] [PERSON_NAME…" at bounding box center [189, 339] width 83 height 21
select select "39695"
click at [148, 329] on select "Select Stylist [PERSON_NAME] [PERSON_NAME] EHATESHAM [PERSON_NAME] [PERSON_NAME…" at bounding box center [189, 339] width 83 height 21
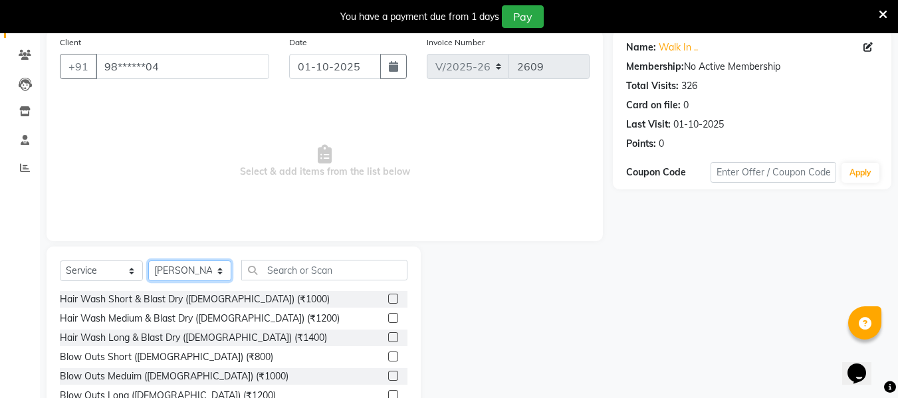
scroll to position [104, 0]
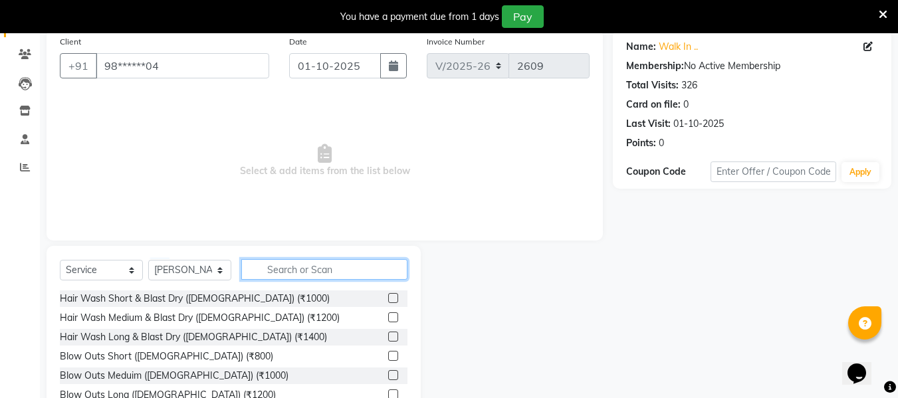
click at [334, 267] on input "text" at bounding box center [324, 269] width 166 height 21
click at [388, 297] on label at bounding box center [393, 298] width 10 height 10
click at [388, 297] on input "checkbox" at bounding box center [392, 298] width 9 height 9
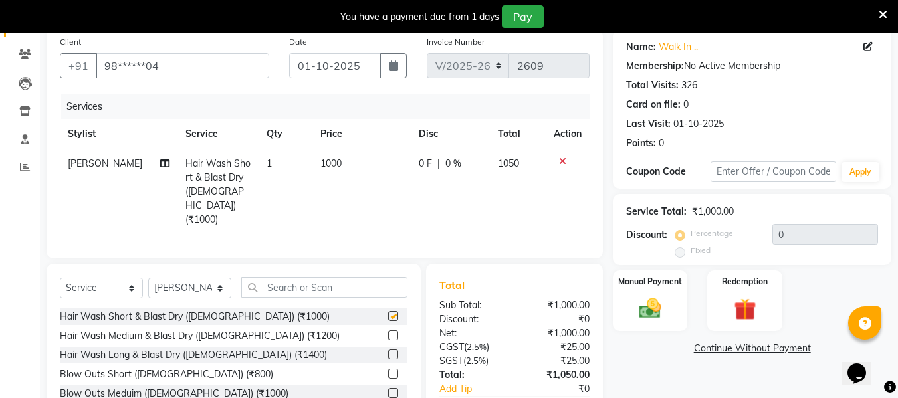
checkbox input "false"
click at [645, 299] on img at bounding box center [649, 308] width 37 height 27
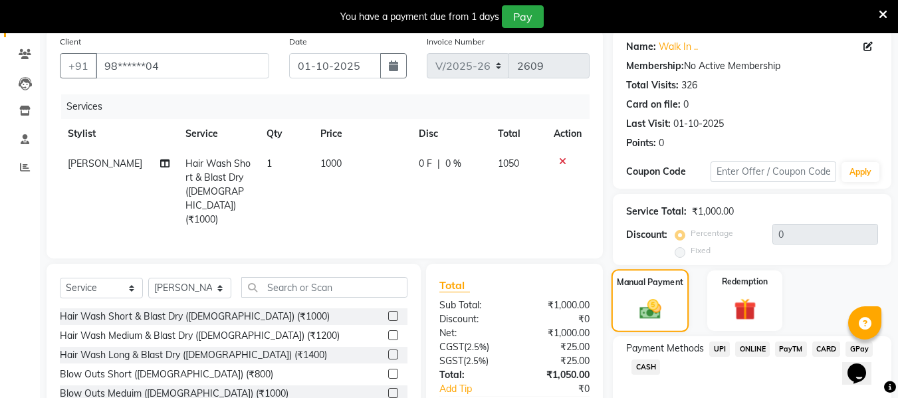
scroll to position [181, 0]
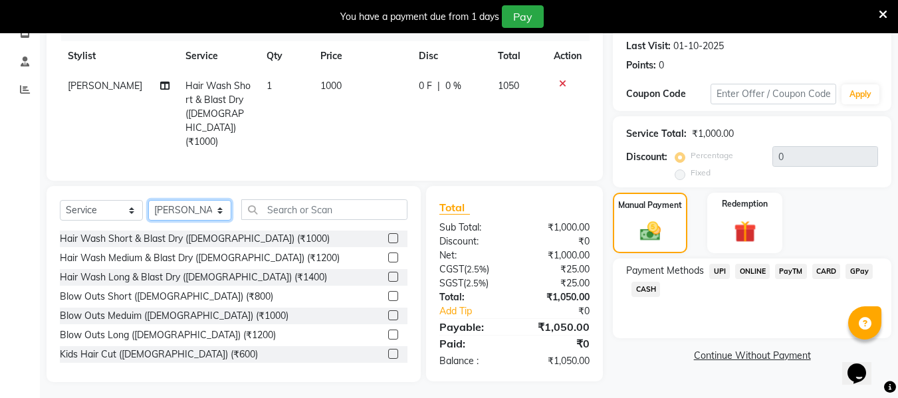
click at [195, 205] on select "Select Stylist [PERSON_NAME] [PERSON_NAME] EHATESHAM [PERSON_NAME] [PERSON_NAME…" at bounding box center [189, 210] width 83 height 21
select select "93510"
click at [148, 200] on select "Select Stylist [PERSON_NAME] [PERSON_NAME] EHATESHAM [PERSON_NAME] [PERSON_NAME…" at bounding box center [189, 210] width 83 height 21
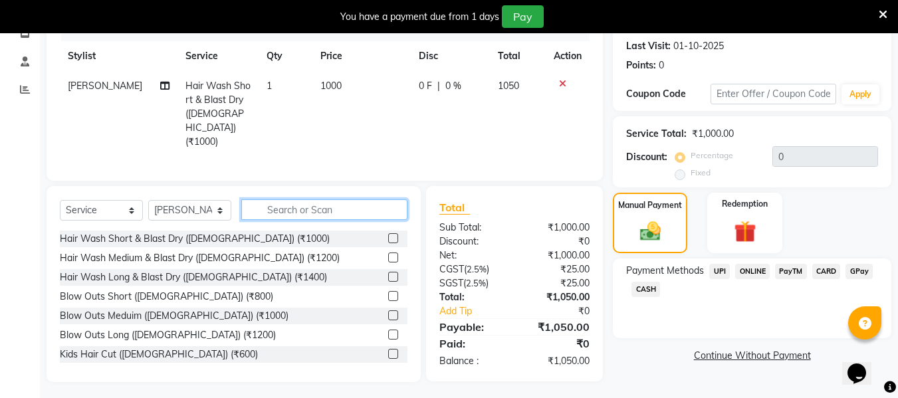
click at [295, 205] on input "text" at bounding box center [324, 209] width 166 height 21
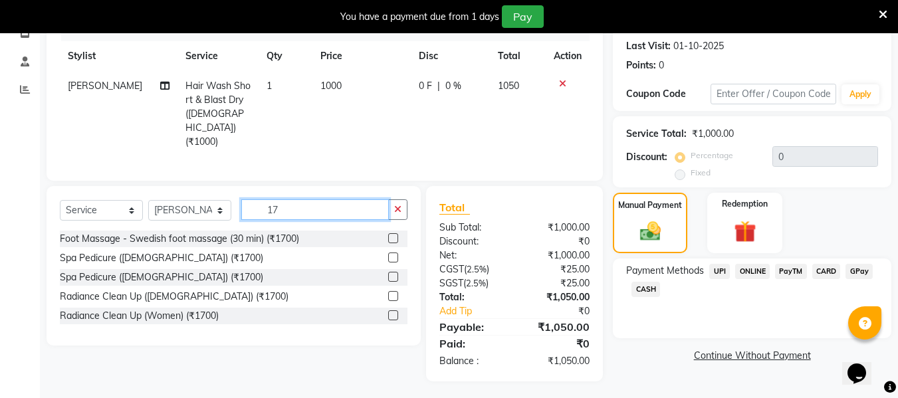
scroll to position [181, 0]
type input "1700"
click at [393, 237] on label at bounding box center [393, 239] width 10 height 10
click at [393, 237] on input "checkbox" at bounding box center [392, 239] width 9 height 9
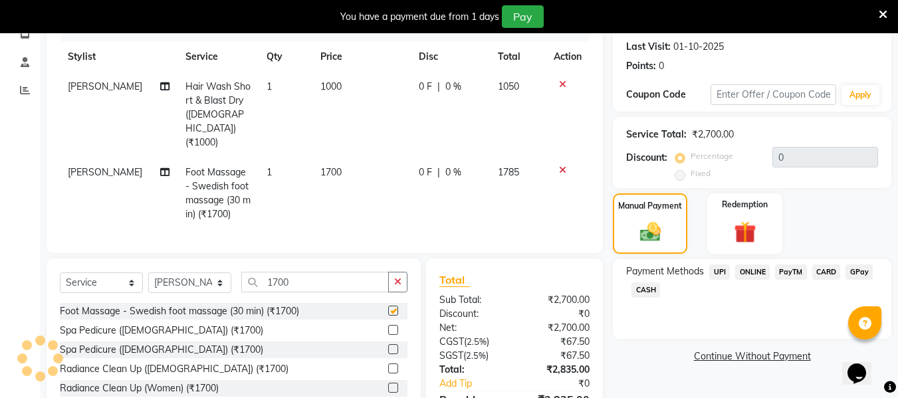
checkbox input "false"
click at [819, 273] on span "CARD" at bounding box center [826, 271] width 29 height 15
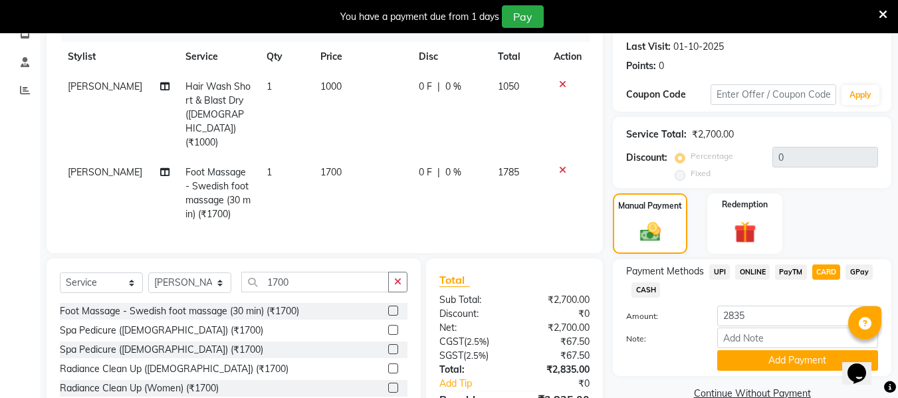
scroll to position [252, 0]
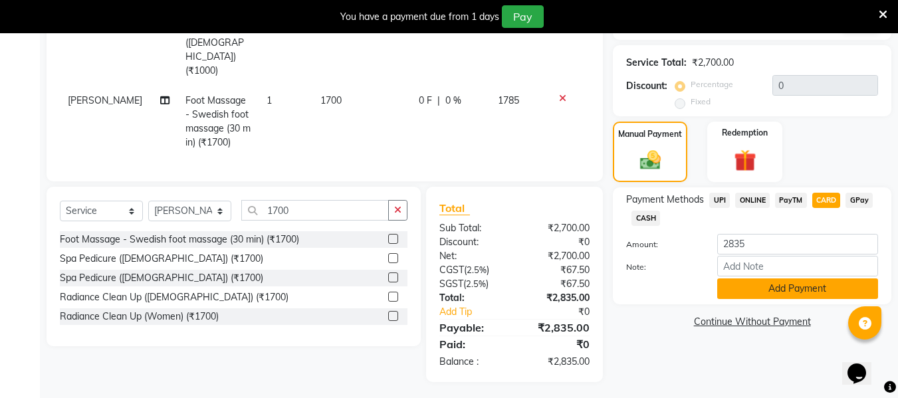
click at [813, 282] on button "Add Payment" at bounding box center [797, 288] width 161 height 21
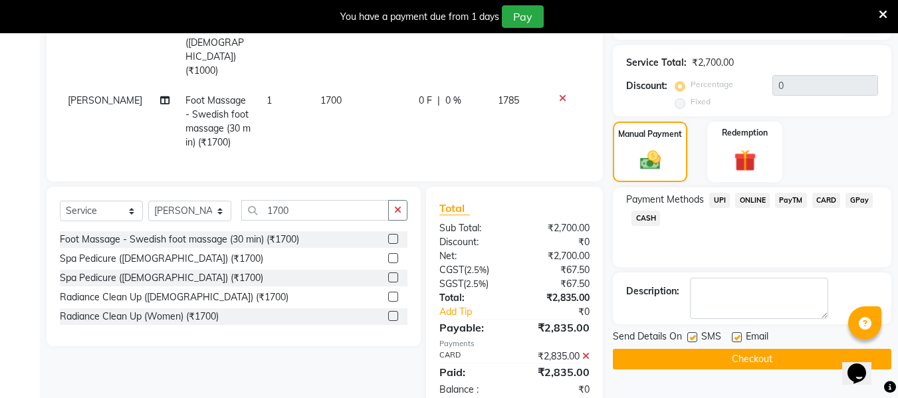
scroll to position [280, 0]
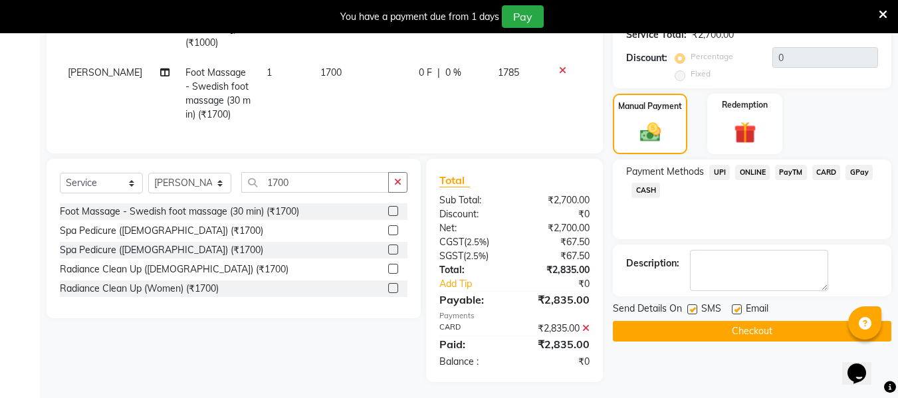
click at [766, 333] on button "Checkout" at bounding box center [752, 331] width 278 height 21
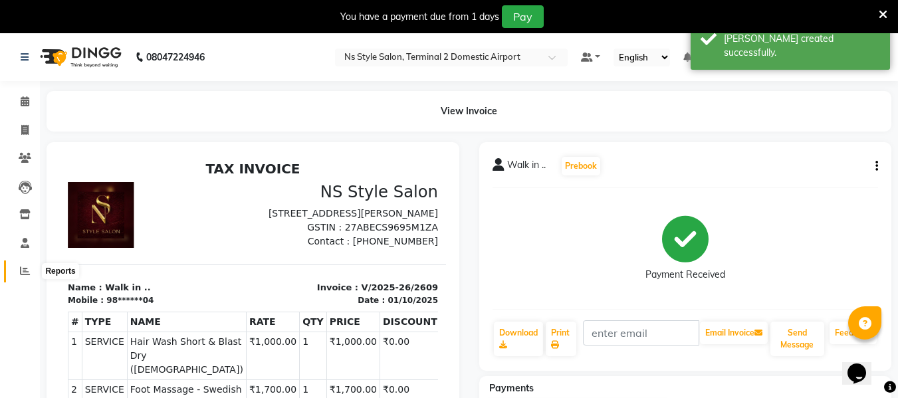
click at [22, 273] on icon at bounding box center [25, 271] width 10 height 10
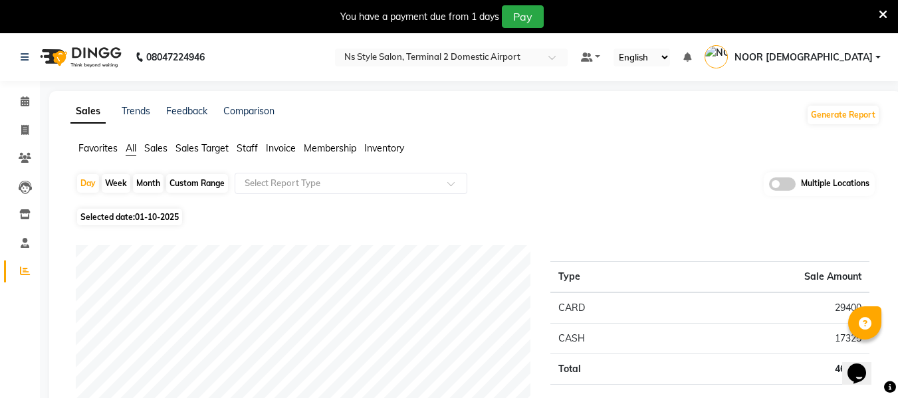
click at [250, 144] on span "Staff" at bounding box center [247, 148] width 21 height 12
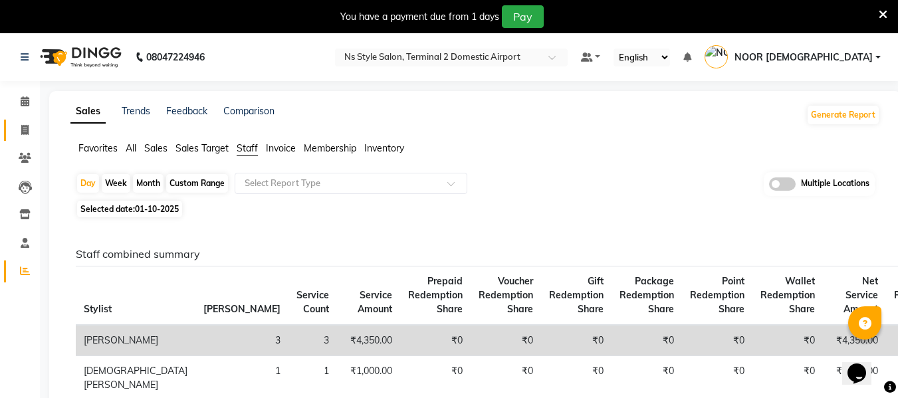
click at [23, 140] on link "Invoice" at bounding box center [20, 131] width 32 height 22
select select "service"
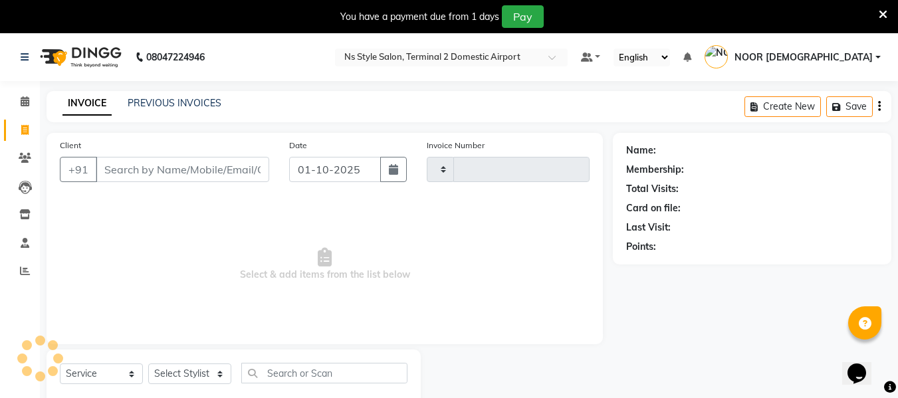
scroll to position [35, 0]
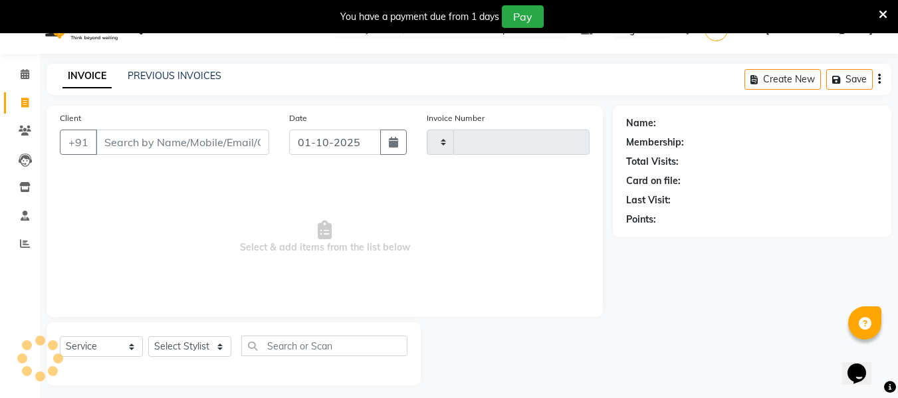
type input "2610"
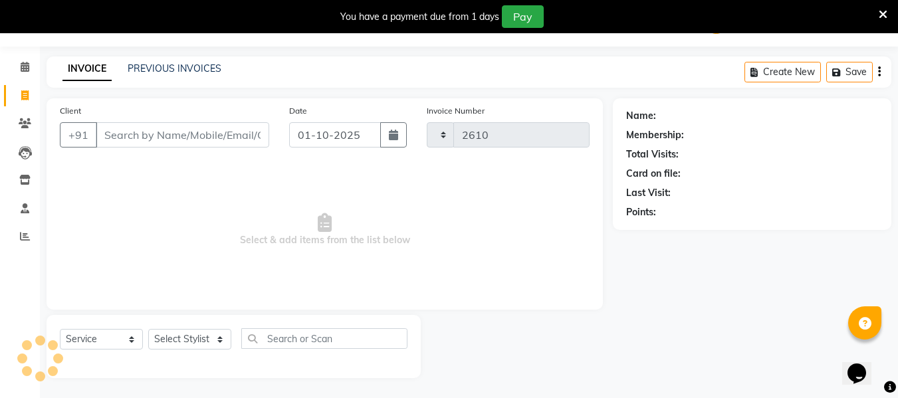
select select "5661"
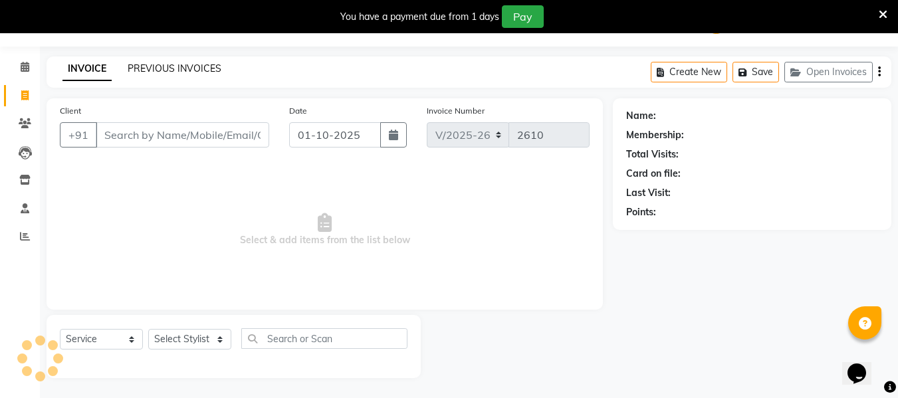
click at [194, 62] on link "PREVIOUS INVOICES" at bounding box center [175, 68] width 94 height 12
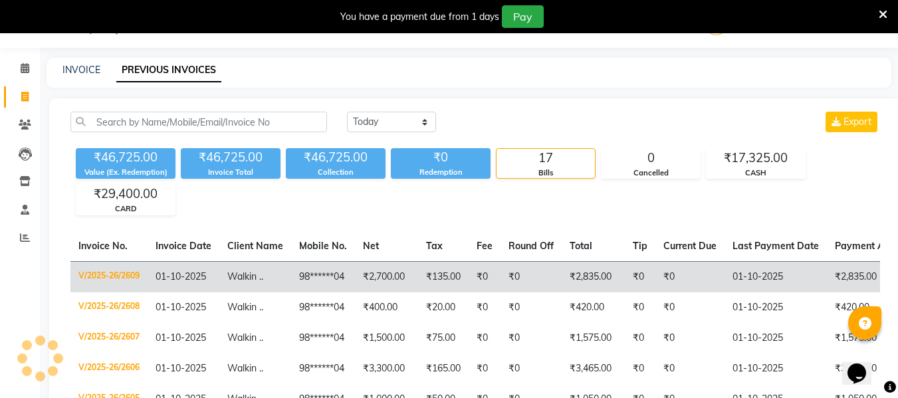
scroll to position [35, 0]
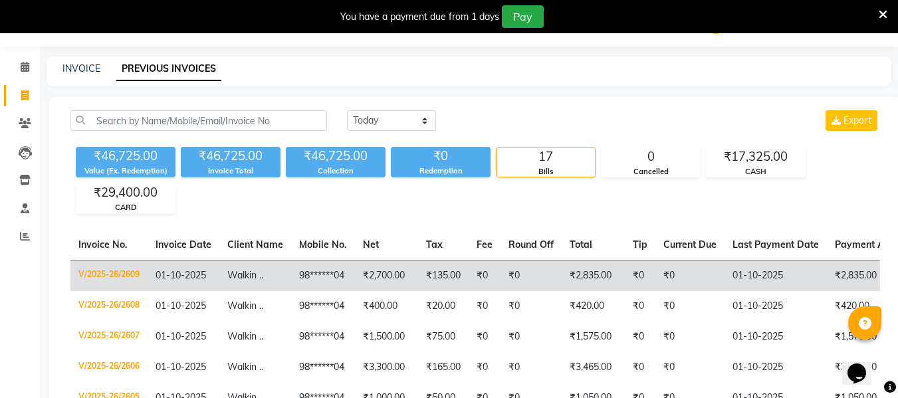
click at [720, 287] on td "₹0" at bounding box center [689, 275] width 69 height 31
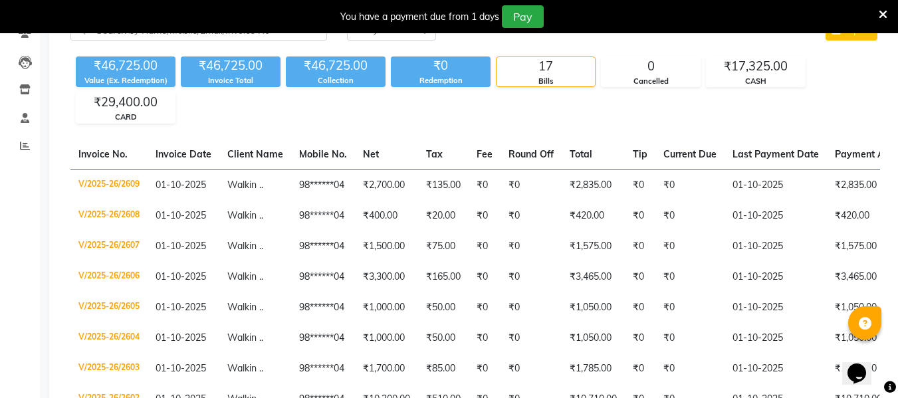
scroll to position [0, 0]
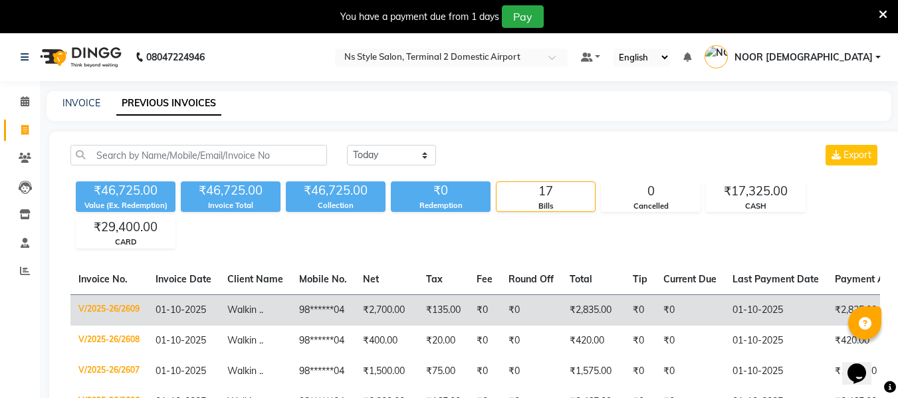
click at [426, 304] on td "₹135.00" at bounding box center [443, 309] width 50 height 31
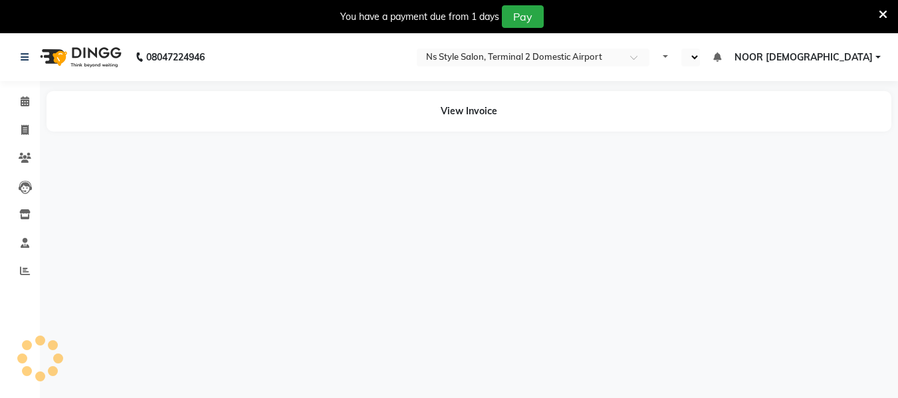
select select "en"
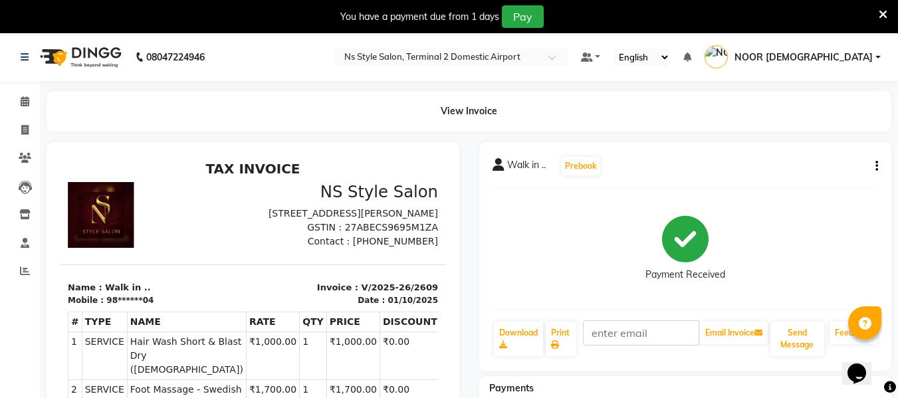
click at [877, 166] on icon "button" at bounding box center [876, 166] width 3 height 1
click at [737, 235] on div "Payment Received" at bounding box center [685, 249] width 386 height 100
click at [17, 134] on span at bounding box center [24, 130] width 23 height 15
select select "service"
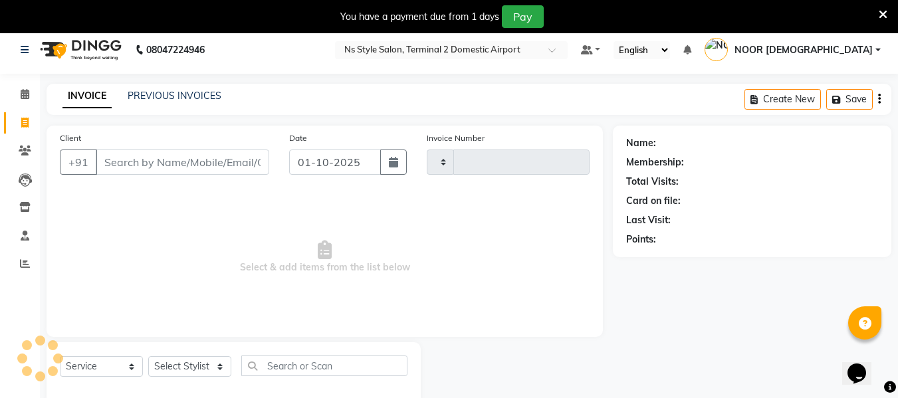
type input "2610"
select select "5661"
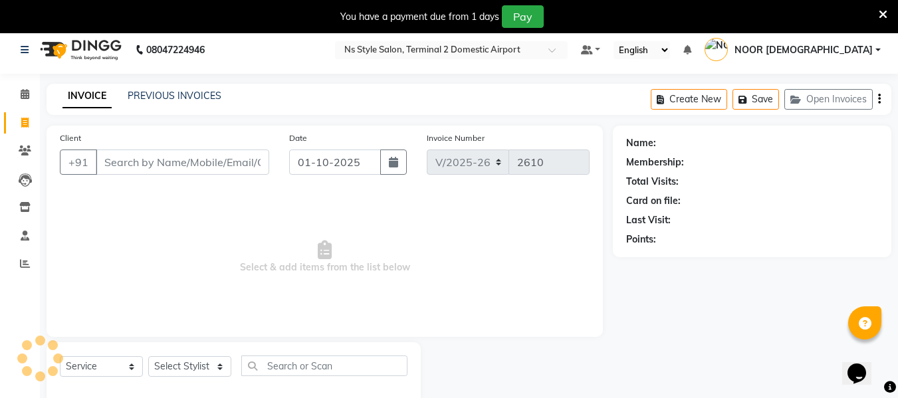
scroll to position [35, 0]
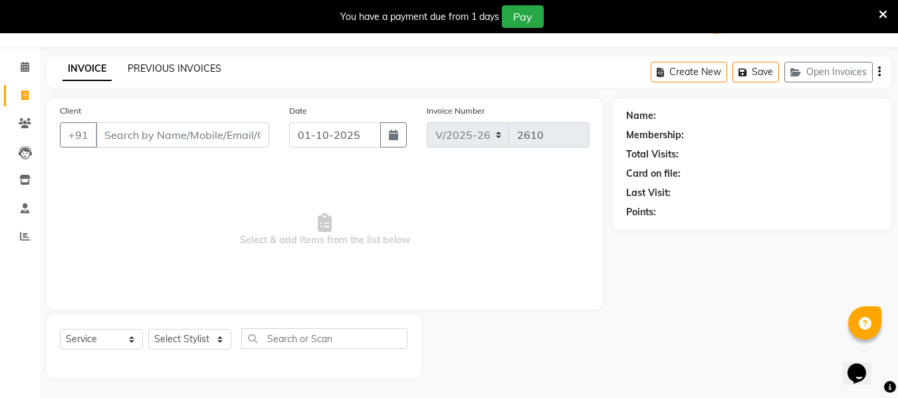
click at [182, 72] on link "PREVIOUS INVOICES" at bounding box center [175, 68] width 94 height 12
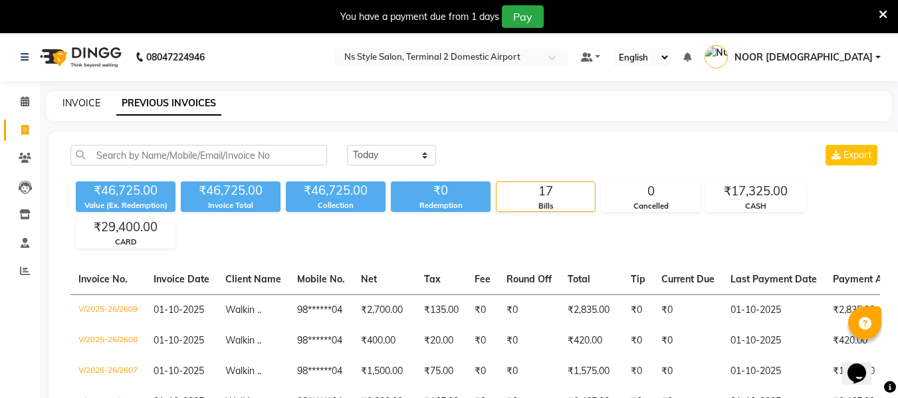
click at [76, 100] on link "INVOICE" at bounding box center [81, 103] width 38 height 12
select select "service"
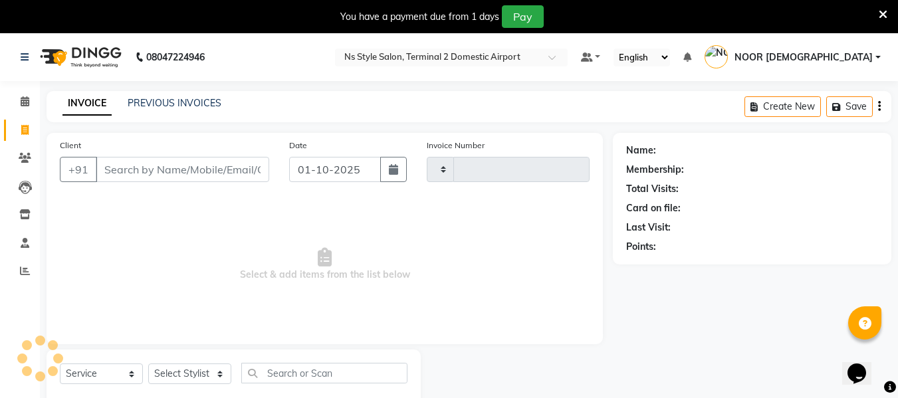
scroll to position [35, 0]
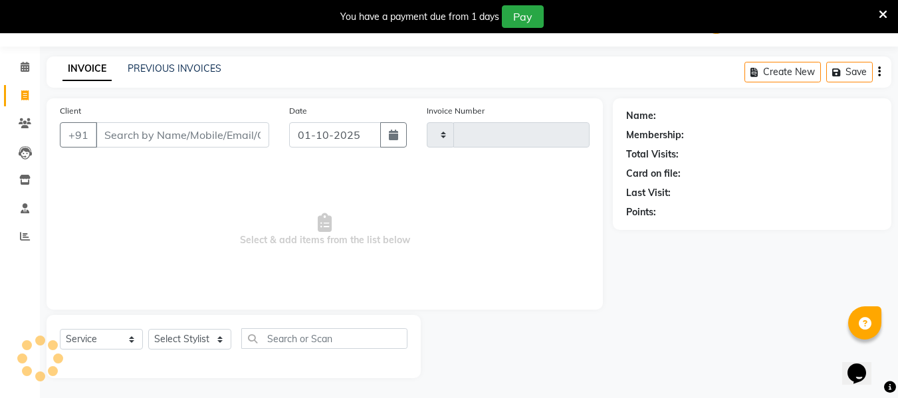
type input "2610"
select select "5661"
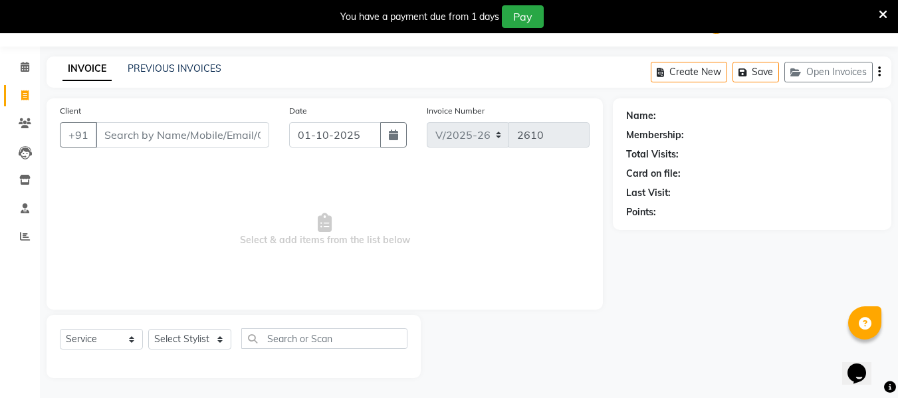
click at [142, 138] on input "Client" at bounding box center [182, 134] width 173 height 25
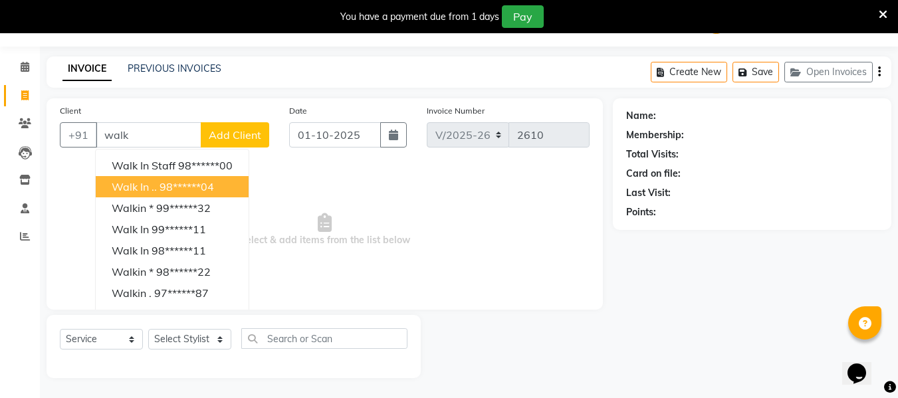
click at [148, 190] on span "Walk in .." at bounding box center [134, 186] width 45 height 13
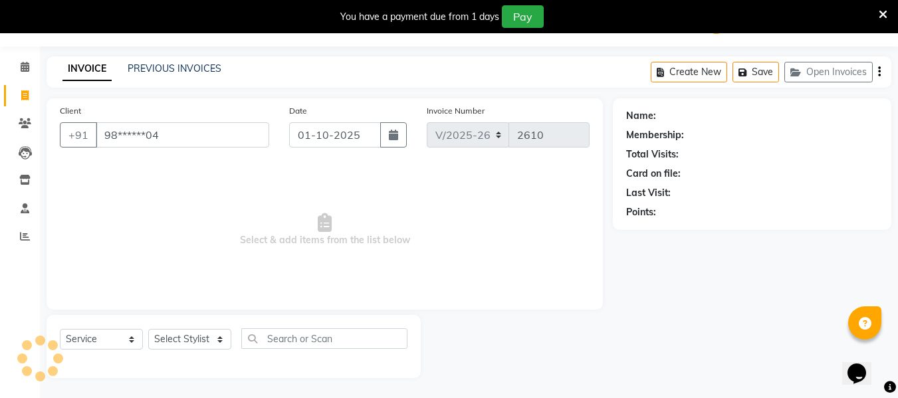
type input "98******04"
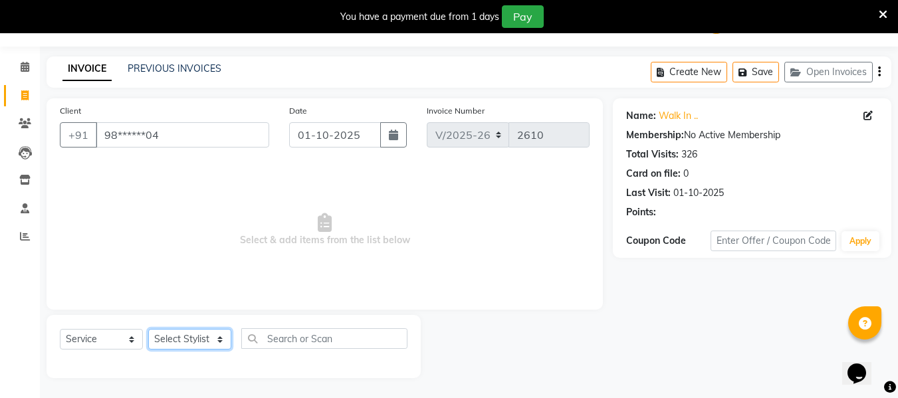
click at [199, 334] on select "Select Stylist [PERSON_NAME] [PERSON_NAME] EHATESHAM [PERSON_NAME] [PERSON_NAME…" at bounding box center [189, 339] width 83 height 21
select select "93518"
click at [148, 329] on select "Select Stylist [PERSON_NAME] [PERSON_NAME] EHATESHAM [PERSON_NAME] [PERSON_NAME…" at bounding box center [189, 339] width 83 height 21
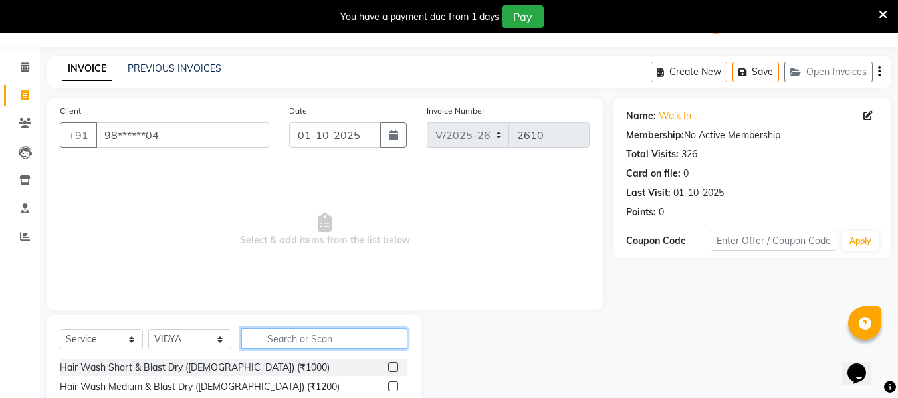
click at [302, 335] on input "text" at bounding box center [324, 338] width 166 height 21
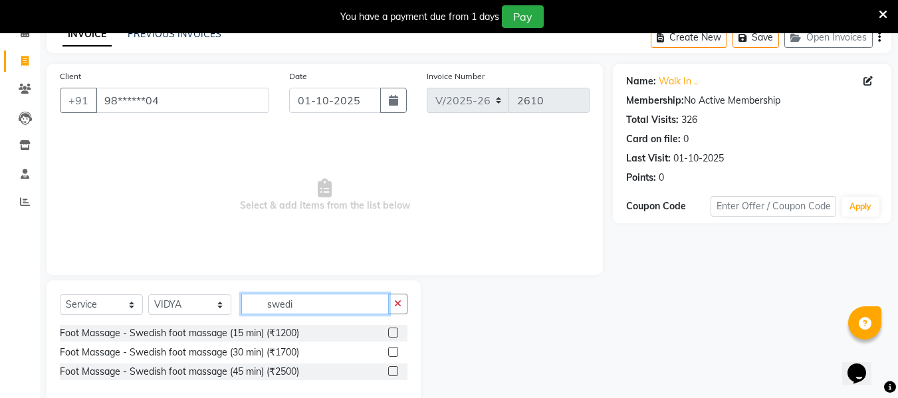
scroll to position [70, 0]
type input "swedi"
click at [397, 370] on label at bounding box center [393, 370] width 10 height 10
click at [397, 370] on input "checkbox" at bounding box center [392, 371] width 9 height 9
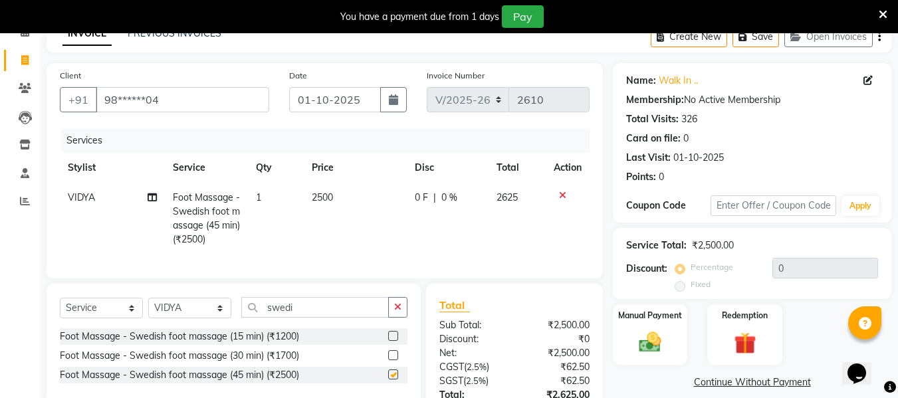
checkbox input "false"
click at [638, 338] on img at bounding box center [649, 342] width 37 height 27
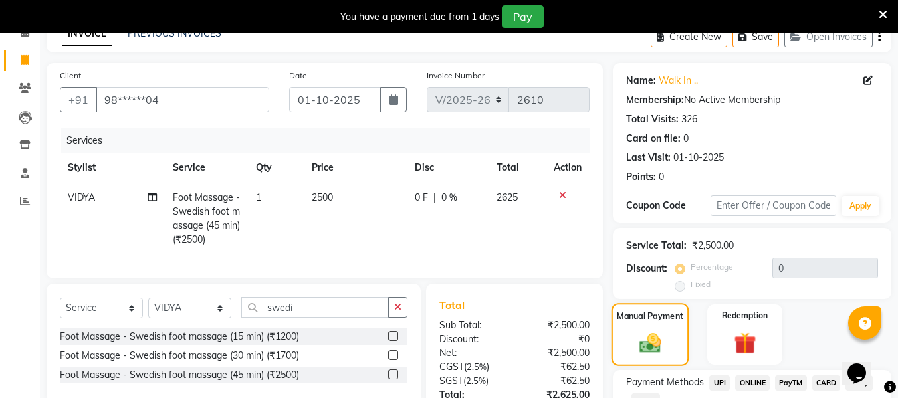
scroll to position [181, 0]
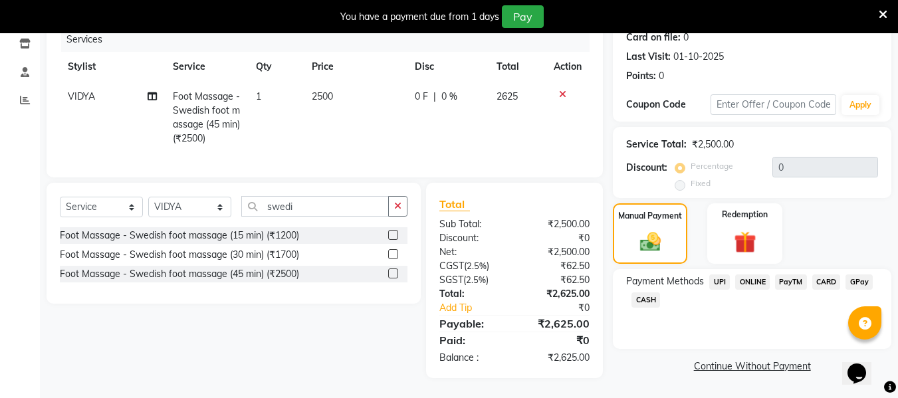
click at [827, 274] on span "CARD" at bounding box center [826, 281] width 29 height 15
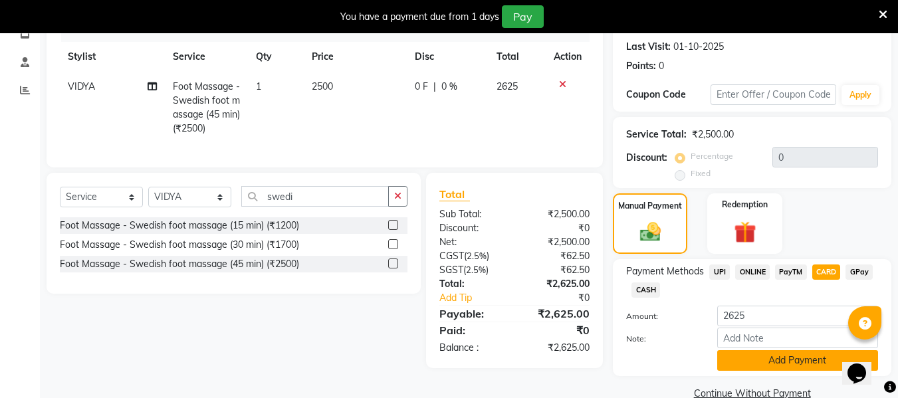
click at [806, 357] on button "Add Payment" at bounding box center [797, 360] width 161 height 21
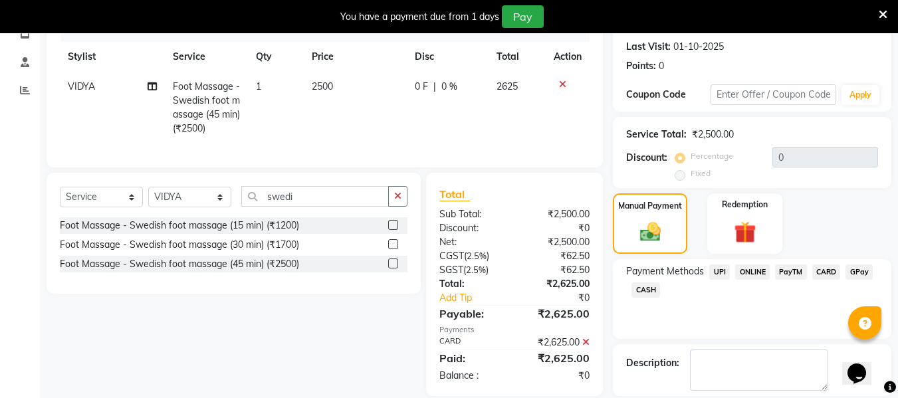
scroll to position [244, 0]
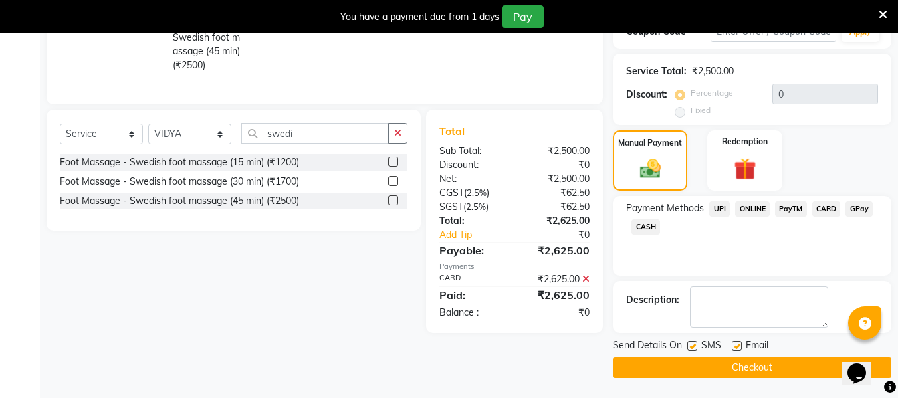
click at [791, 367] on button "Checkout" at bounding box center [752, 367] width 278 height 21
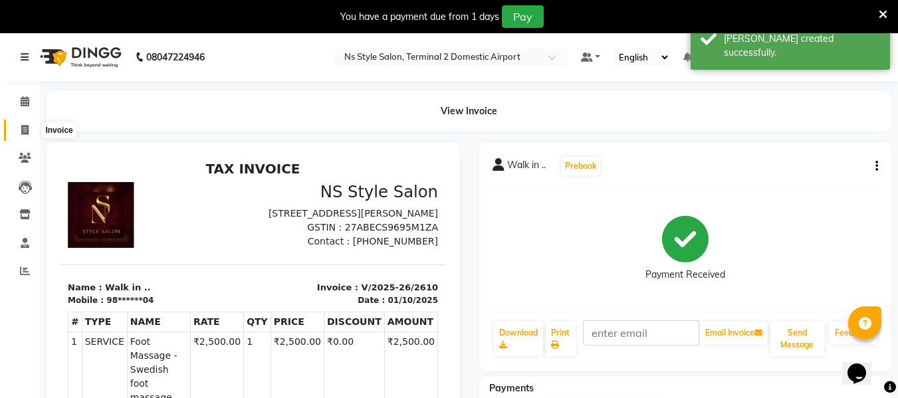
click at [22, 125] on icon at bounding box center [24, 130] width 7 height 10
select select "service"
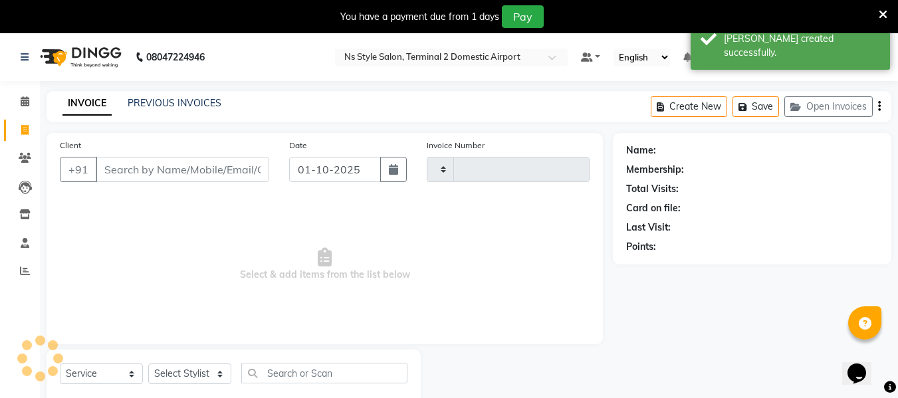
scroll to position [35, 0]
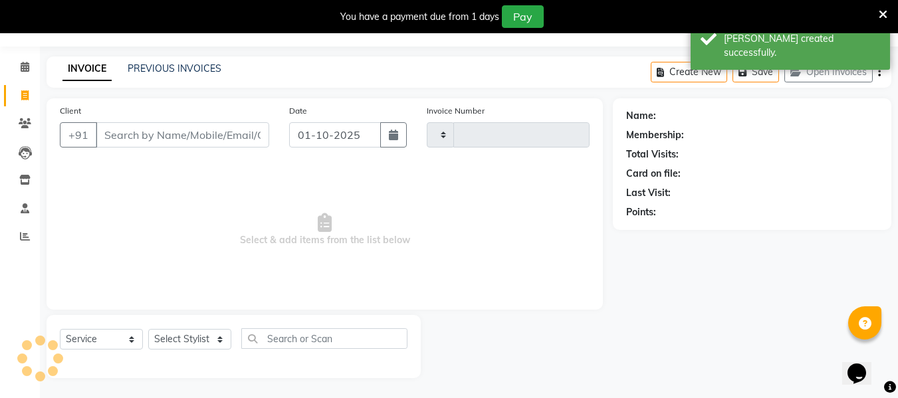
type input "2611"
select select "5661"
click at [185, 136] on input "Client" at bounding box center [182, 134] width 173 height 25
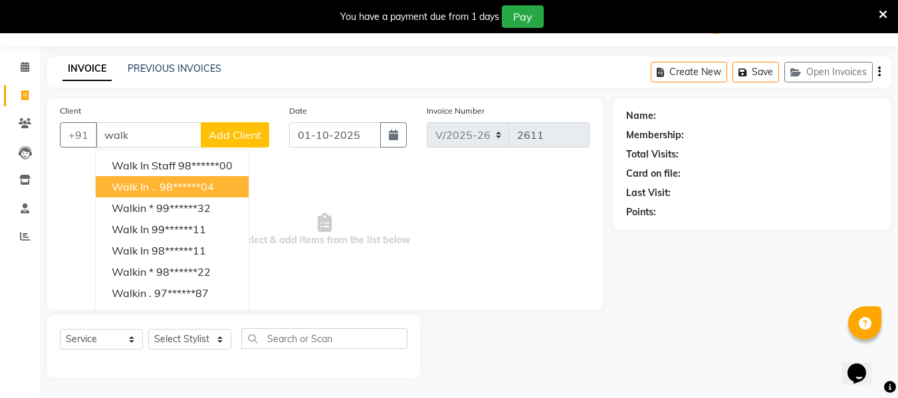
click at [169, 184] on ngb-highlight "98******04" at bounding box center [186, 186] width 54 height 13
type input "98******04"
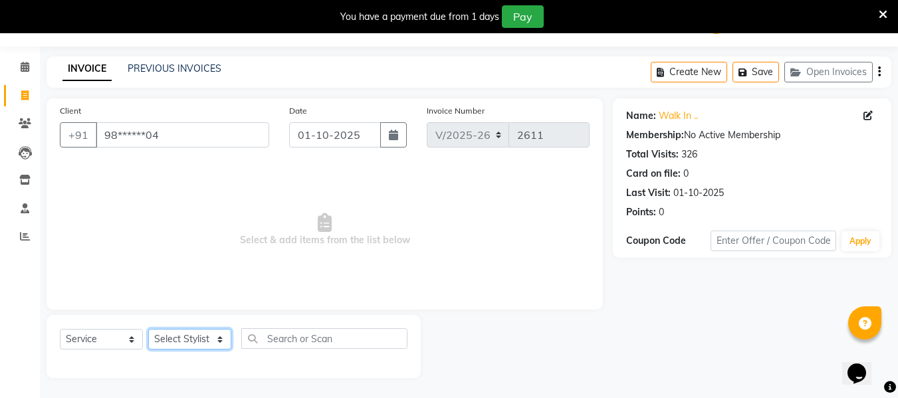
click at [189, 341] on select "Select Stylist [PERSON_NAME] [PERSON_NAME] EHATESHAM [PERSON_NAME] [PERSON_NAME…" at bounding box center [189, 339] width 83 height 21
select select "45698"
click at [148, 329] on select "Select Stylist [PERSON_NAME] [PERSON_NAME] EHATESHAM [PERSON_NAME] [PERSON_NAME…" at bounding box center [189, 339] width 83 height 21
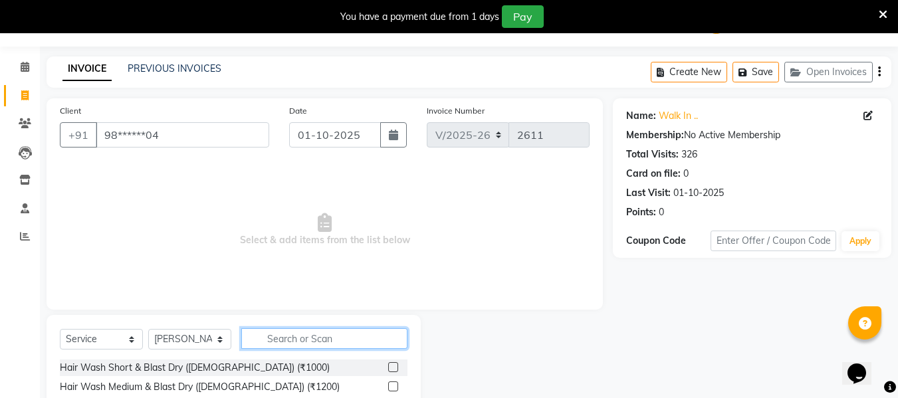
click at [298, 338] on input "text" at bounding box center [324, 338] width 166 height 21
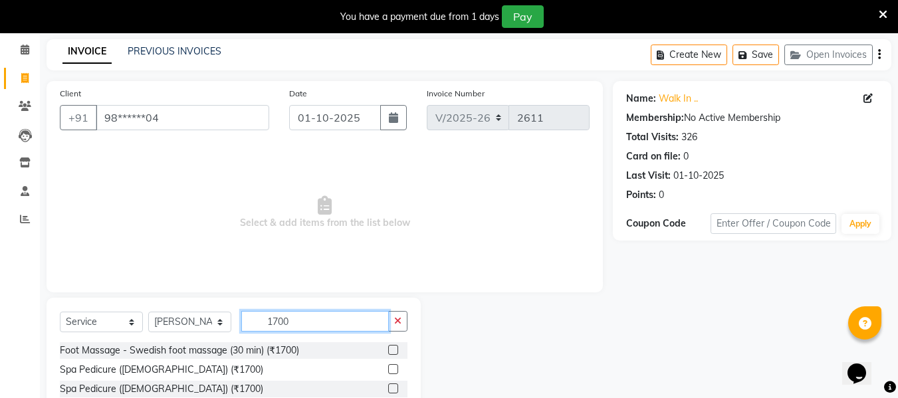
scroll to position [53, 0]
type input "1700"
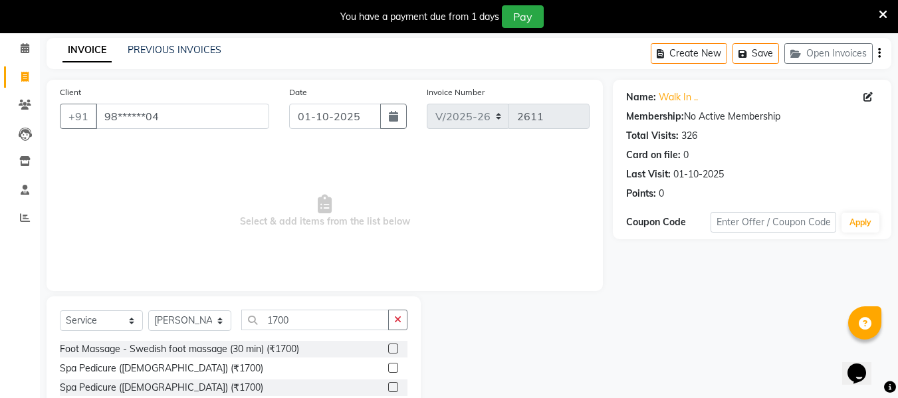
click at [397, 349] on label at bounding box center [393, 349] width 10 height 10
click at [397, 349] on input "checkbox" at bounding box center [392, 349] width 9 height 9
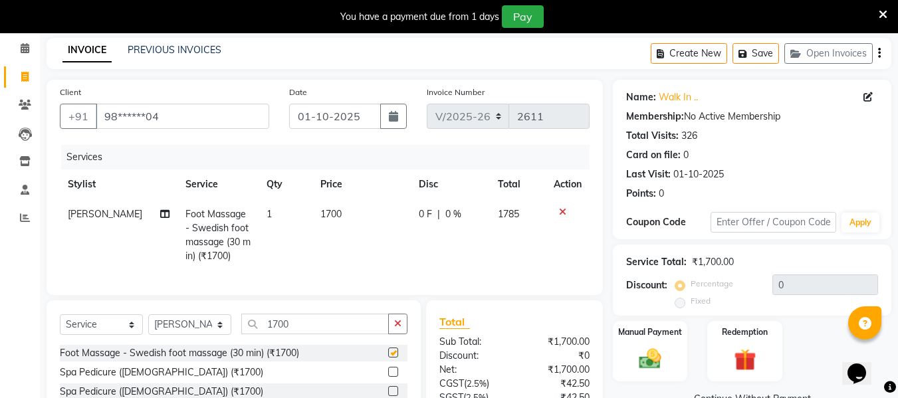
checkbox input "false"
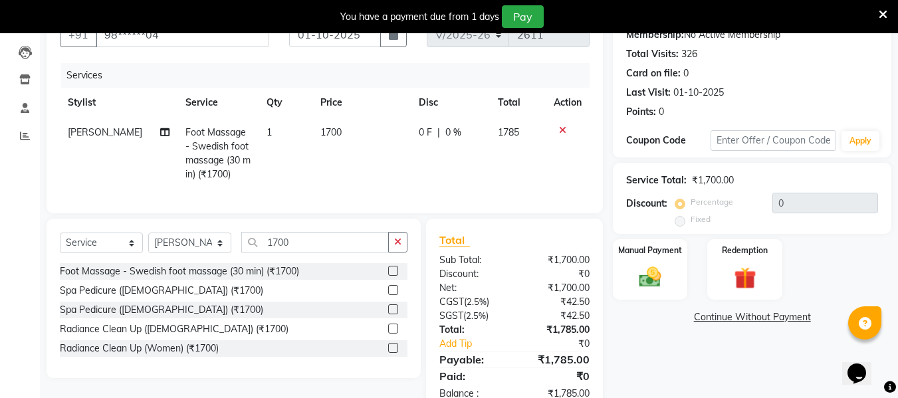
scroll to position [136, 0]
click at [643, 261] on div "Manual Payment" at bounding box center [650, 268] width 78 height 63
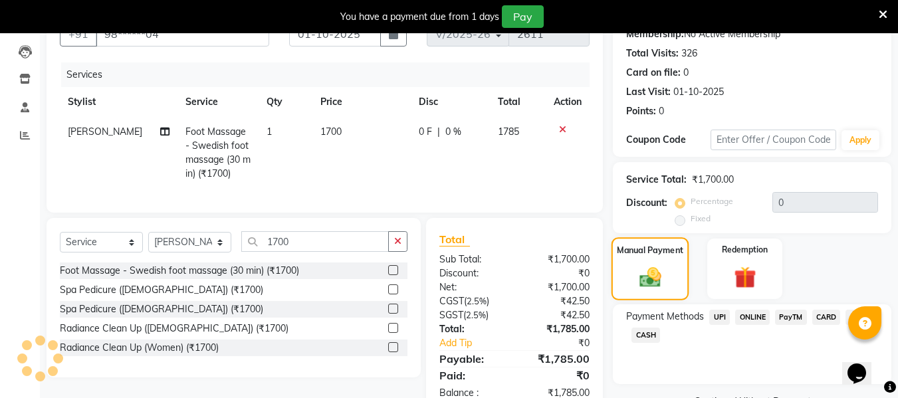
scroll to position [181, 0]
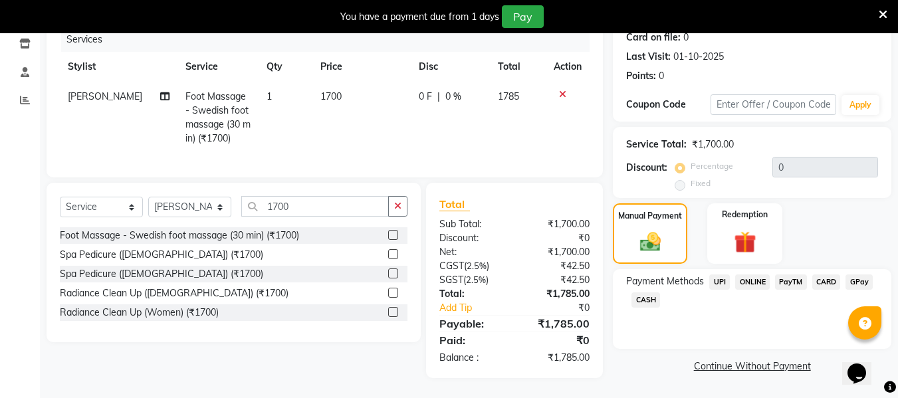
click at [831, 274] on span "CARD" at bounding box center [826, 281] width 29 height 15
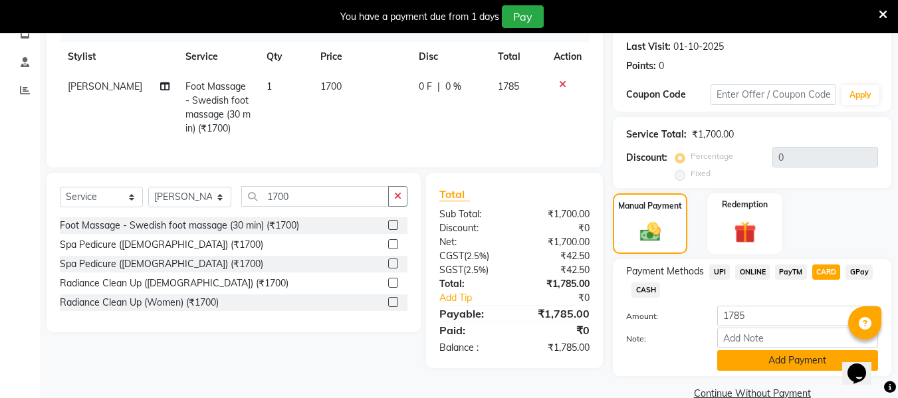
click at [777, 367] on button "Add Payment" at bounding box center [797, 360] width 161 height 21
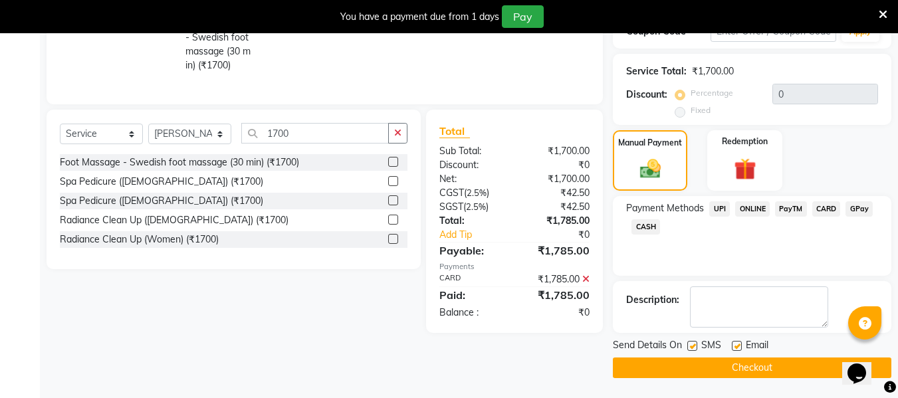
click at [773, 367] on button "Checkout" at bounding box center [752, 367] width 278 height 21
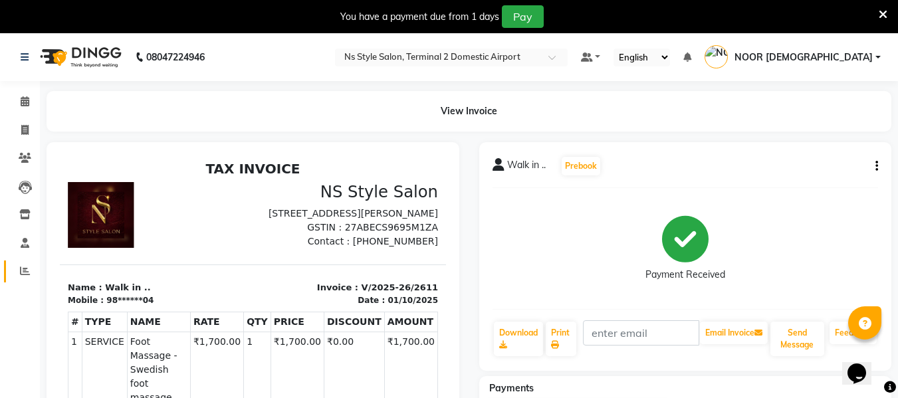
click at [26, 282] on link "Reports" at bounding box center [20, 271] width 32 height 22
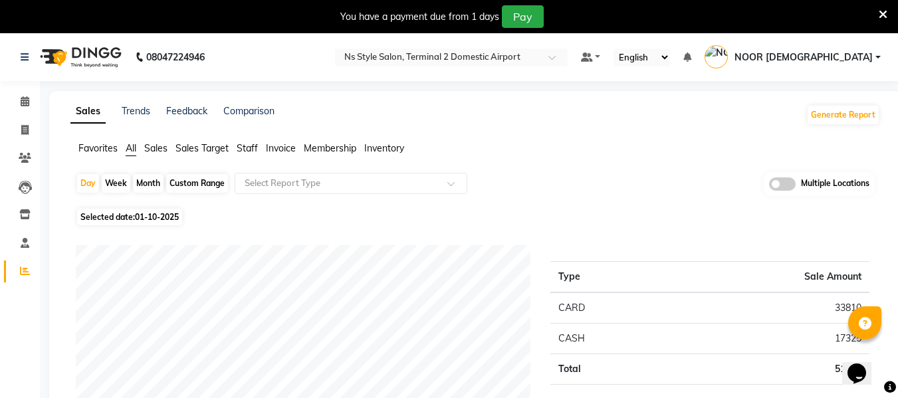
click at [245, 147] on span "Staff" at bounding box center [247, 148] width 21 height 12
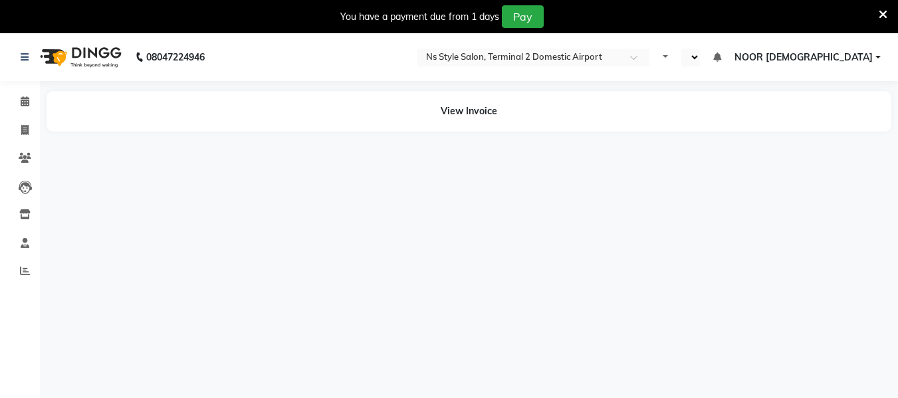
select select "en"
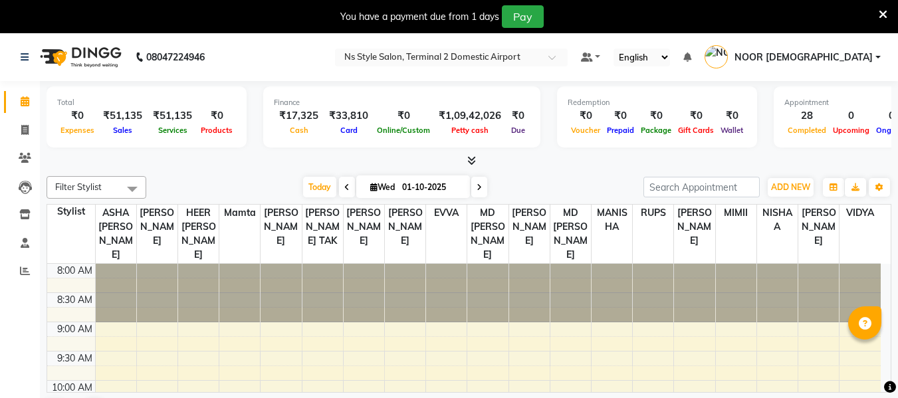
click at [857, 56] on span "NOOR [DEMOGRAPHIC_DATA]" at bounding box center [803, 57] width 138 height 14
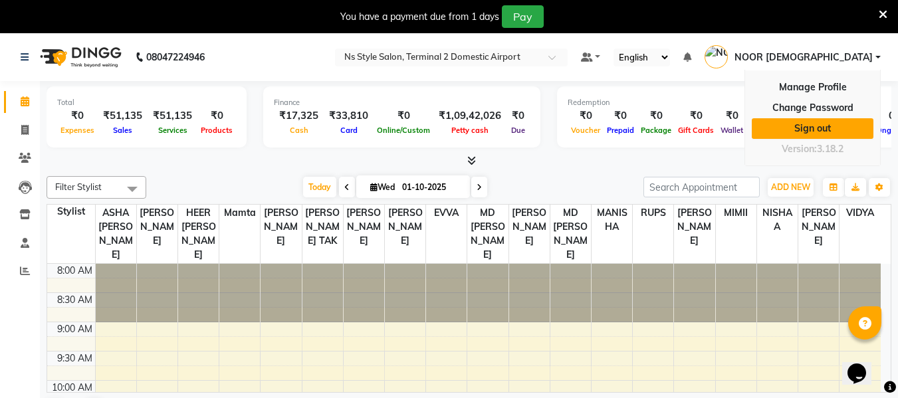
click at [824, 123] on link "Sign out" at bounding box center [812, 128] width 122 height 21
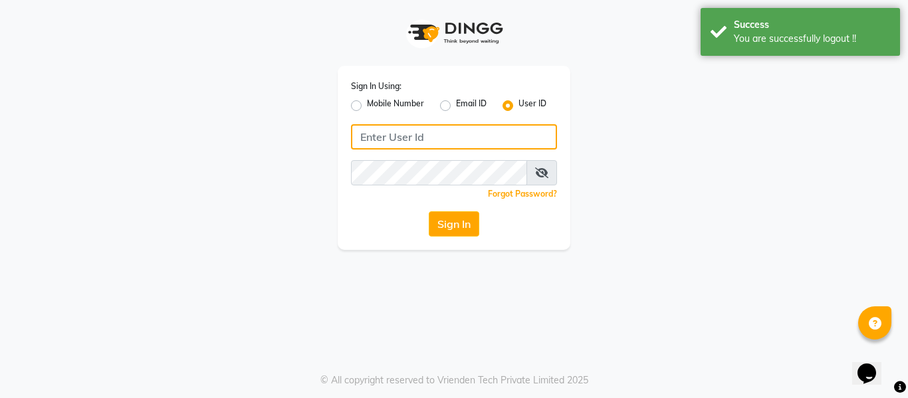
type input "7506358444"
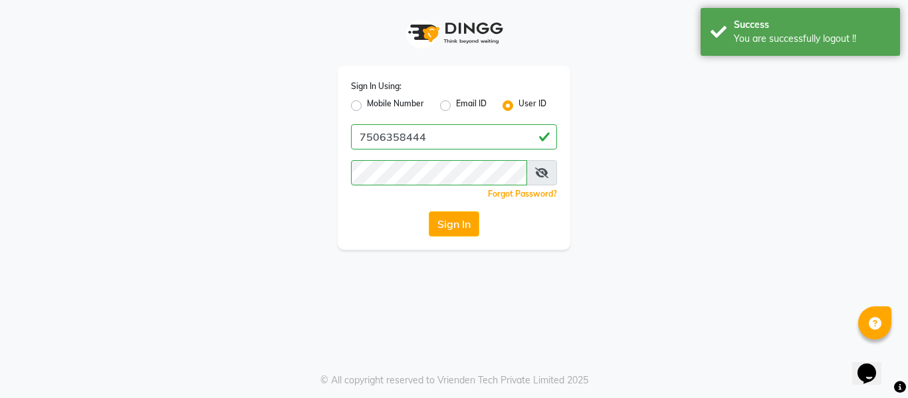
click at [367, 102] on label "Mobile Number" at bounding box center [395, 106] width 57 height 16
click at [367, 102] on input "Mobile Number" at bounding box center [371, 102] width 9 height 9
radio input "true"
radio input "false"
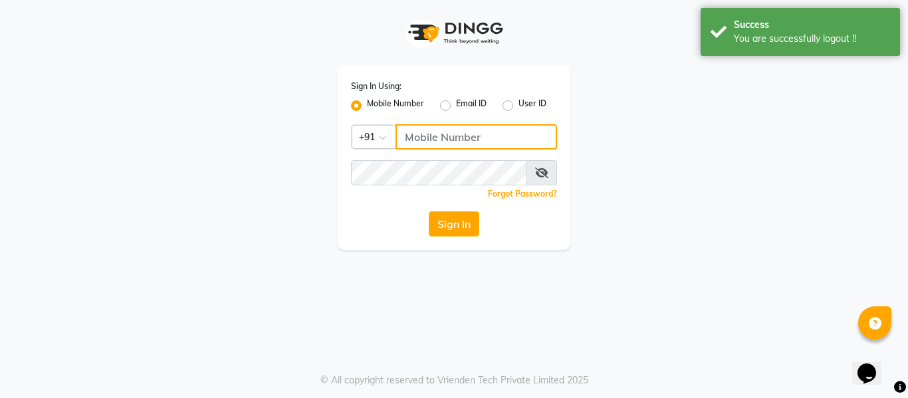
click at [414, 131] on input "Username" at bounding box center [475, 136] width 161 height 25
type input "7506358444"
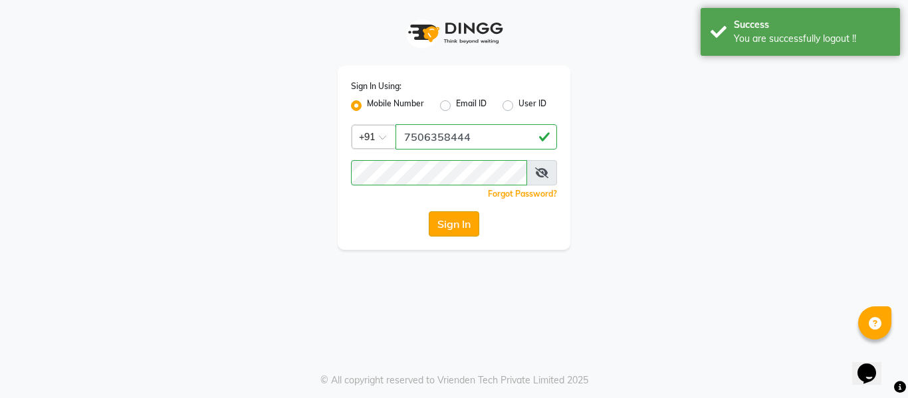
click at [448, 221] on button "Sign In" at bounding box center [454, 223] width 50 height 25
